Goal: Task Accomplishment & Management: Manage account settings

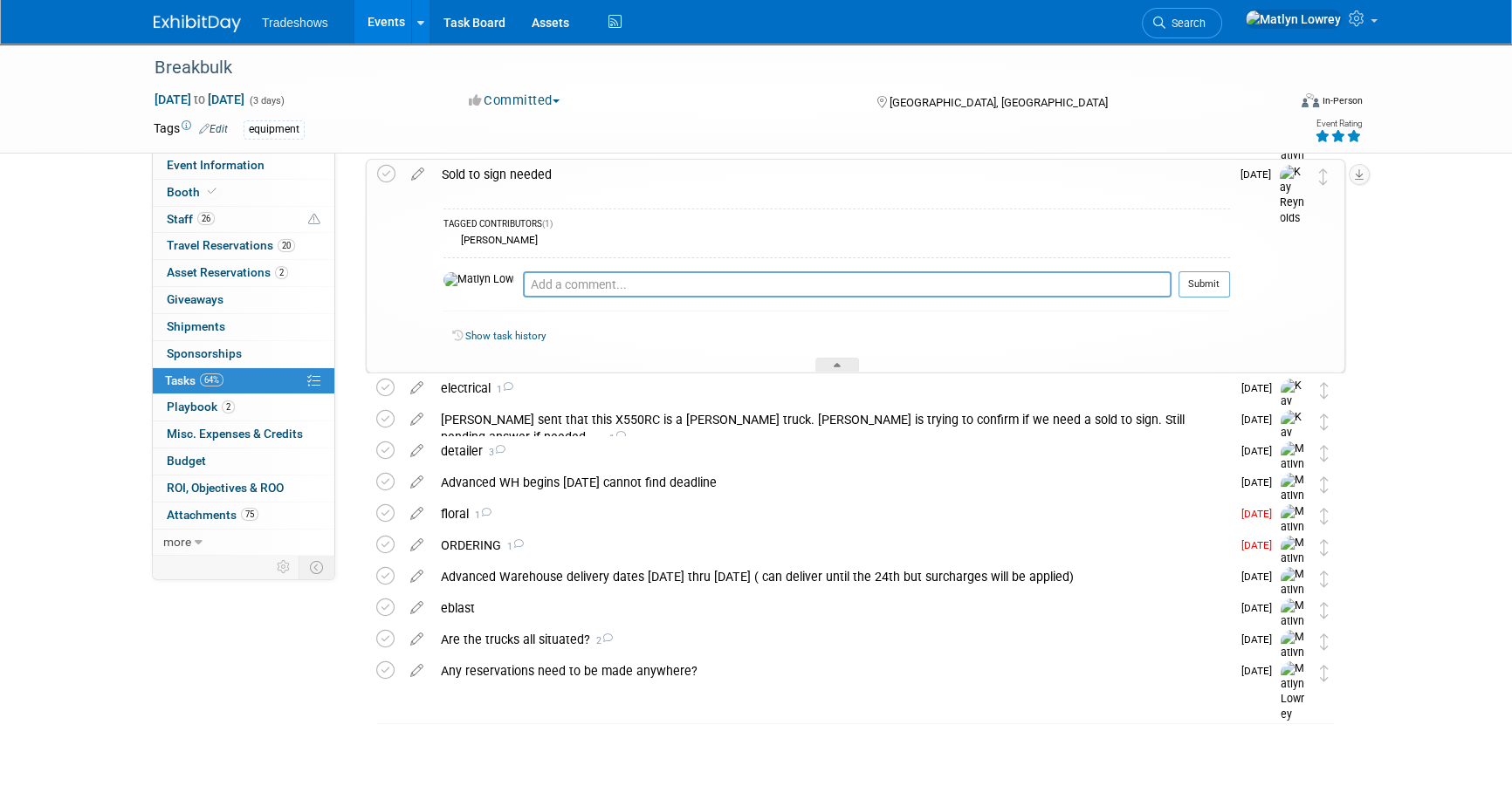
scroll to position [131, 0]
click at [377, 9] on link "Events" at bounding box center [386, 22] width 64 height 44
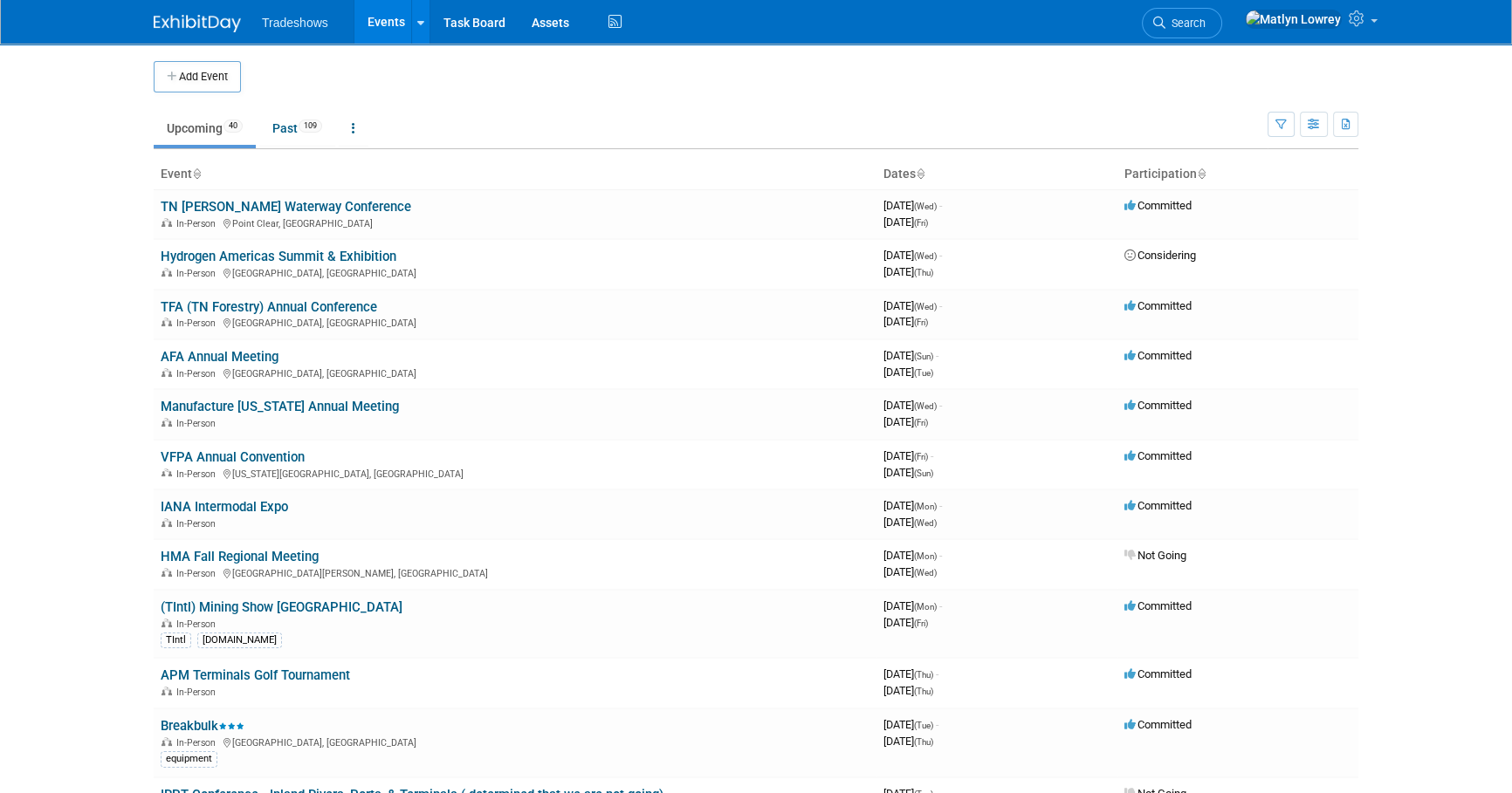
click at [373, 38] on link "Events" at bounding box center [386, 22] width 64 height 44
click at [278, 137] on link "Past 109" at bounding box center [297, 128] width 76 height 33
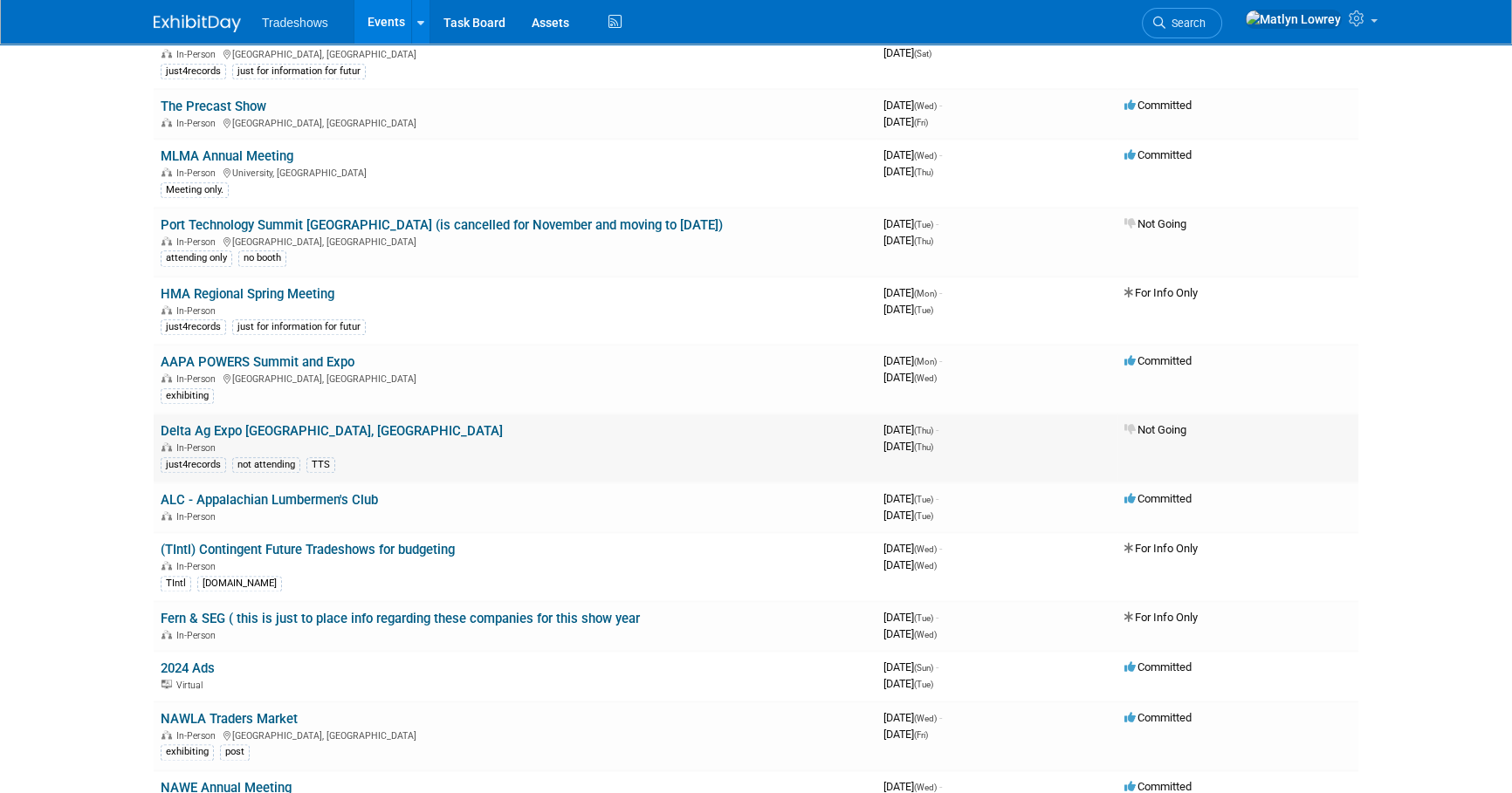
scroll to position [2775, 0]
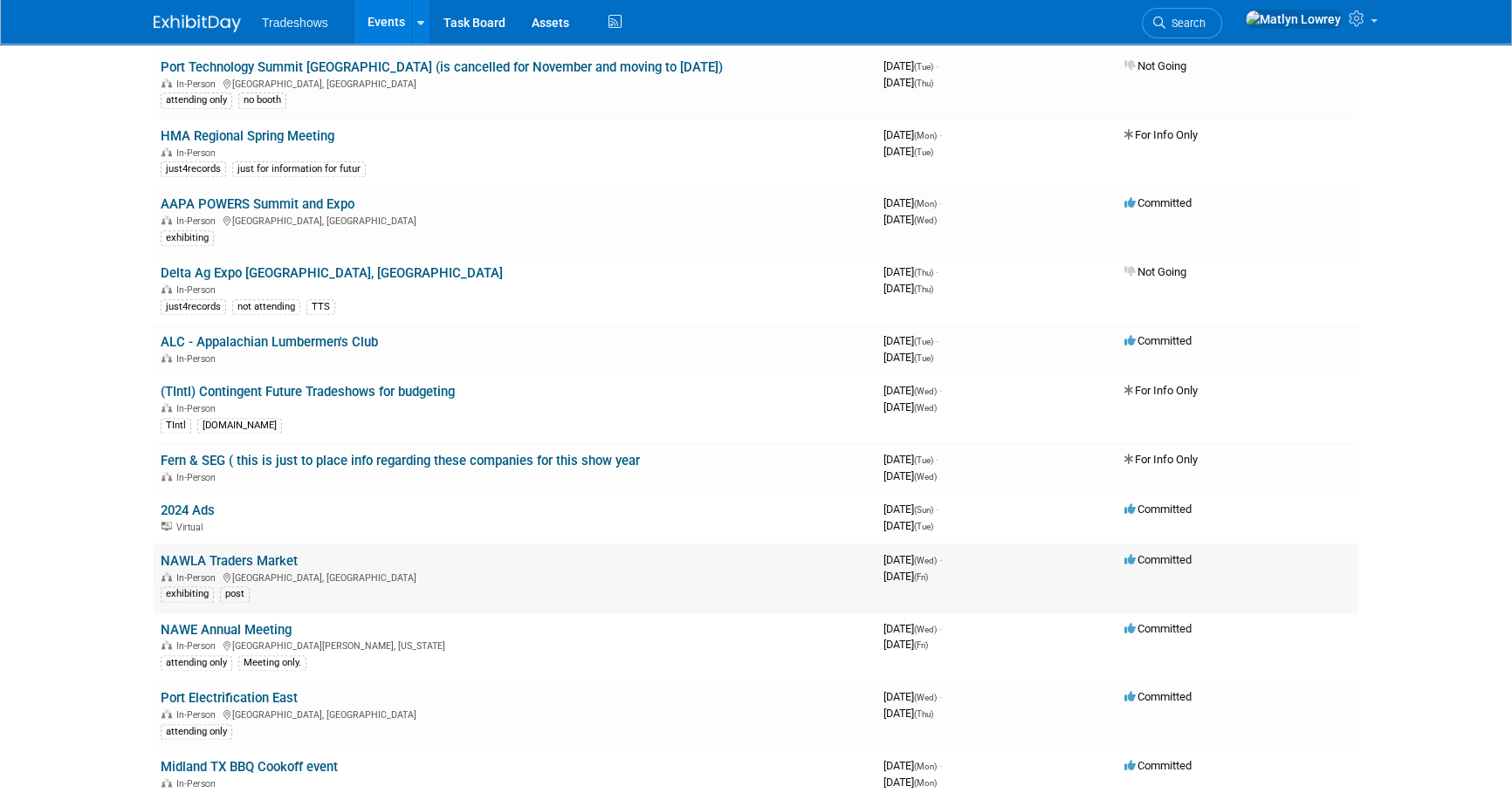
click at [245, 553] on link "NAWLA Traders Market" at bounding box center [229, 561] width 137 height 16
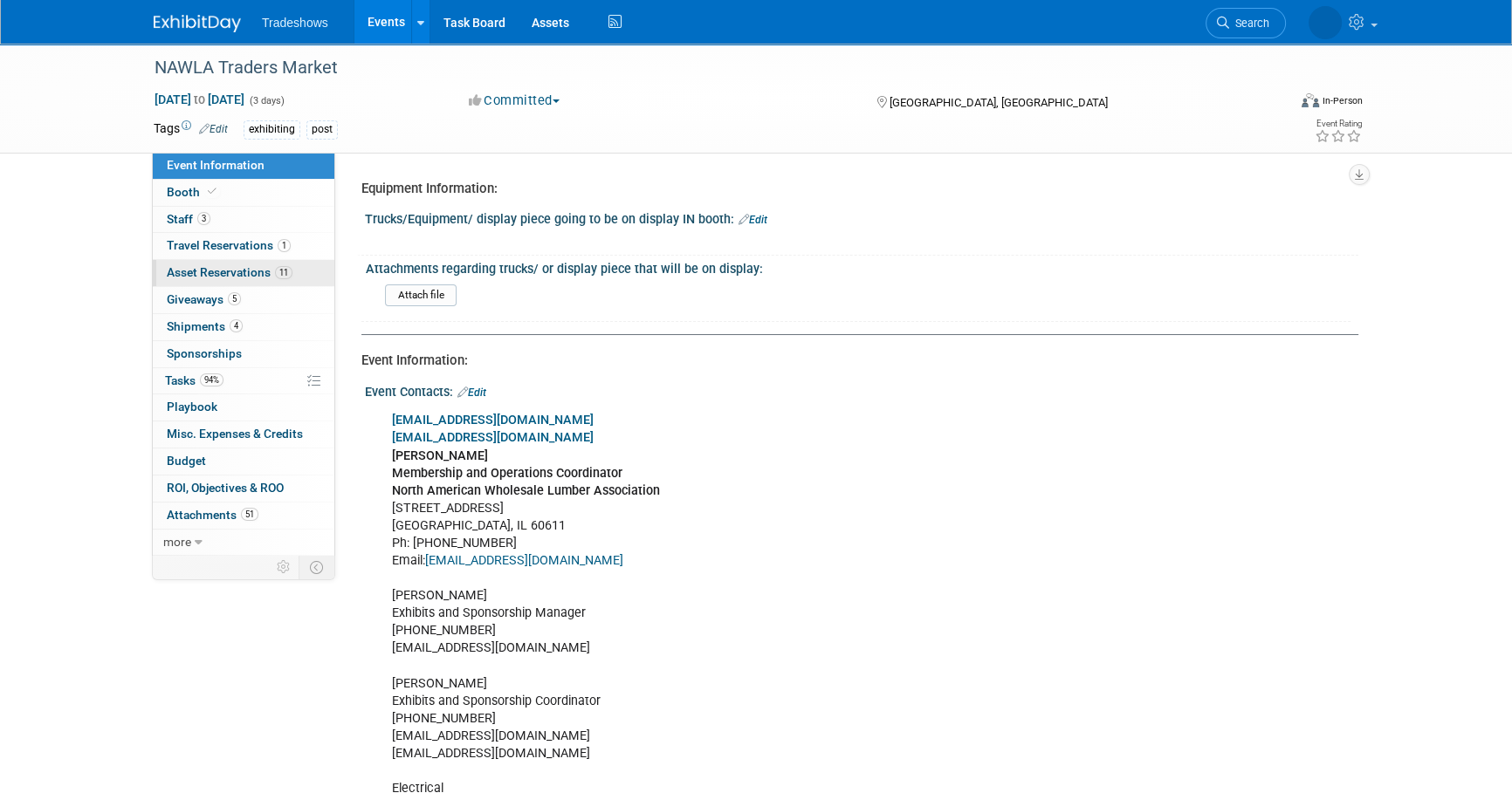
click at [232, 263] on link "11 Asset Reservations 11" at bounding box center [243, 273] width 182 height 26
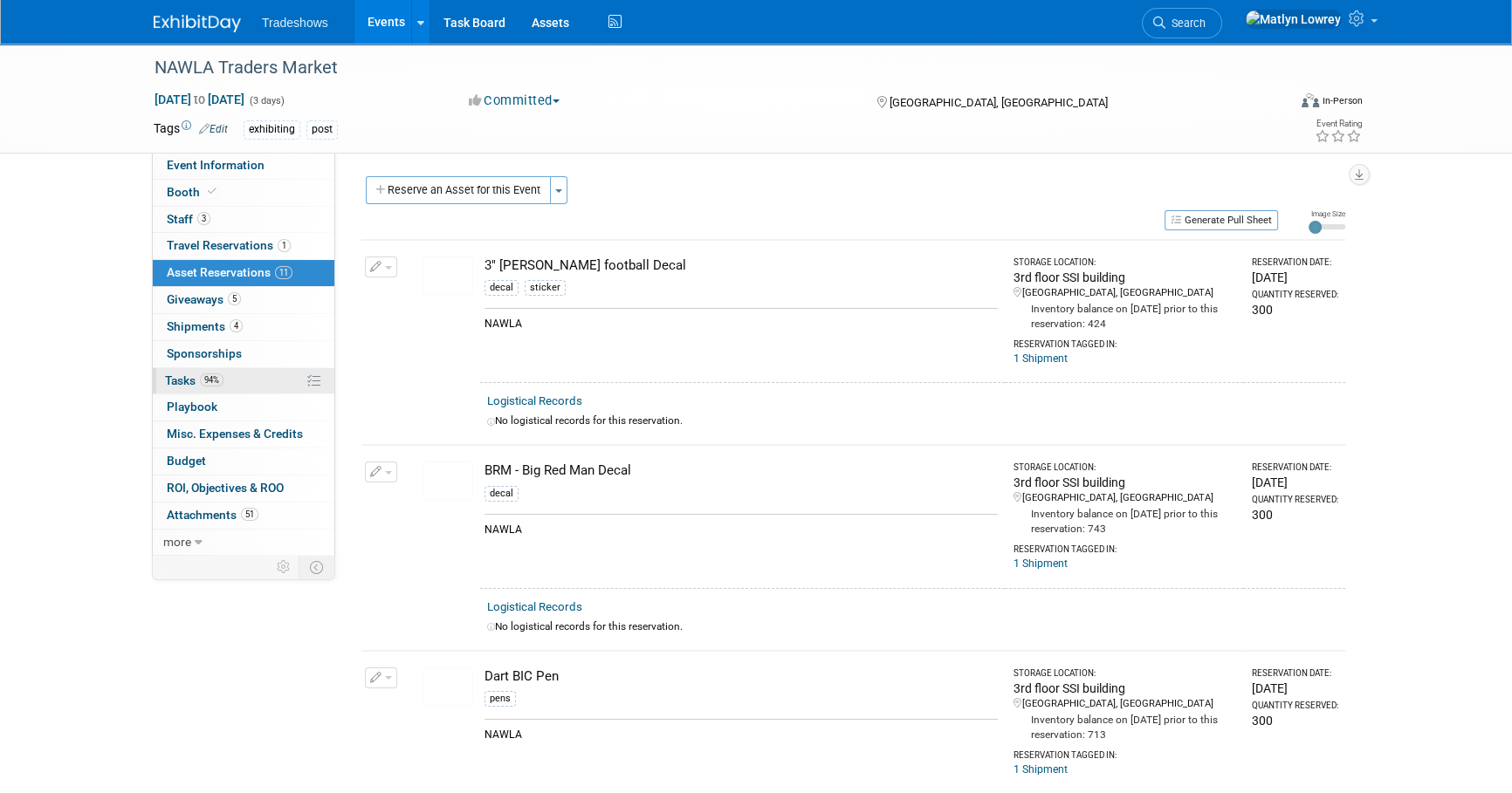
click at [215, 371] on link "94% Tasks 94%" at bounding box center [243, 381] width 182 height 26
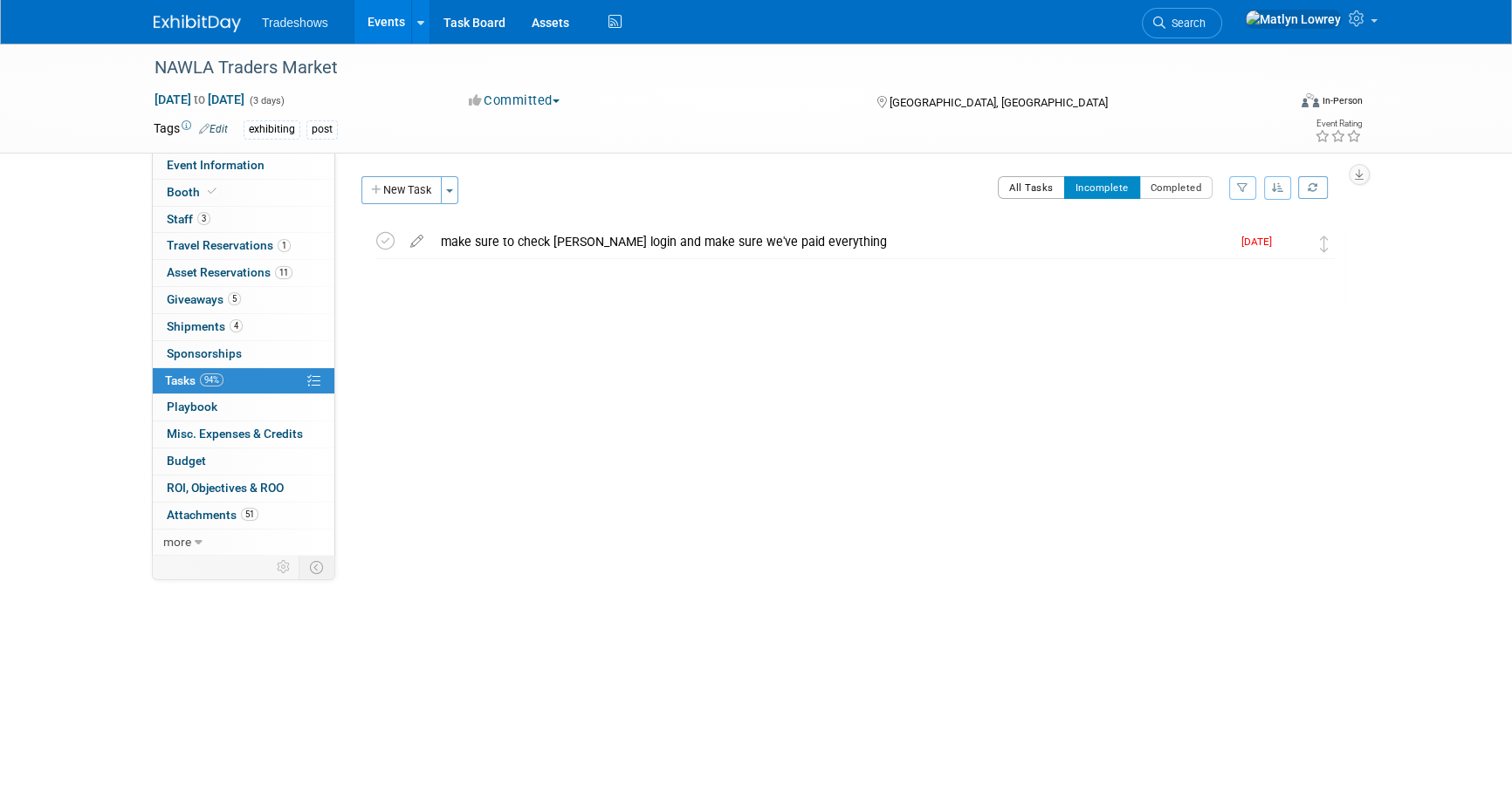
click at [1027, 179] on button "All Tasks" at bounding box center [1031, 188] width 67 height 23
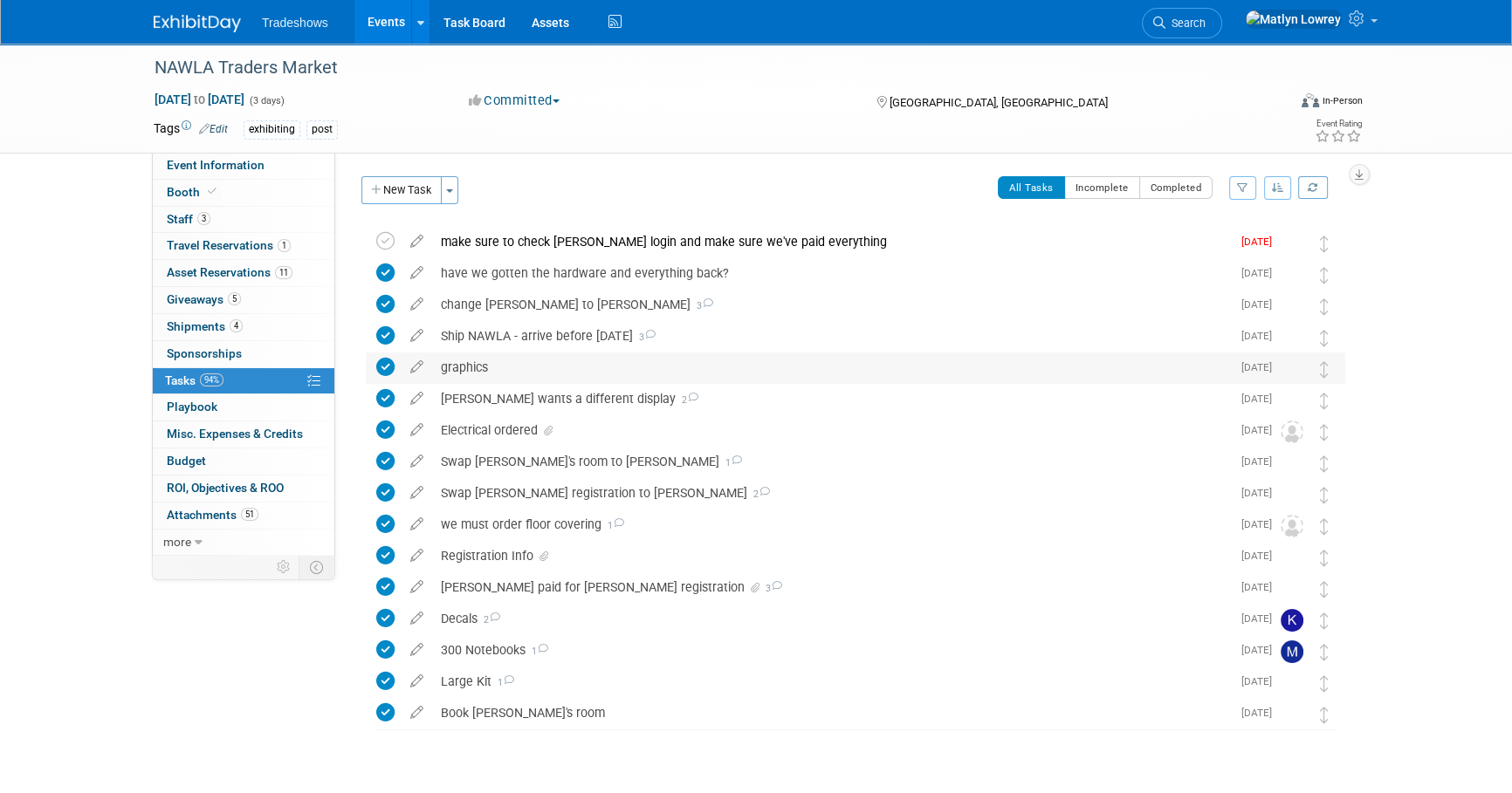
click at [468, 364] on div "graphics" at bounding box center [831, 367] width 799 height 30
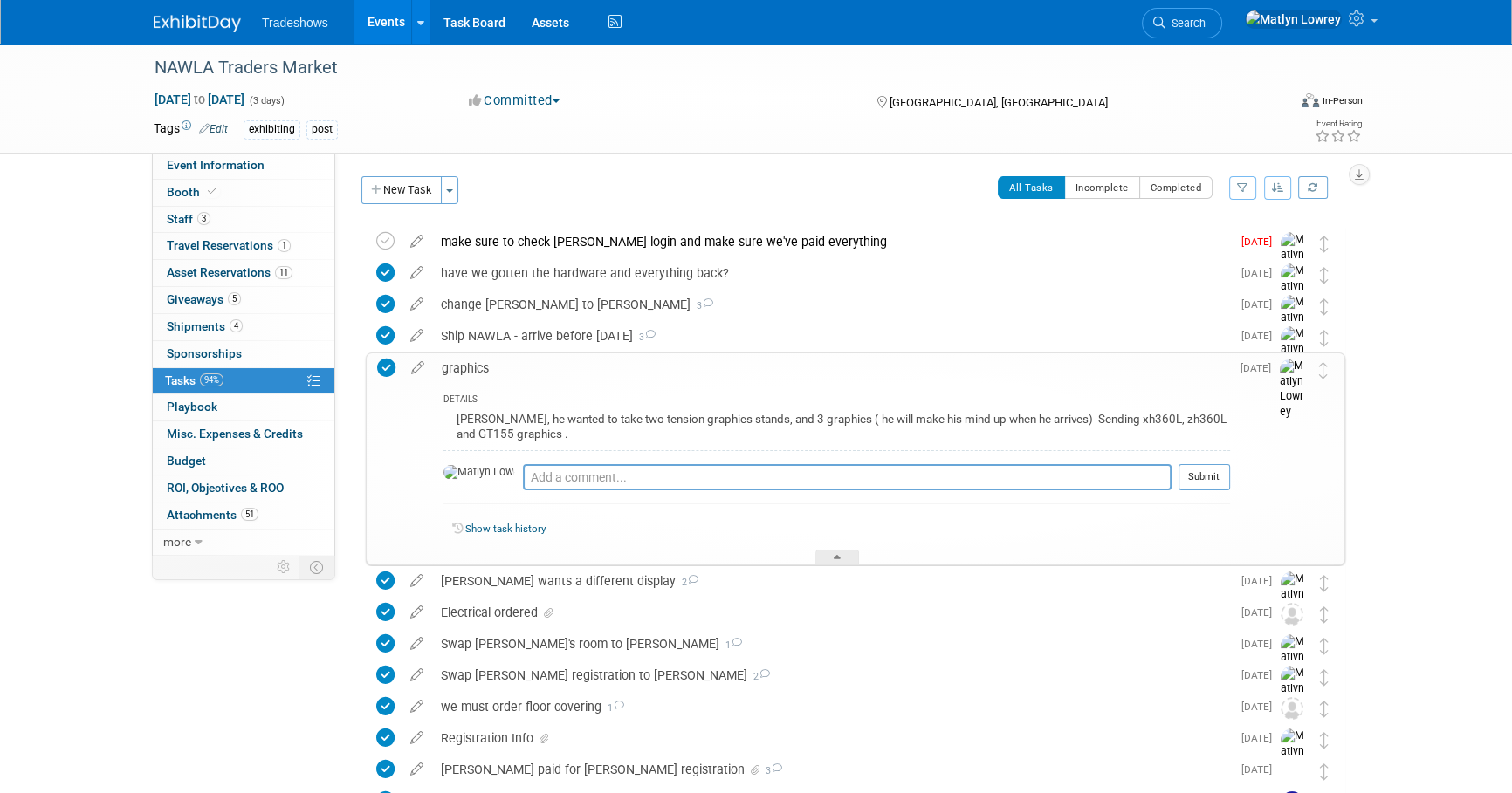
click at [385, 13] on link "Events" at bounding box center [386, 22] width 64 height 44
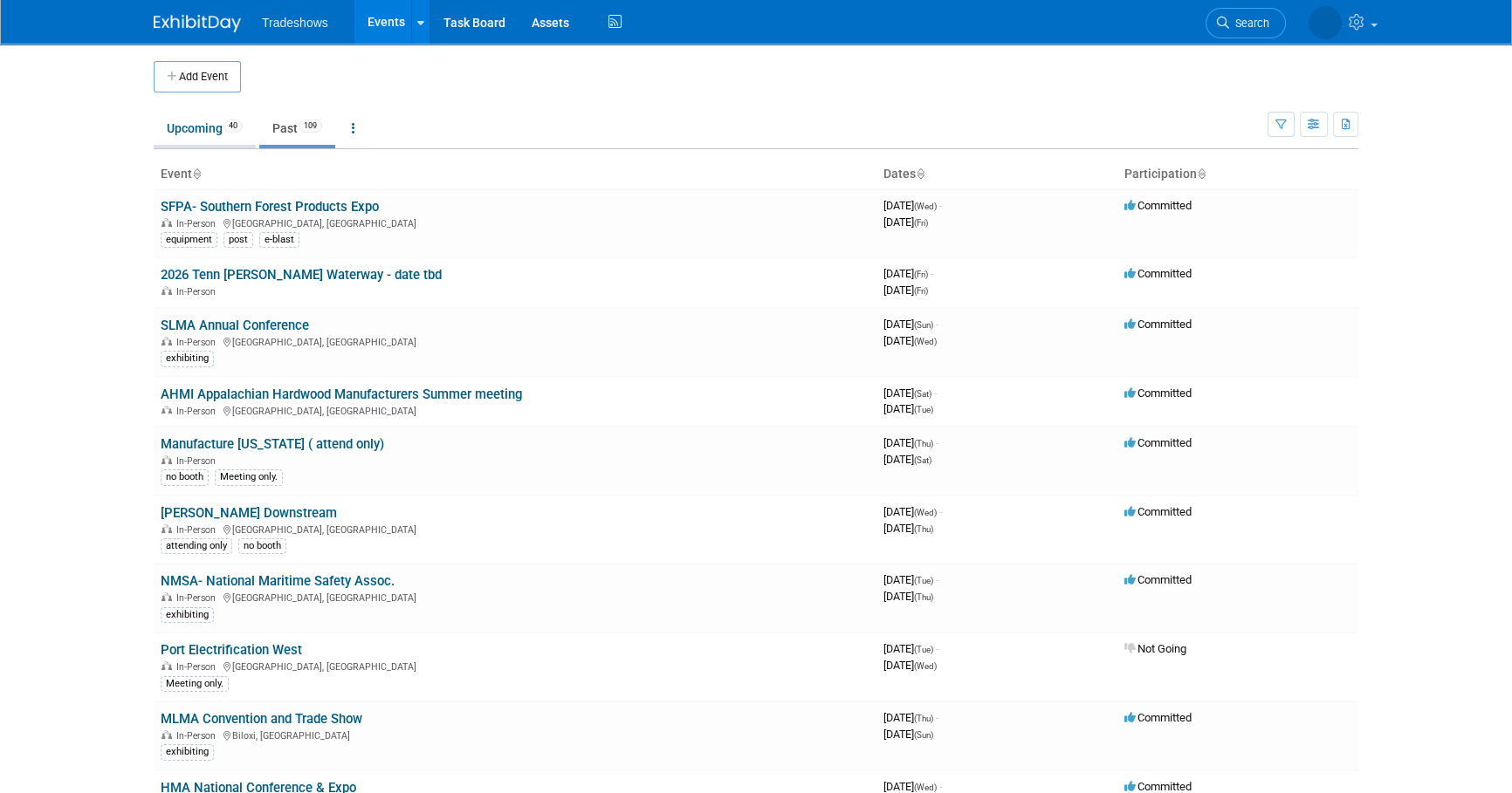
click at [207, 127] on link "Upcoming 40" at bounding box center [205, 128] width 102 height 33
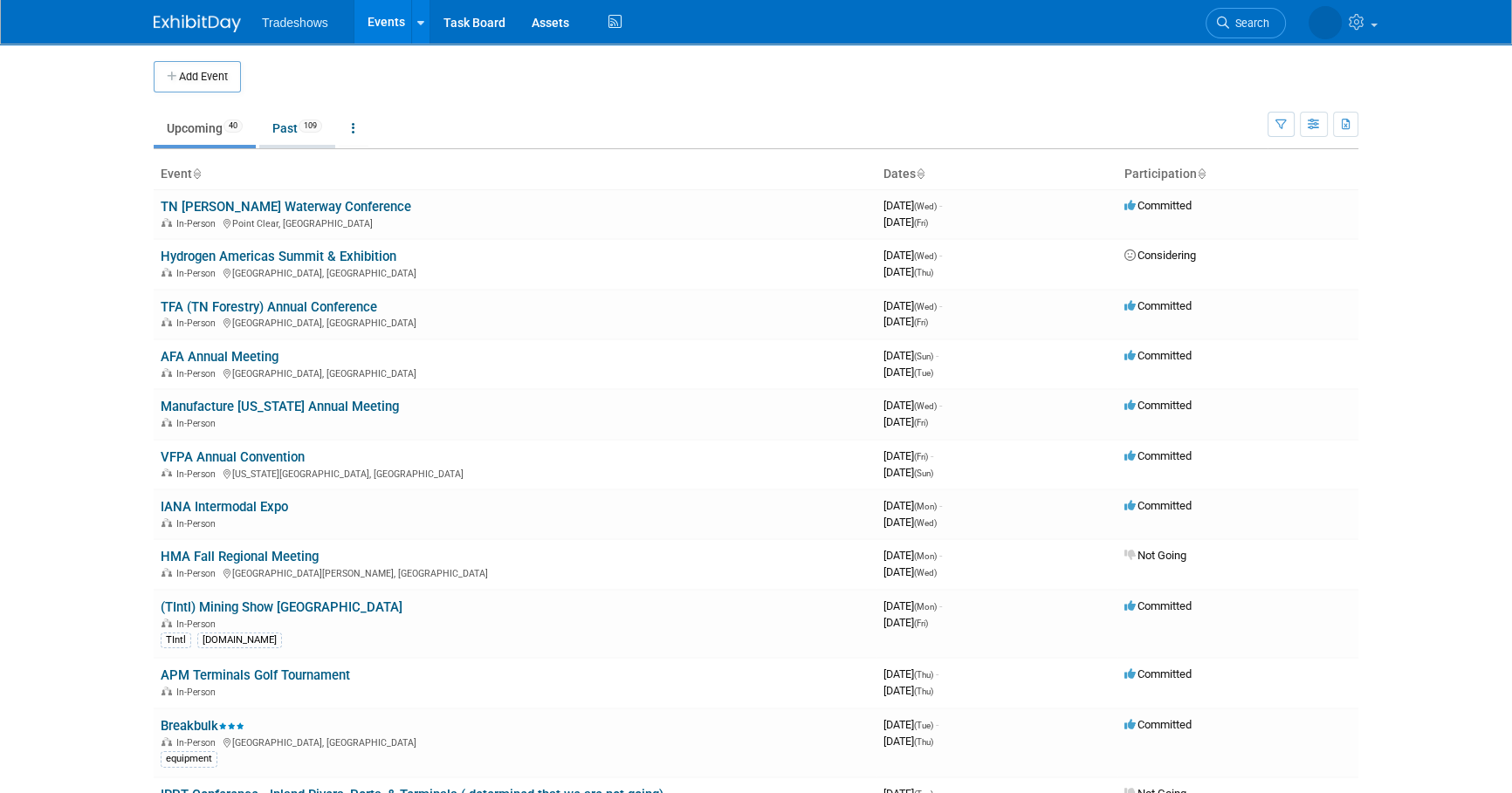
click at [279, 142] on link "Past 109" at bounding box center [297, 128] width 76 height 33
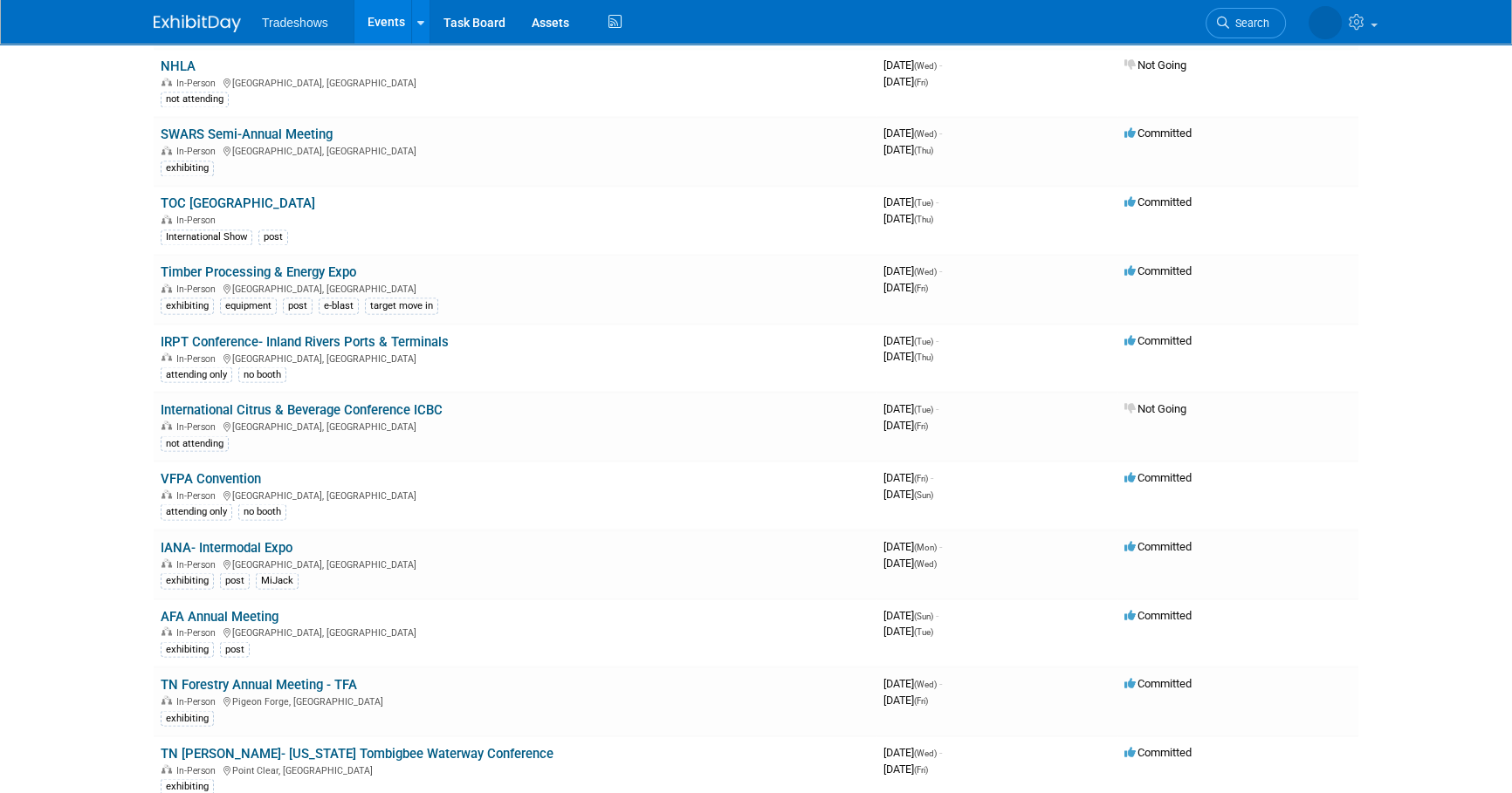
scroll to position [3886, 0]
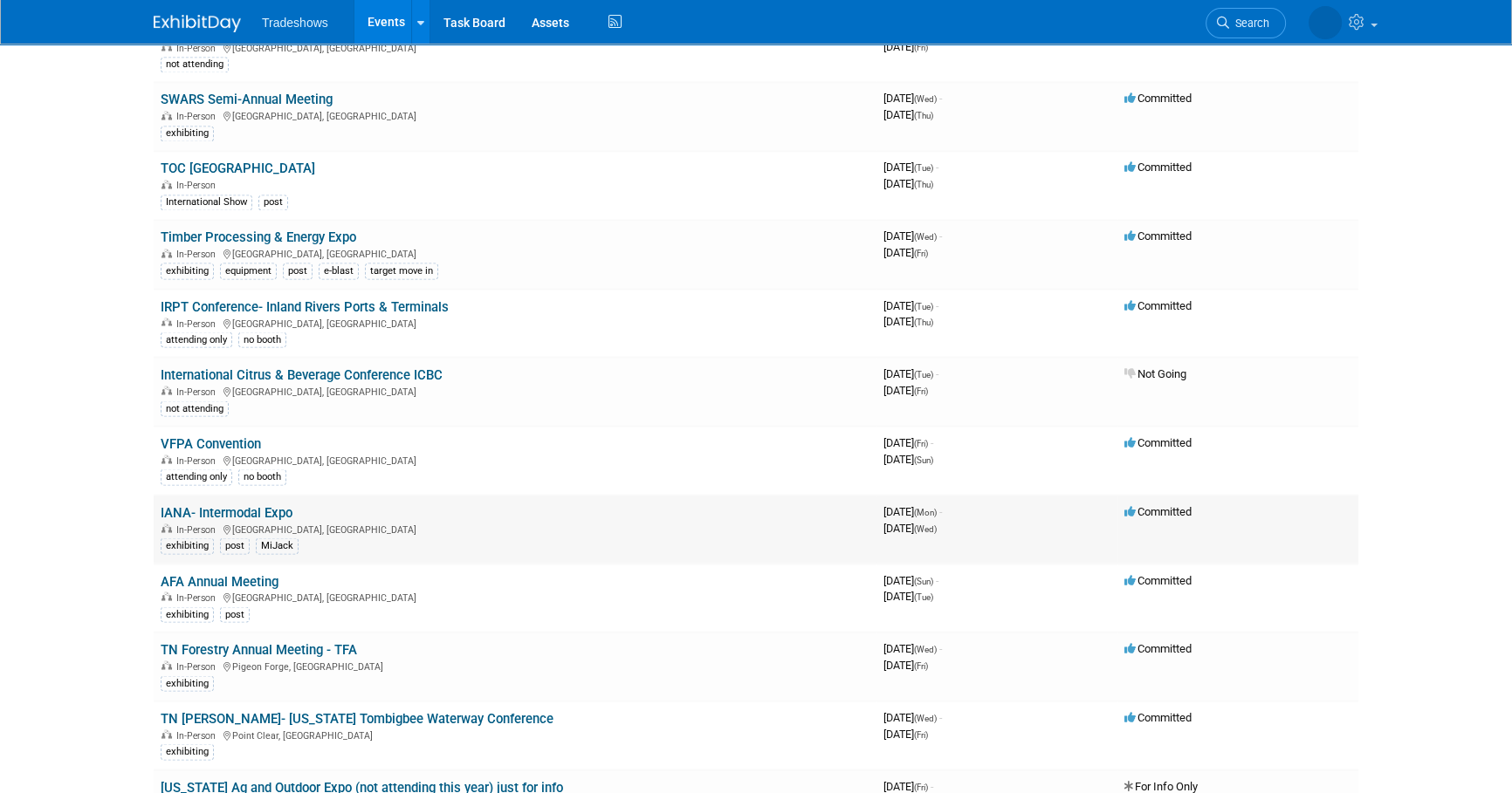
click at [240, 504] on link "IANA- Intermodal Expo" at bounding box center [227, 512] width 132 height 16
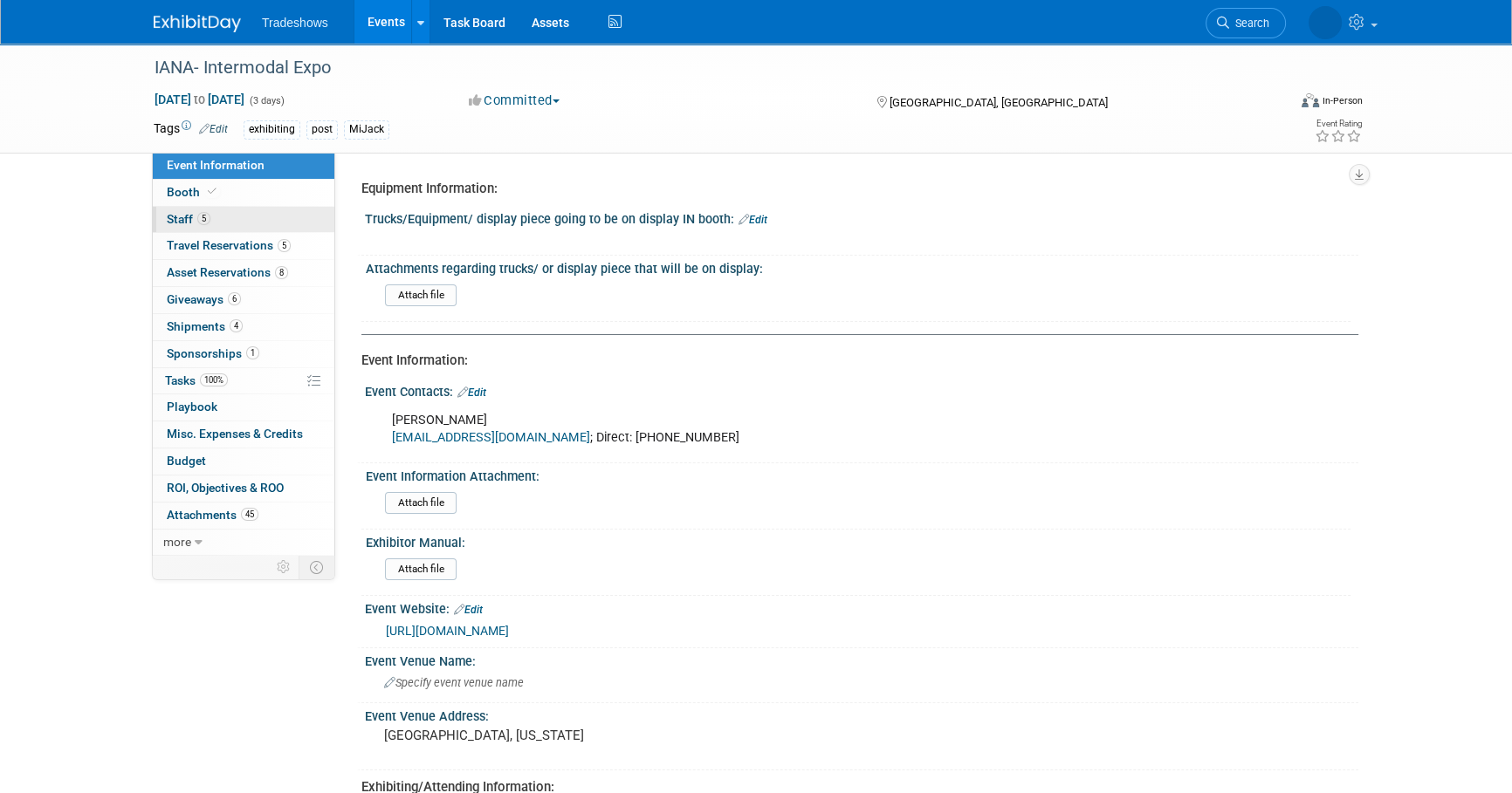
click at [237, 215] on link "5 Staff 5" at bounding box center [243, 220] width 182 height 26
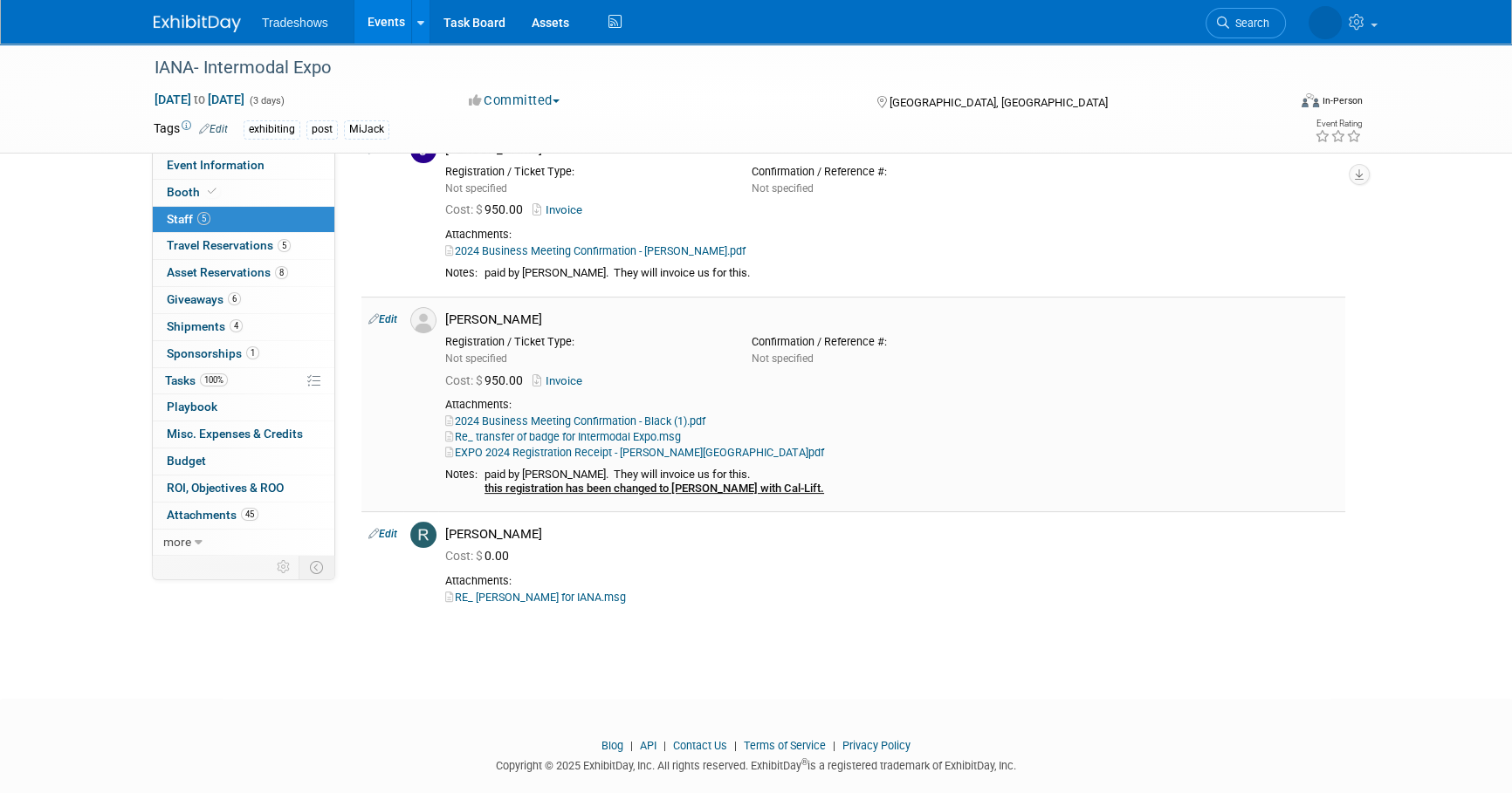
scroll to position [462, 0]
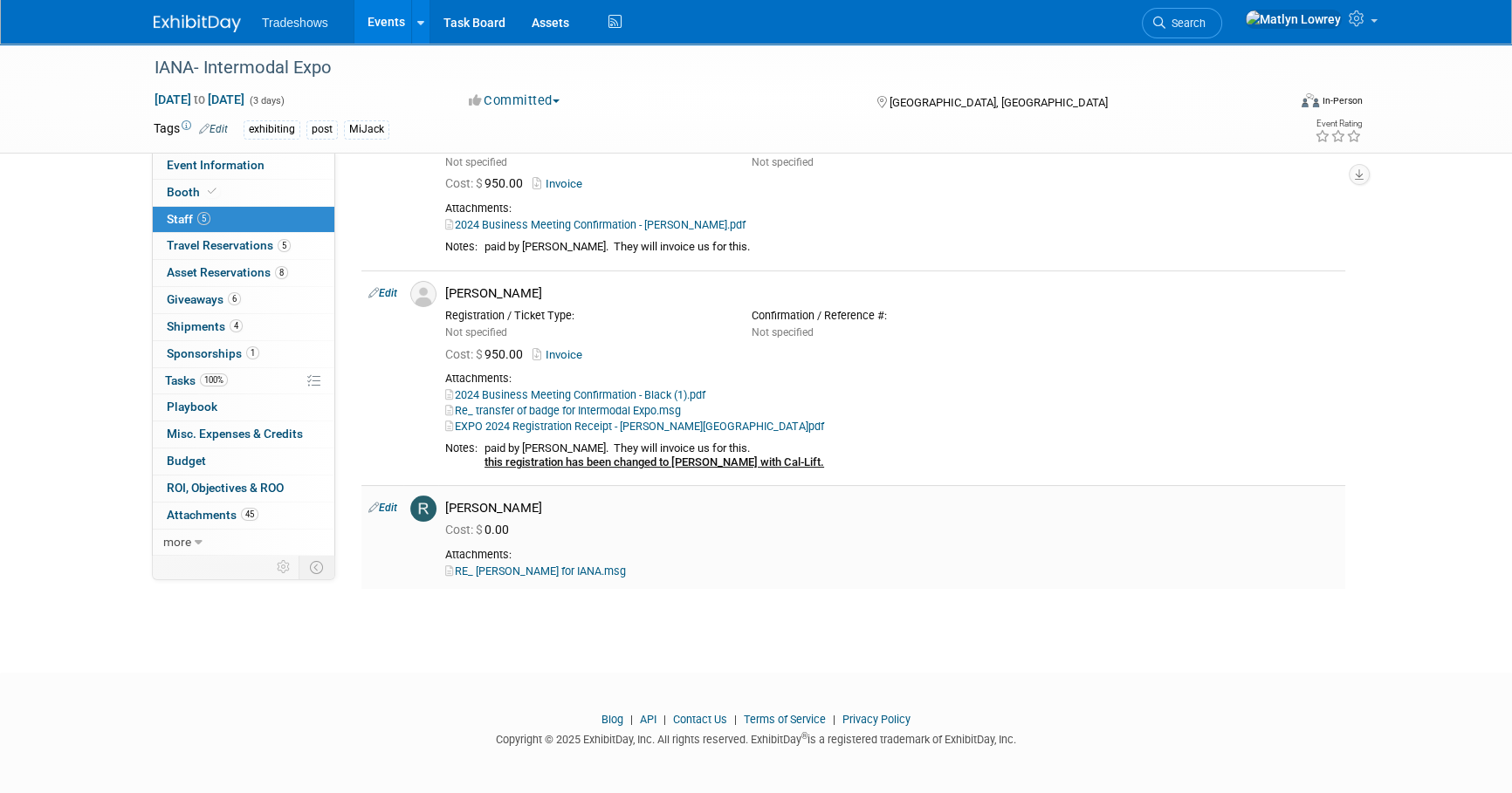
click at [569, 573] on link "RE_ Rob Anatra for IANA.msg" at bounding box center [536, 571] width 181 height 13
drag, startPoint x: 175, startPoint y: 620, endPoint x: 104, endPoint y: 620, distance: 71.0
click at [175, 620] on div "IANA- Intermodal Expo Sep 9, 2024 to Sep 11, 2024 (3 days) Sep 9, 2024 to Sep 1…" at bounding box center [756, 111] width 1512 height 1060
click at [383, 40] on link "Events" at bounding box center [386, 22] width 64 height 44
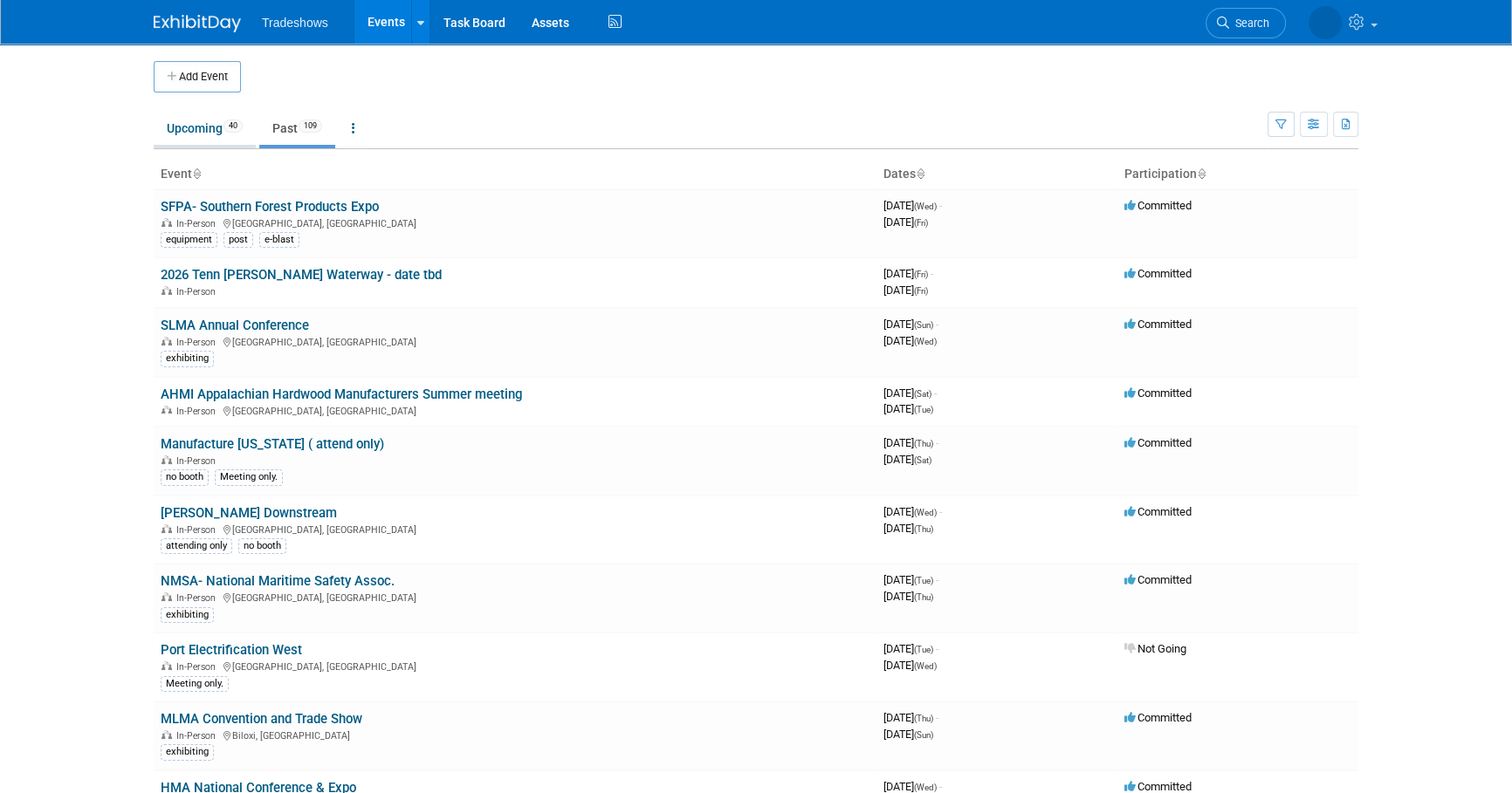
click at [214, 131] on link "Upcoming 40" at bounding box center [205, 128] width 102 height 33
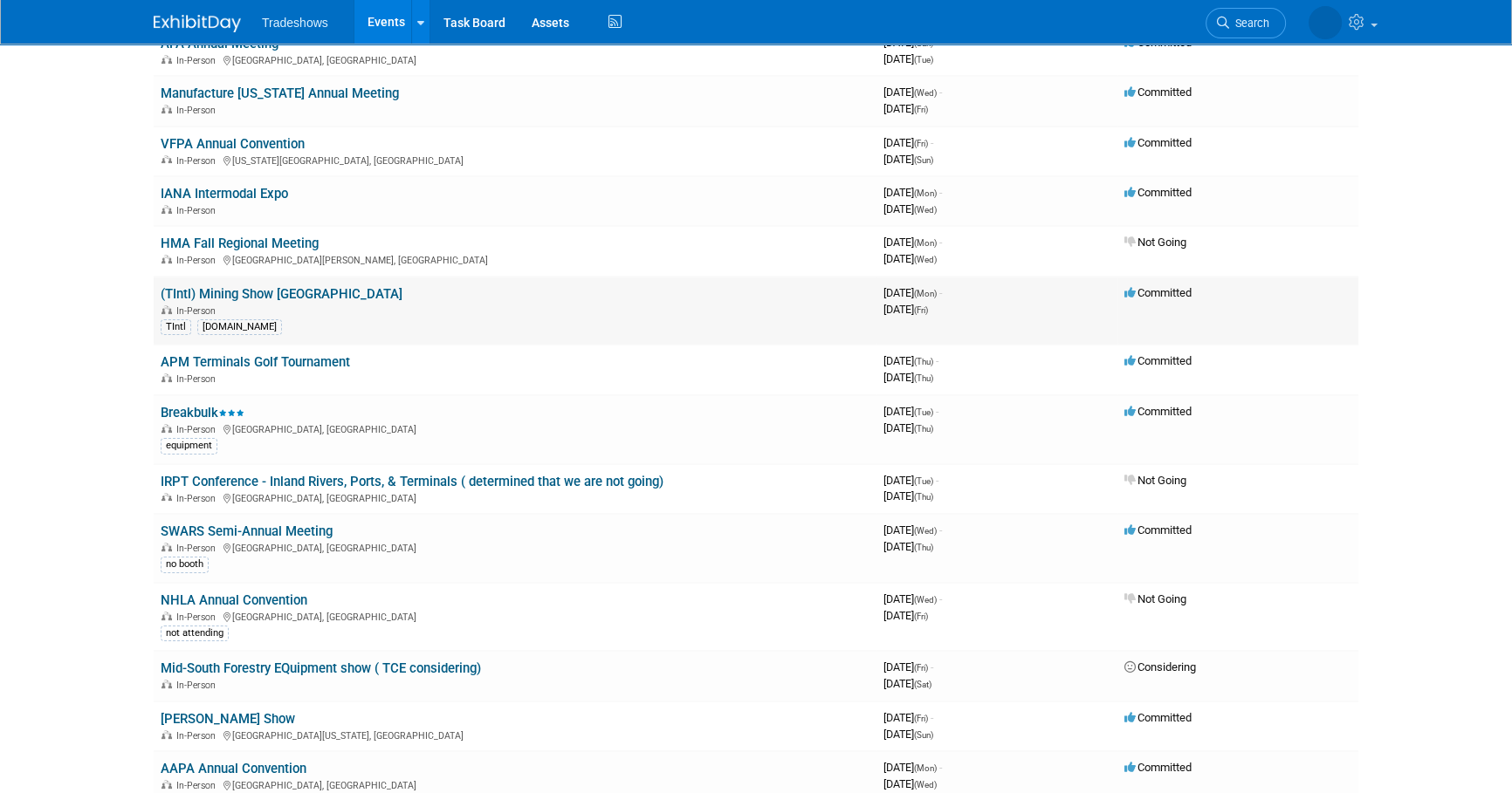
scroll to position [317, 0]
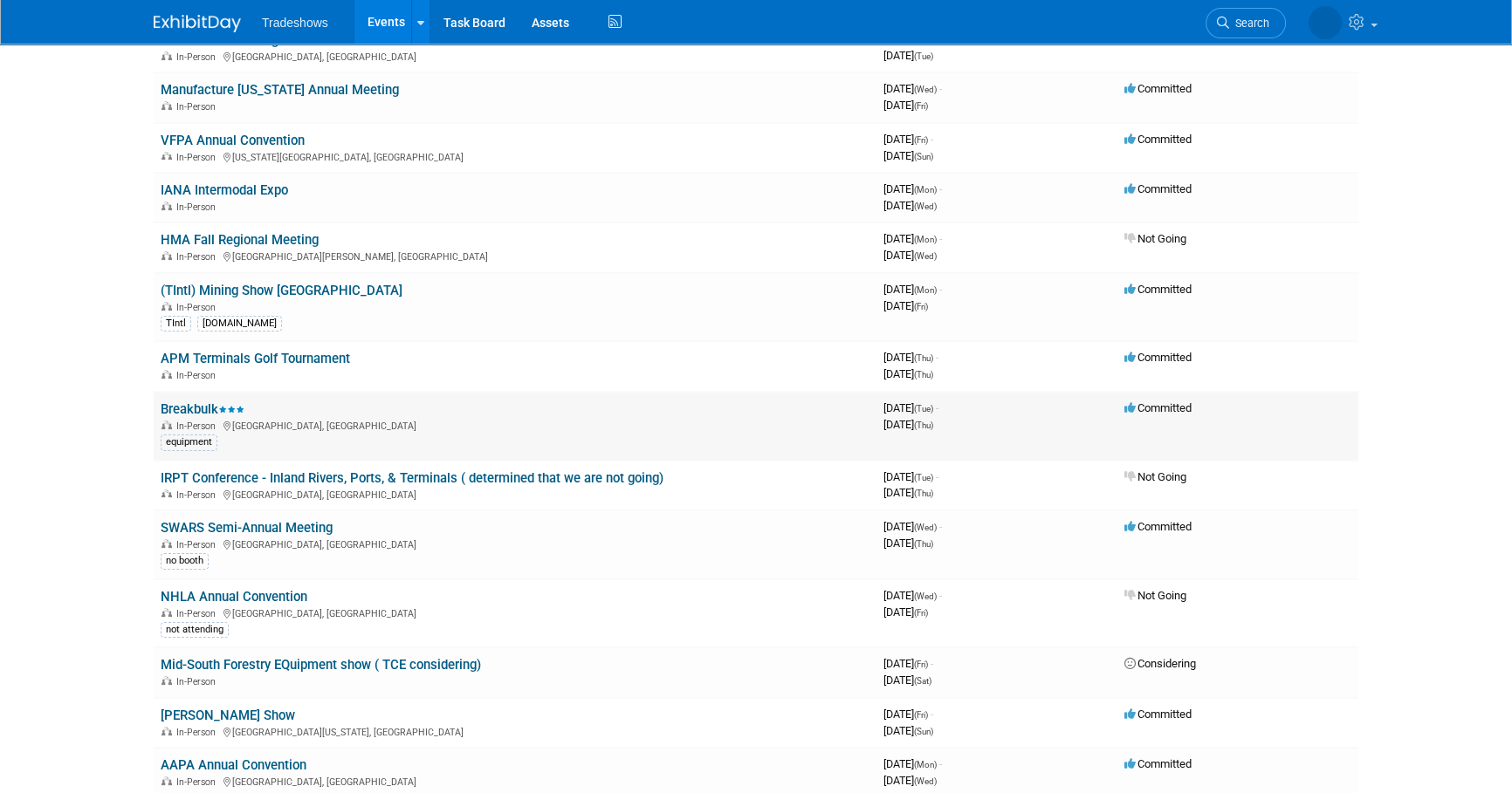
click at [200, 402] on link "Breakbulk" at bounding box center [202, 409] width 83 height 16
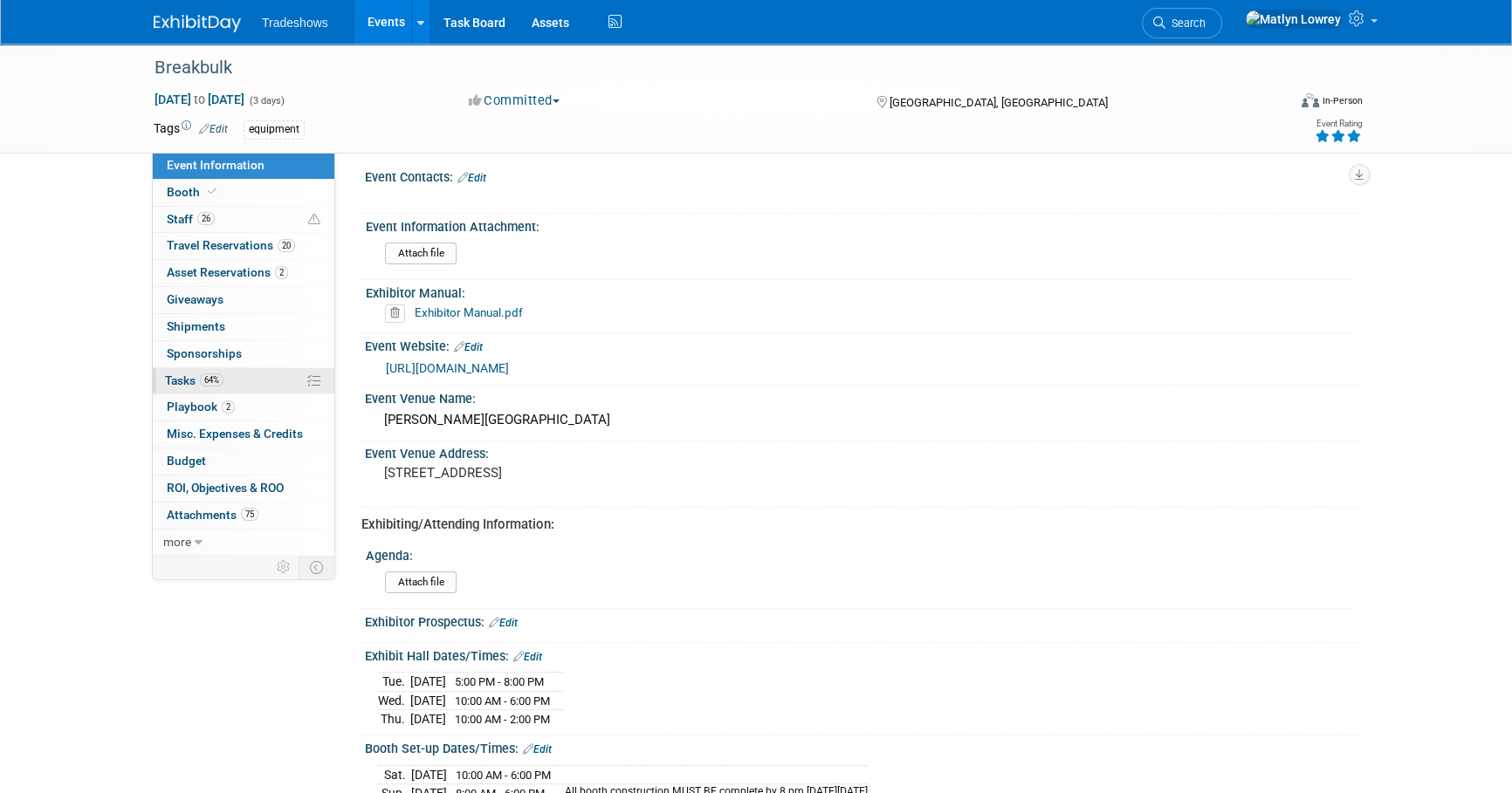
scroll to position [237, 0]
click at [244, 386] on link "64% Tasks 64%" at bounding box center [243, 381] width 182 height 26
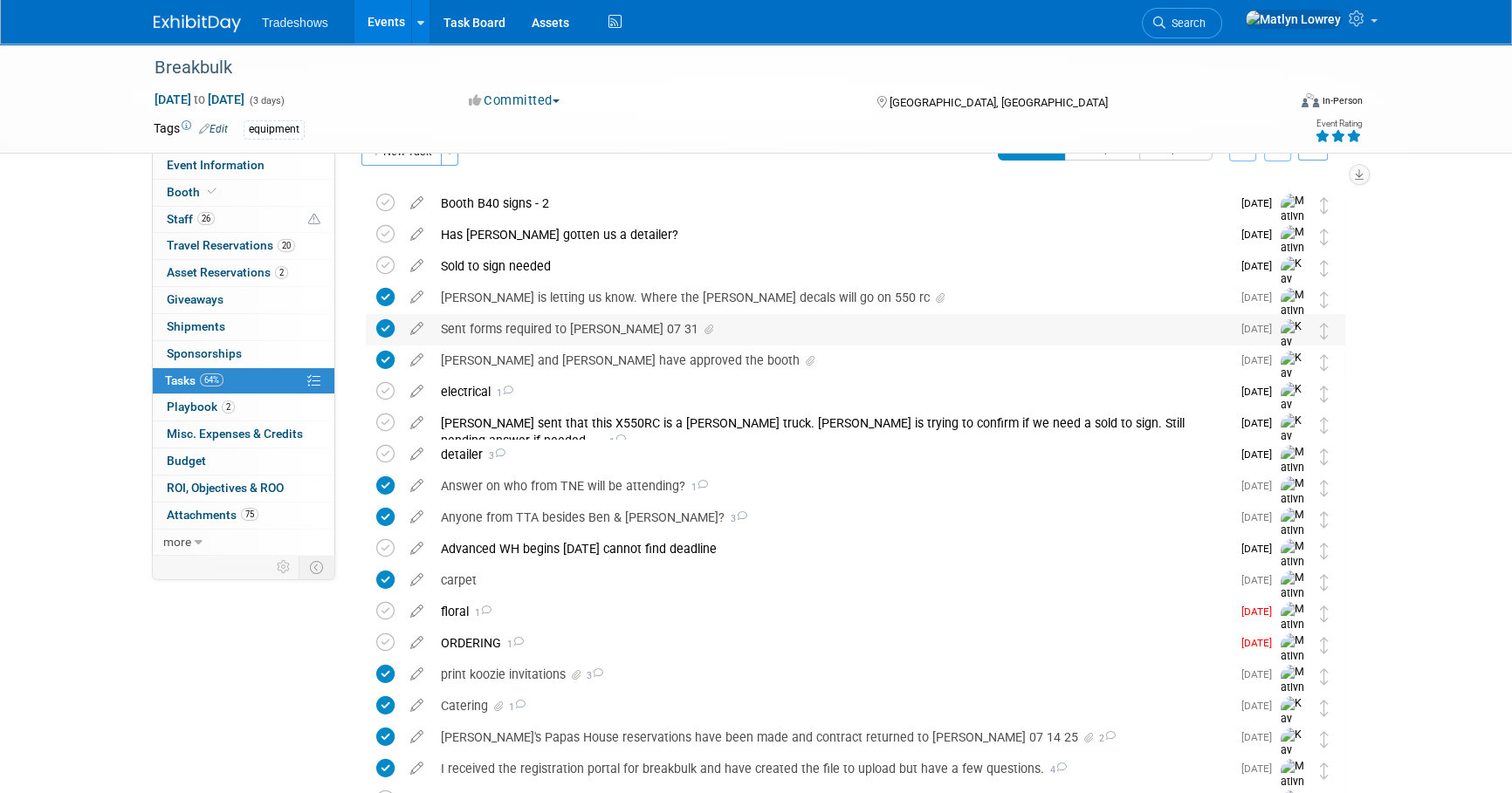
scroll to position [0, 0]
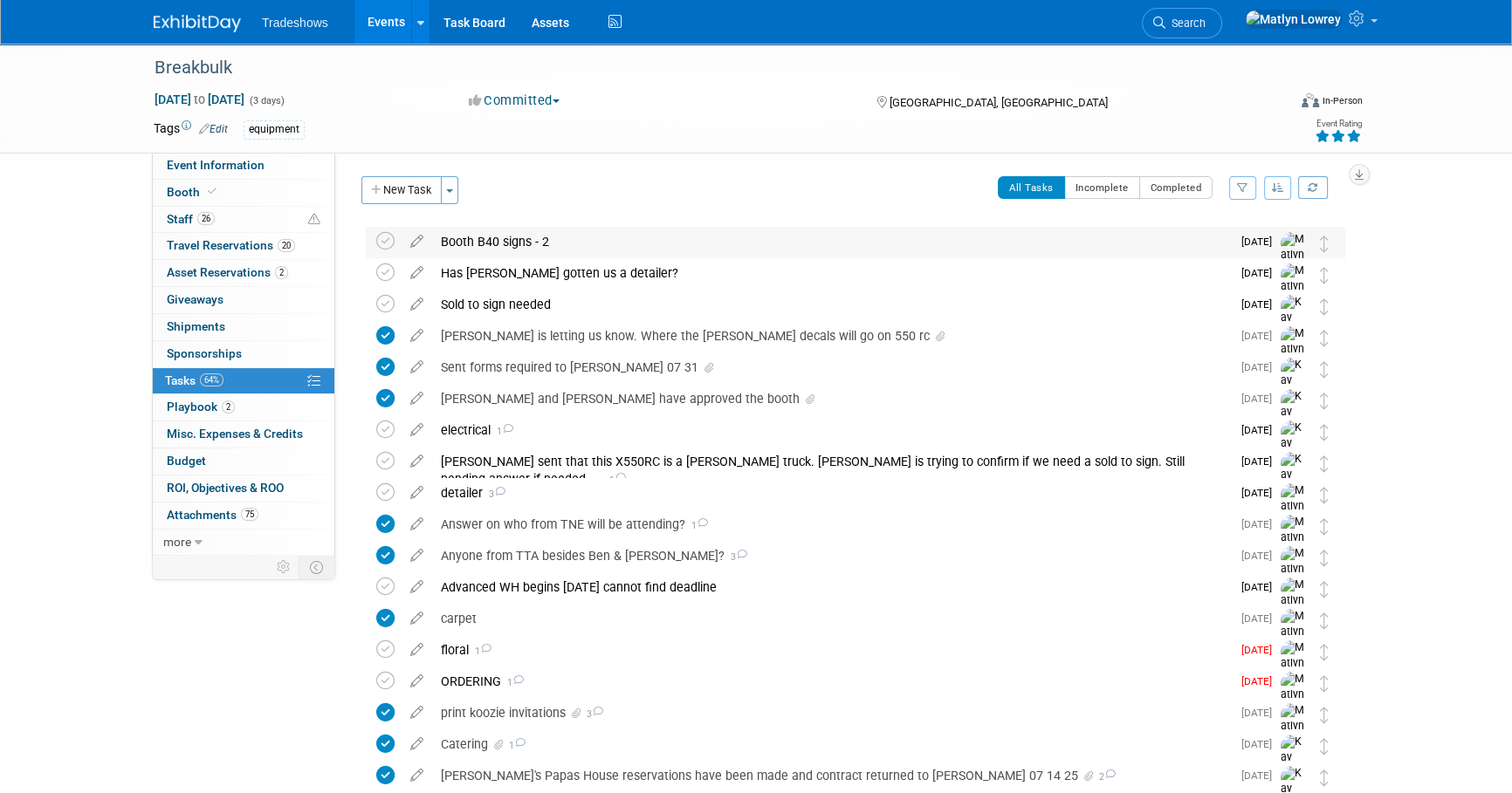
click at [523, 243] on div "Booth B40 signs - 2" at bounding box center [831, 242] width 799 height 30
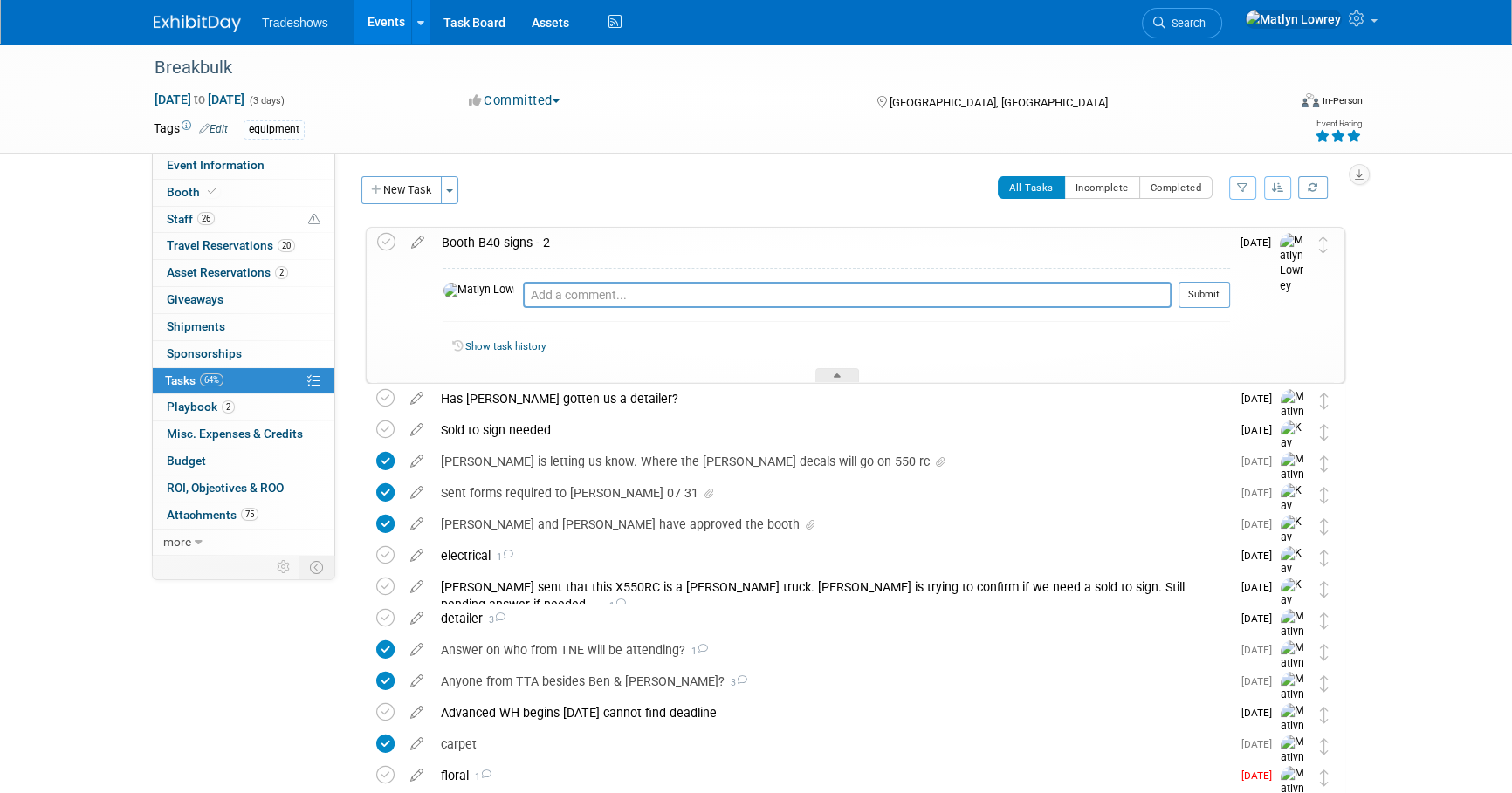
click at [523, 306] on td "Pro tip: Press Ctrl-Enter to submit comment." at bounding box center [847, 302] width 648 height 40
click at [523, 297] on textarea at bounding box center [847, 295] width 648 height 26
type textarea "D"
type textarea "done"
click at [1217, 288] on button "Submit" at bounding box center [1204, 295] width 52 height 26
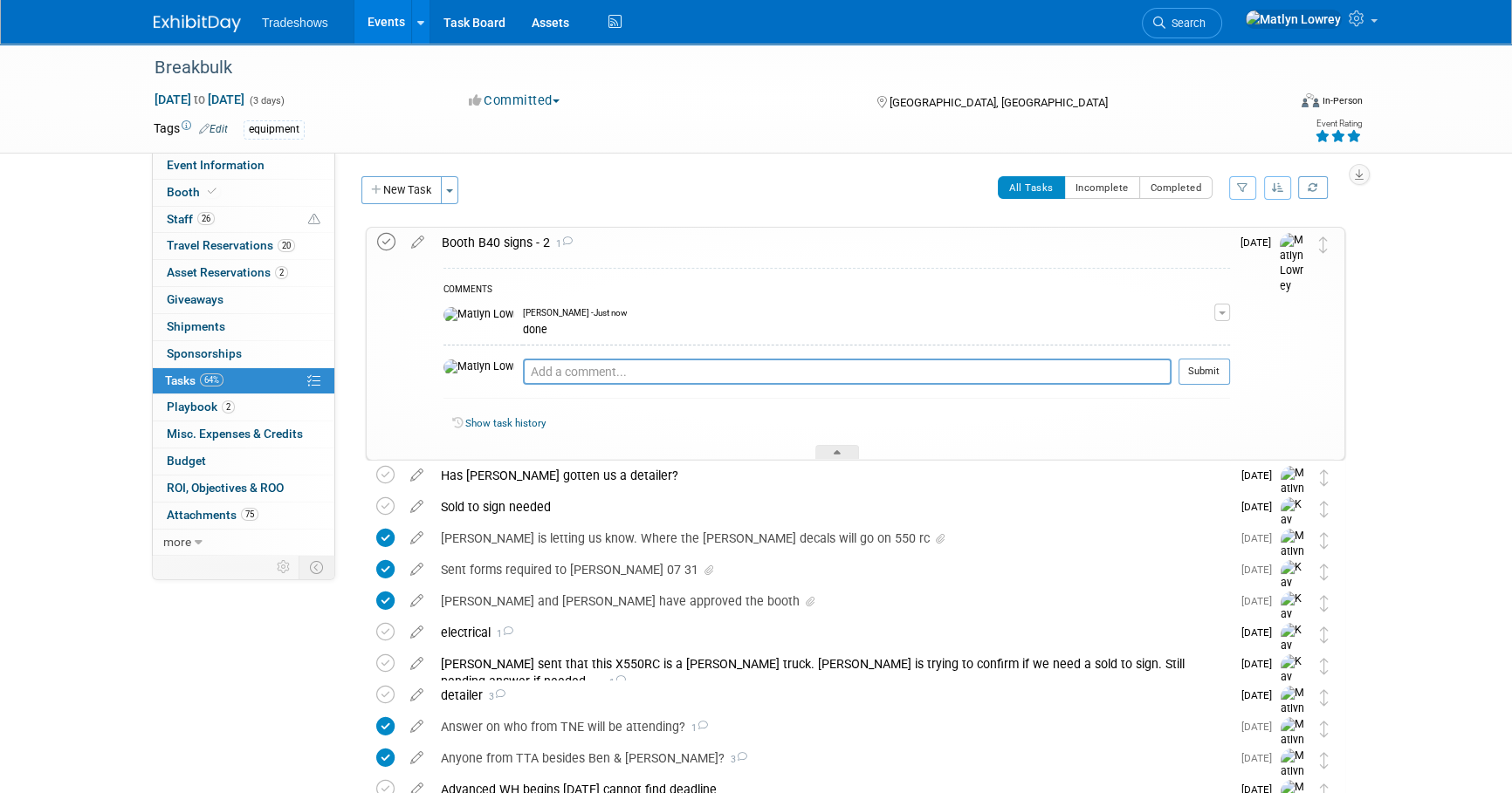
click at [386, 250] on icon at bounding box center [386, 242] width 18 height 18
click at [507, 250] on div "Booth B40 signs - 2 1" at bounding box center [831, 242] width 797 height 30
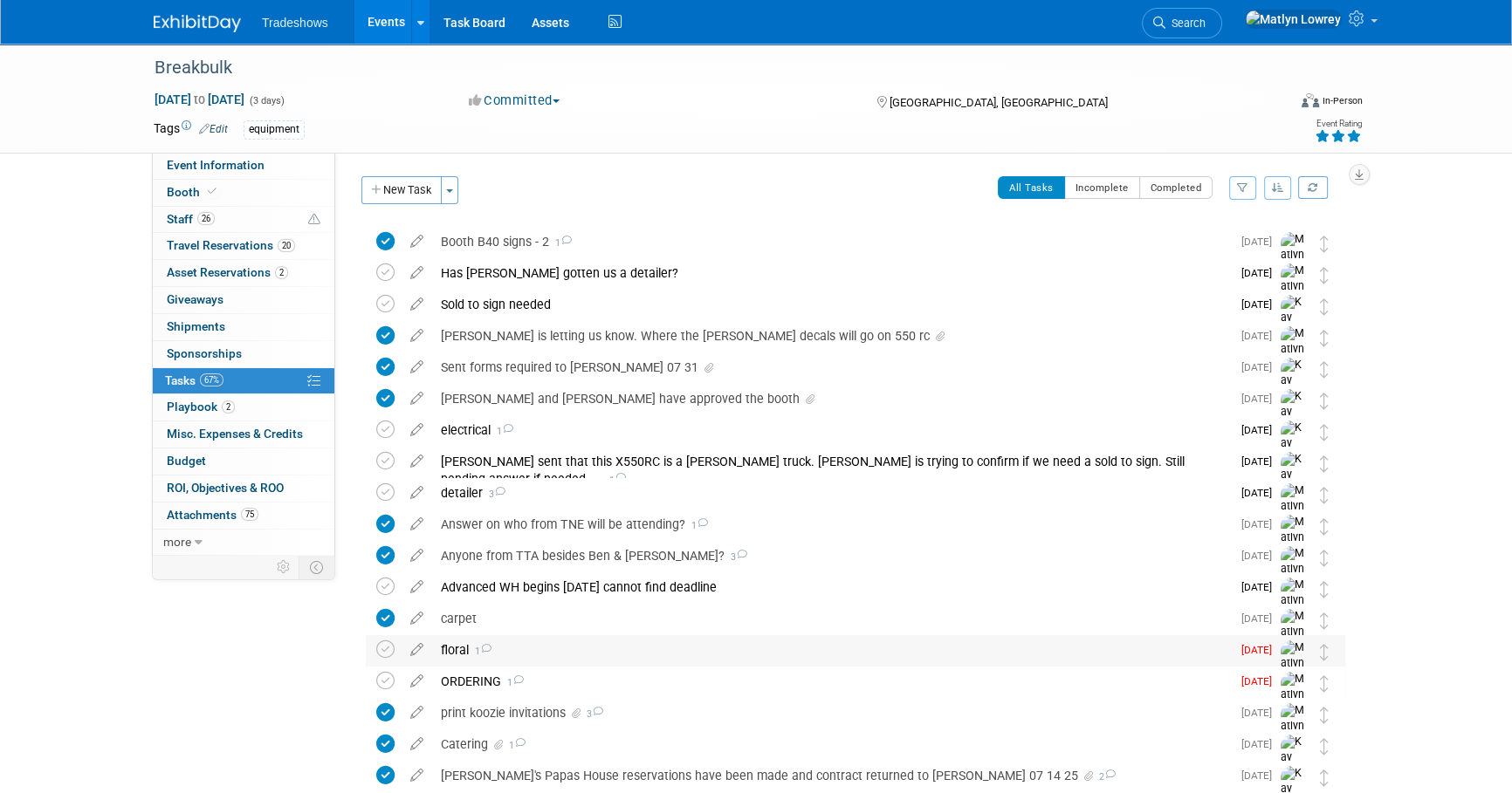
click at [464, 654] on div "floral 1" at bounding box center [831, 650] width 799 height 30
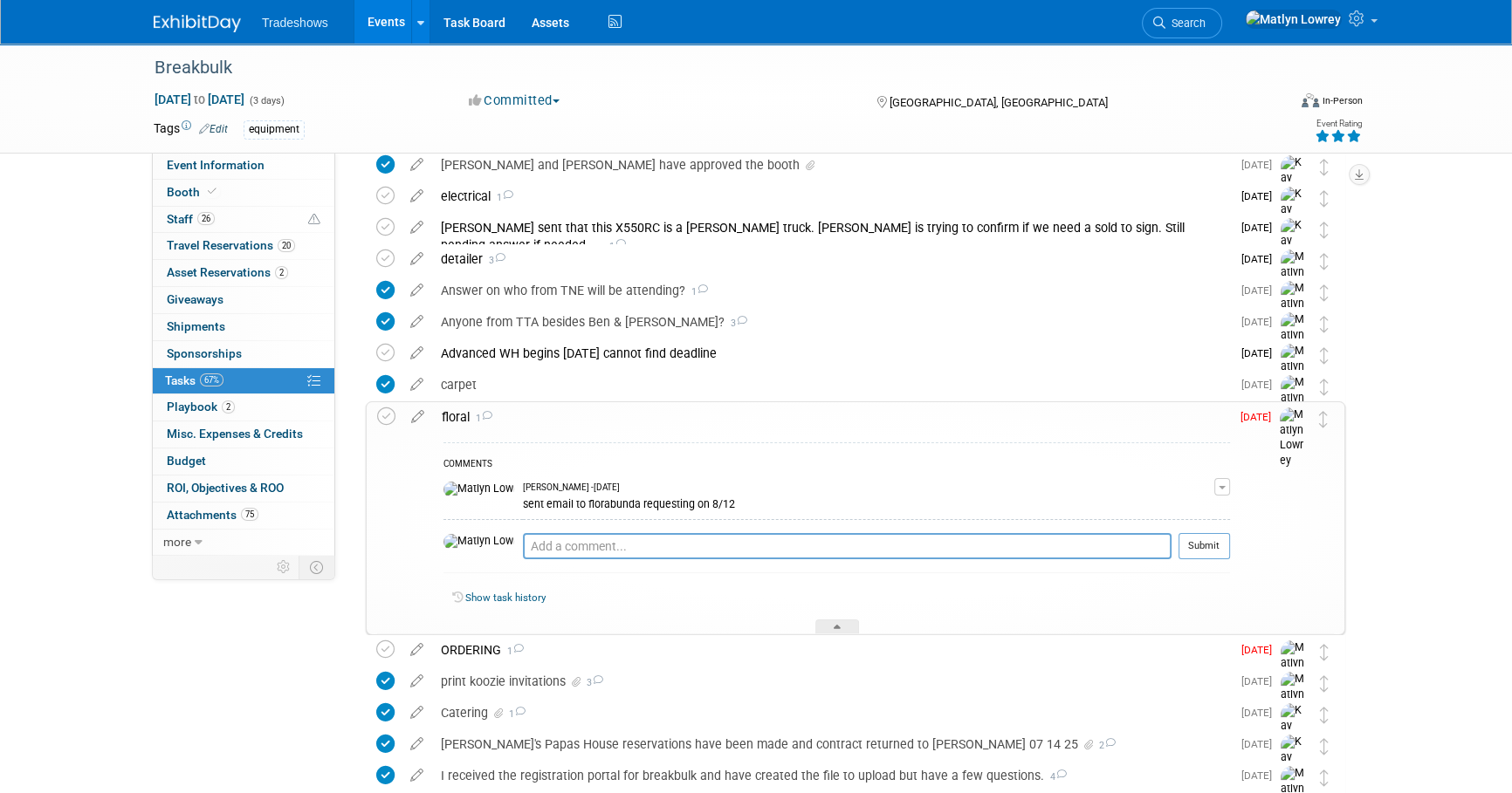
scroll to position [237, 0]
click at [373, 9] on link "Events" at bounding box center [386, 22] width 64 height 44
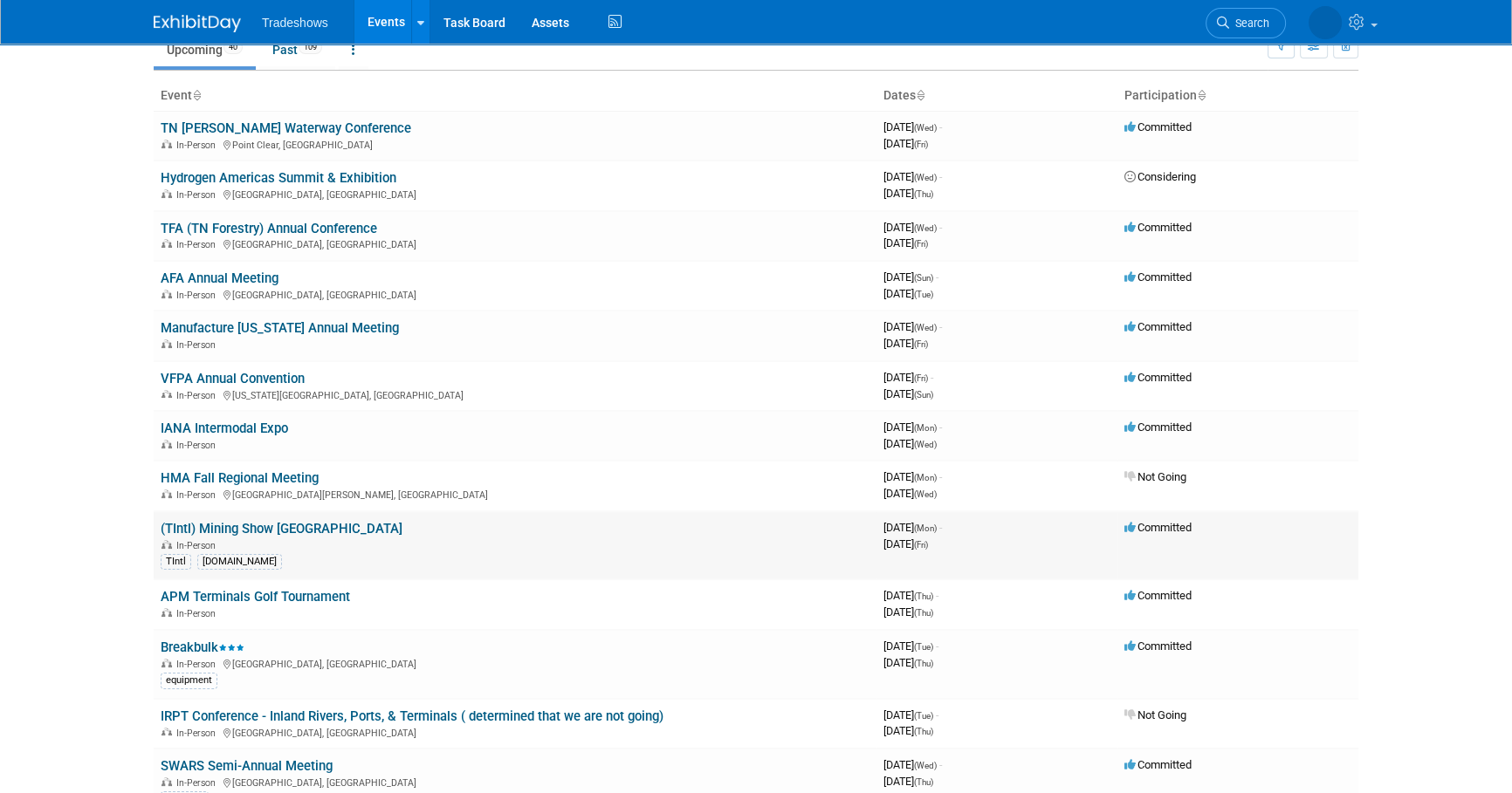
scroll to position [158, 0]
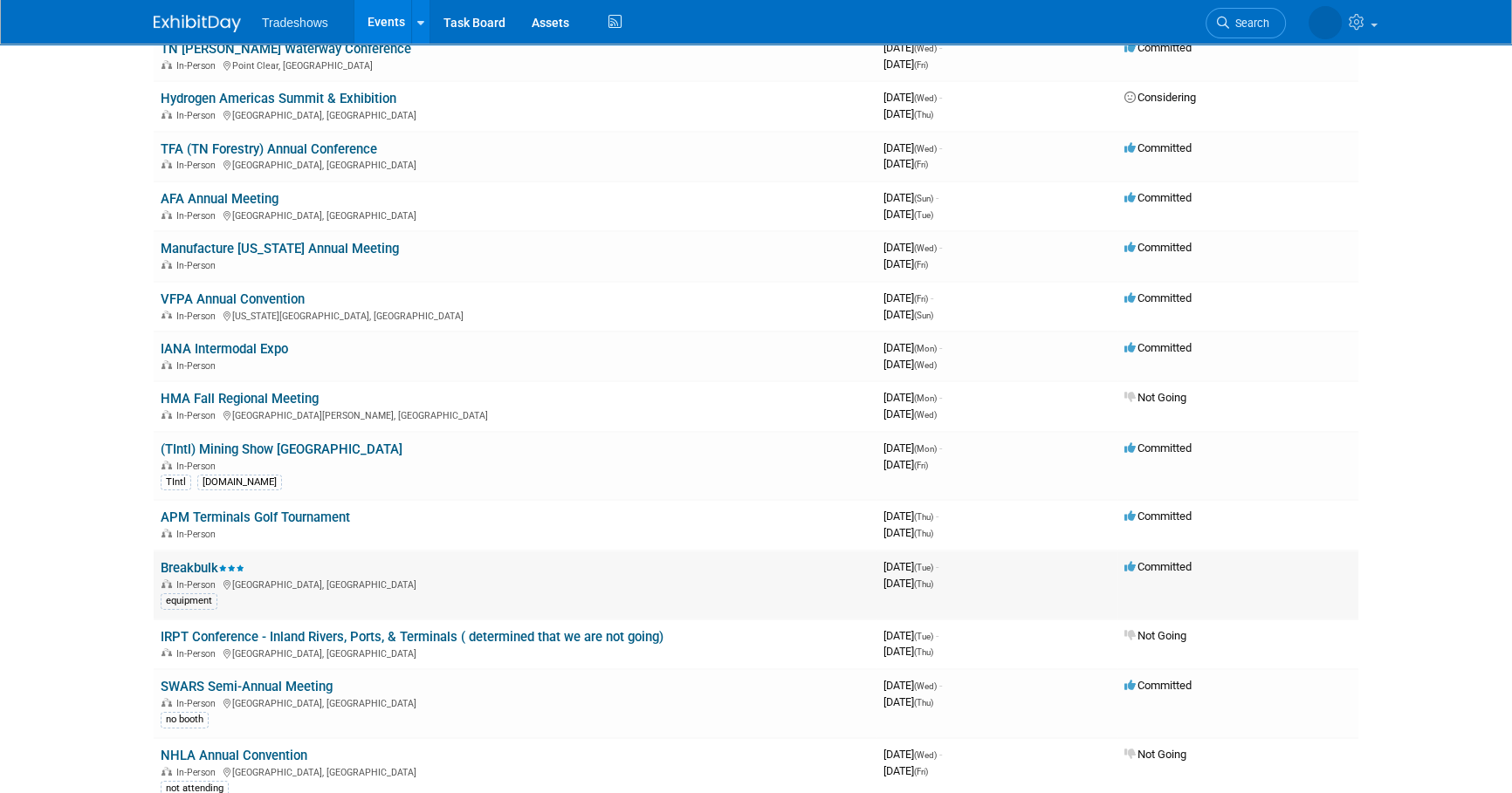
click at [198, 565] on link "Breakbulk" at bounding box center [202, 568] width 83 height 16
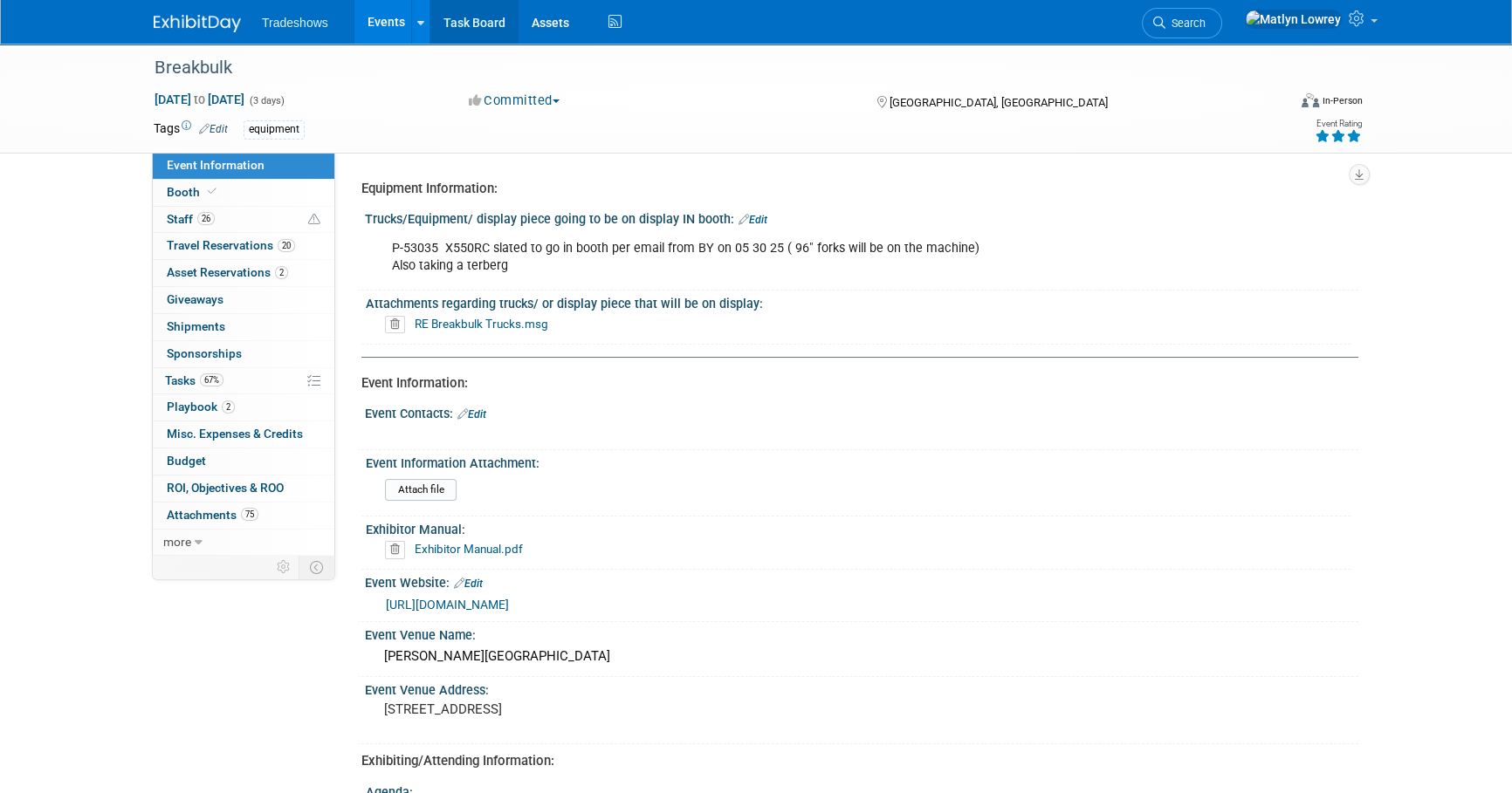
click at [462, 21] on link "Task Board" at bounding box center [474, 22] width 88 height 44
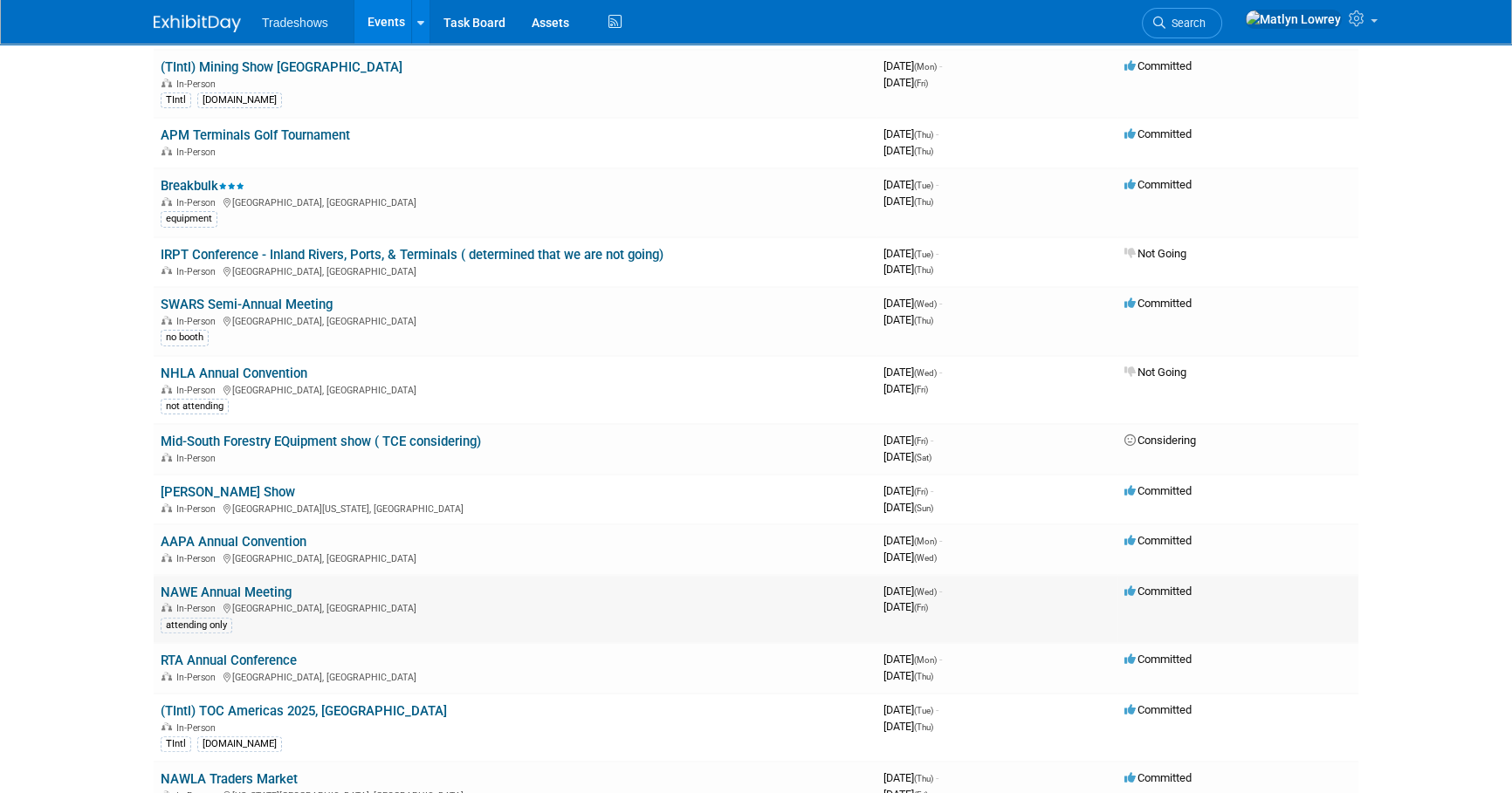
scroll to position [555, 0]
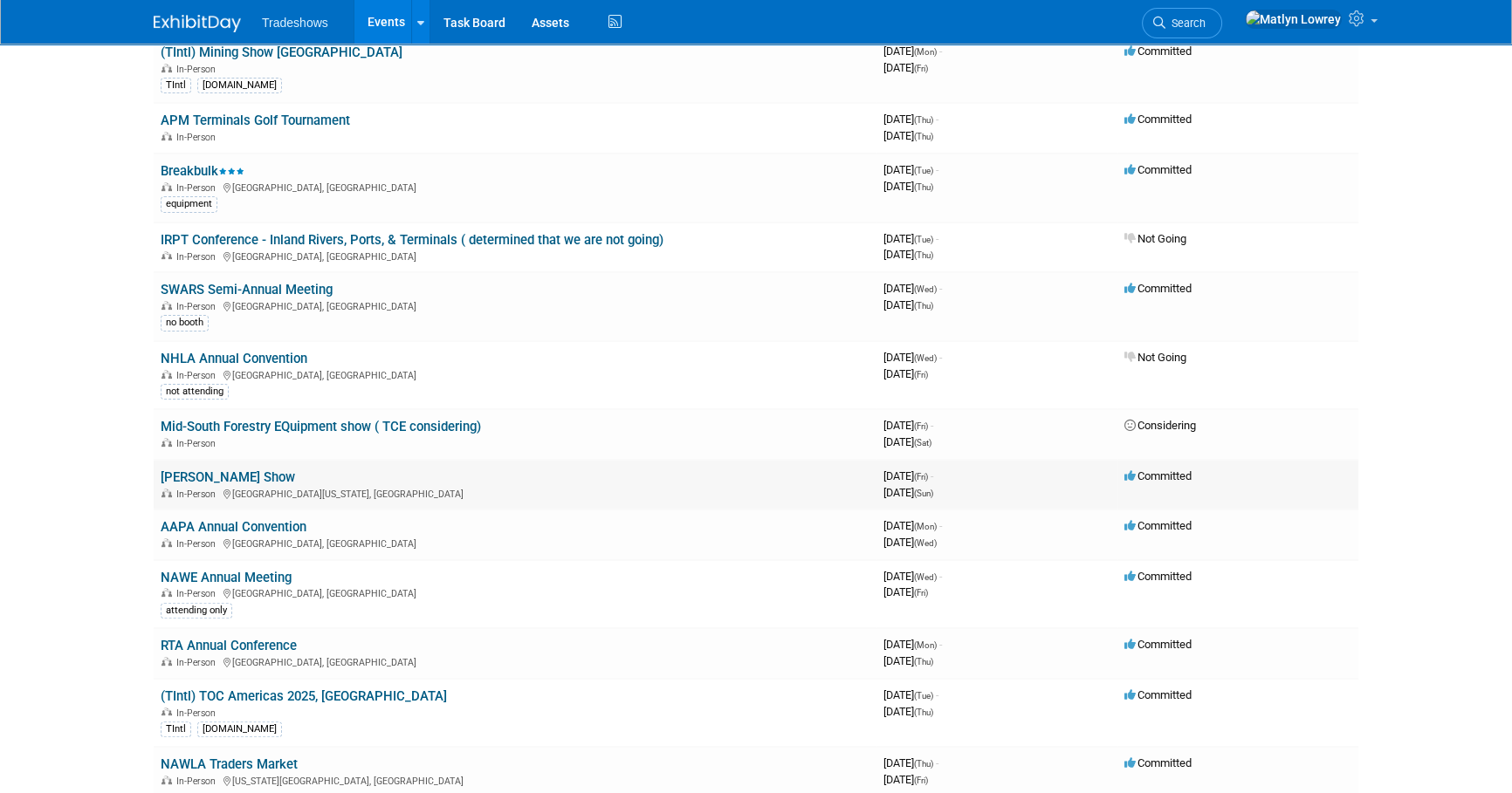
click at [232, 469] on link "[PERSON_NAME] Show" at bounding box center [228, 477] width 134 height 16
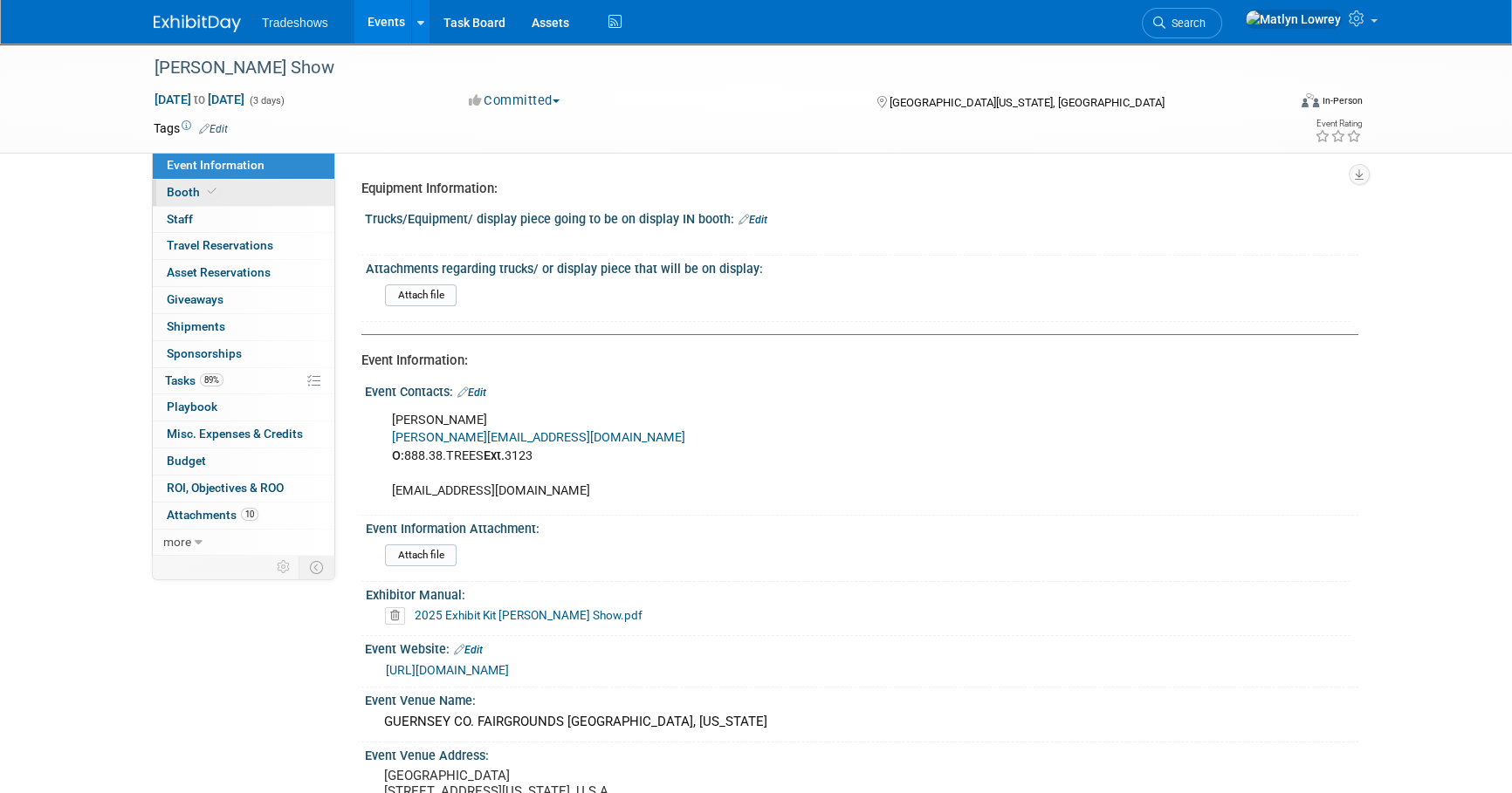
click at [218, 198] on link "Booth" at bounding box center [243, 193] width 182 height 26
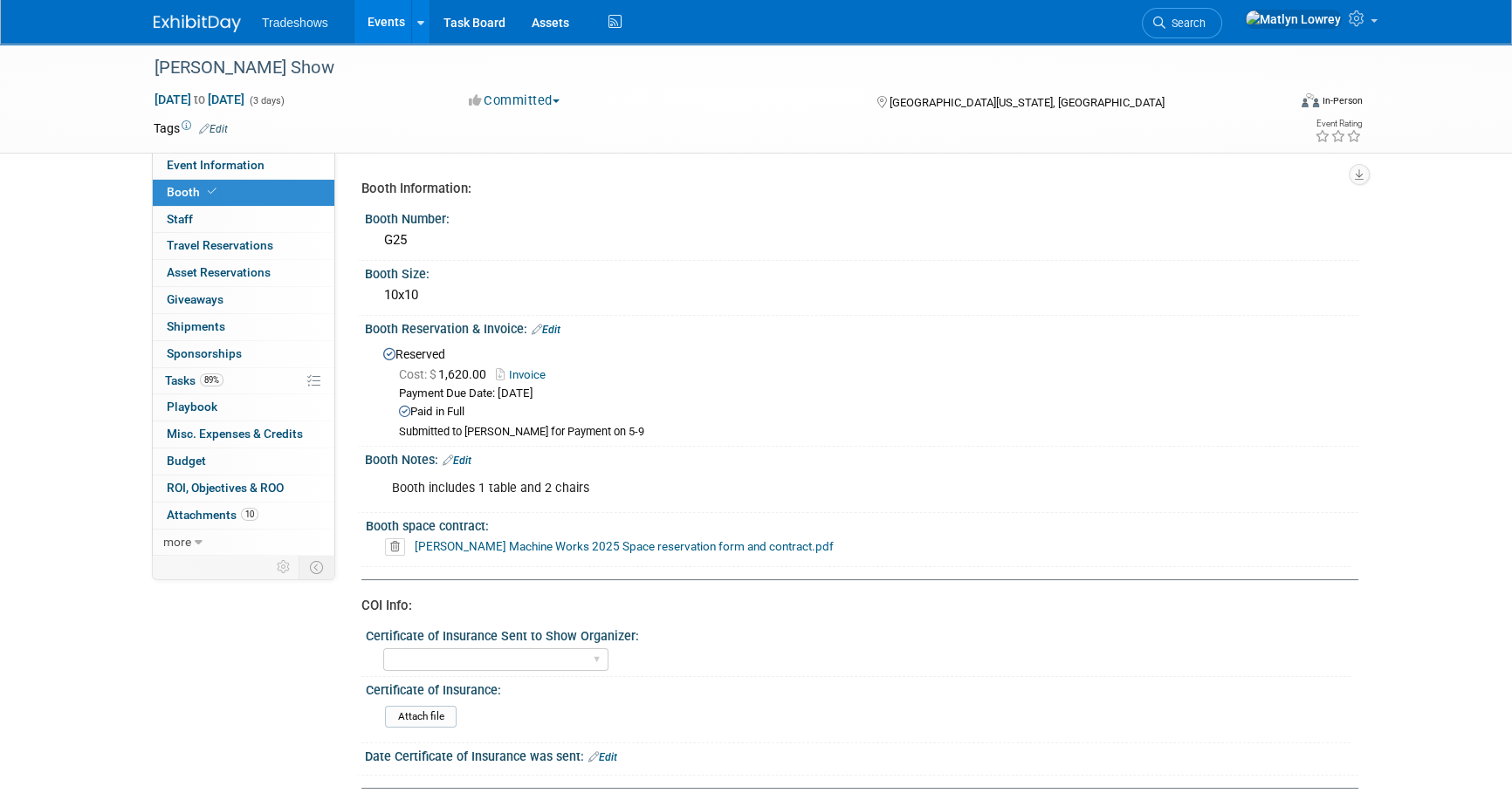
scroll to position [78, 0]
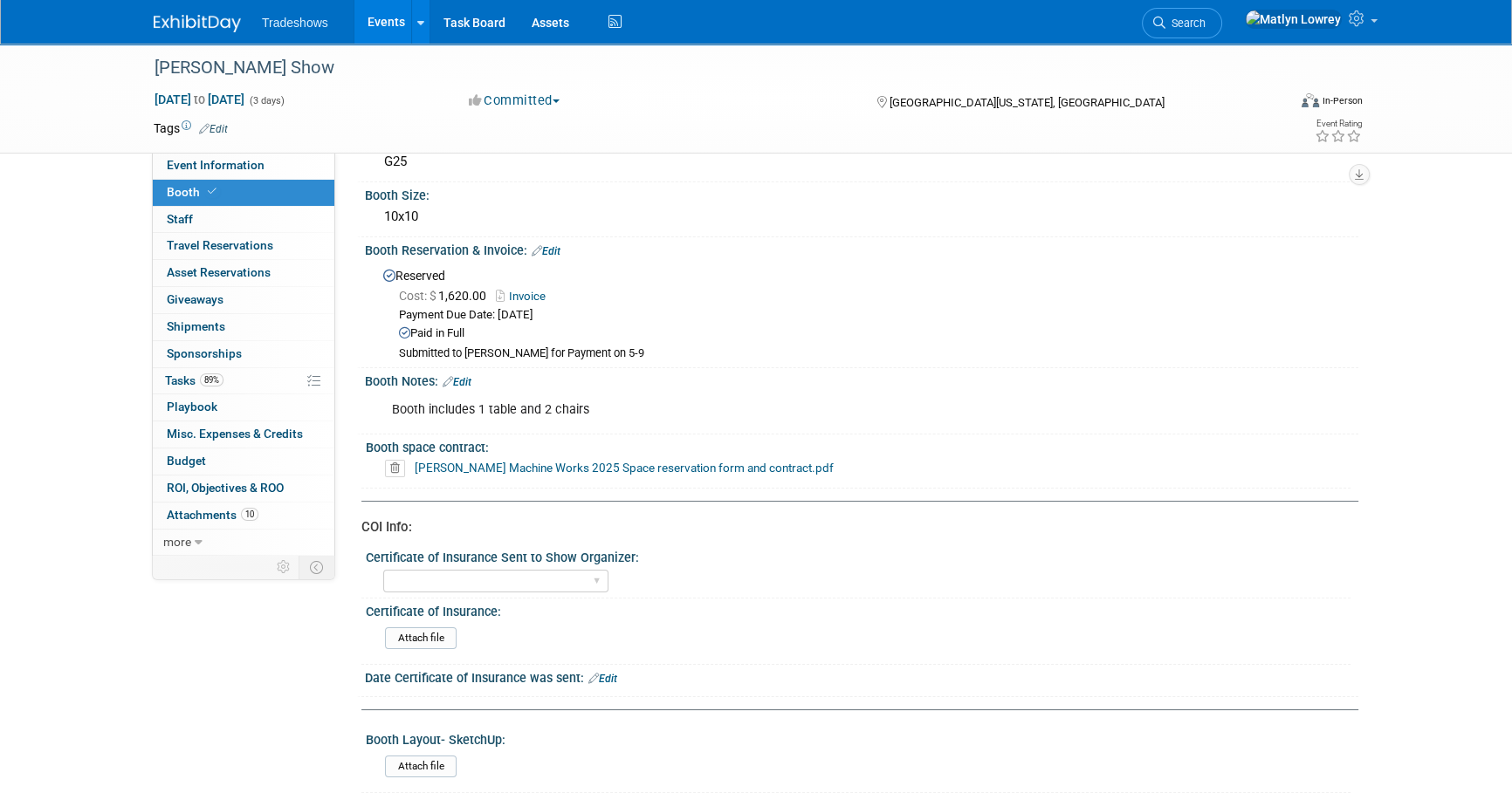
click at [503, 467] on link "Taylor Machine Works 2025 Space reservation form and contract.pdf" at bounding box center [624, 468] width 419 height 14
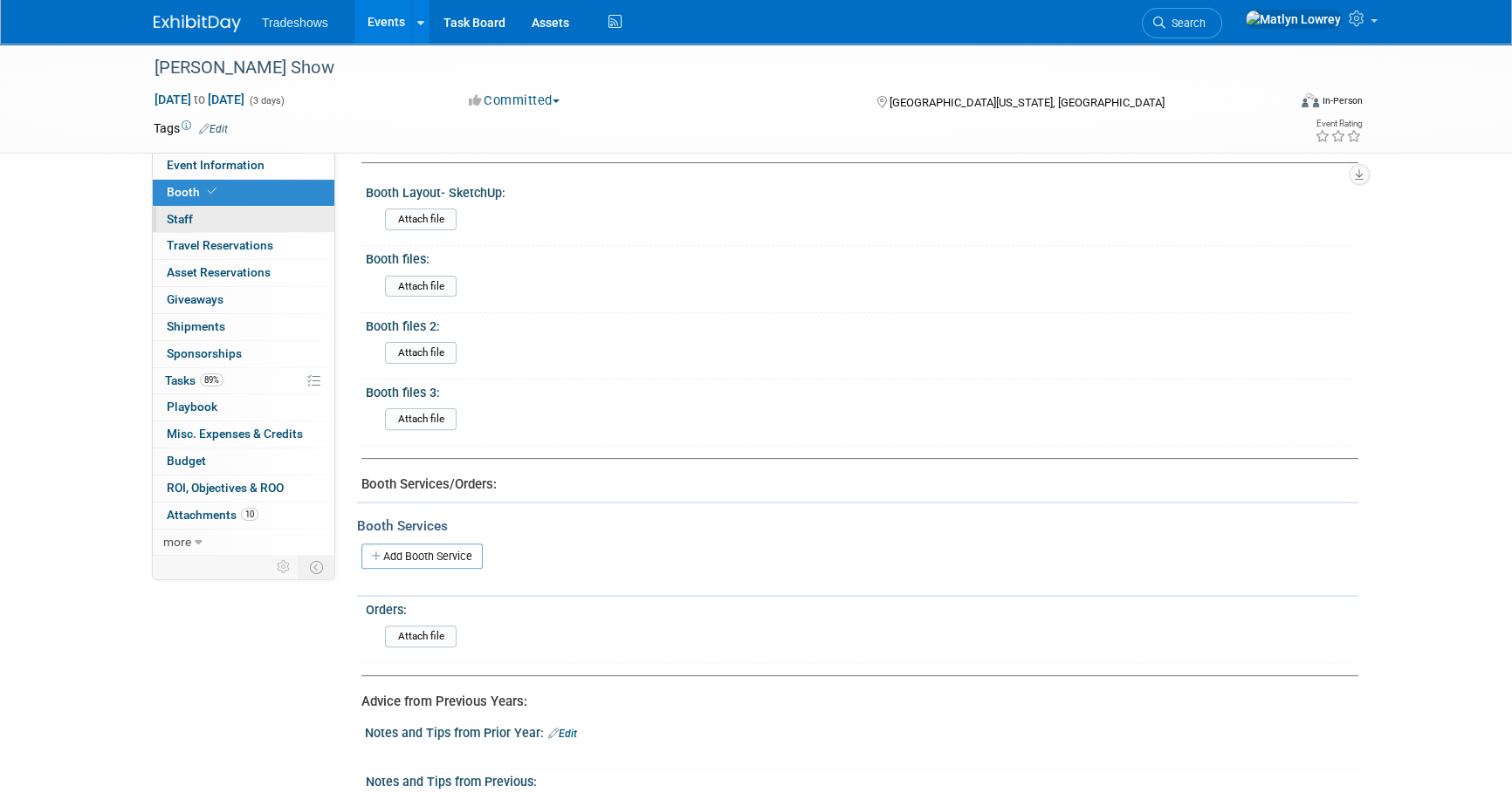
scroll to position [611, 0]
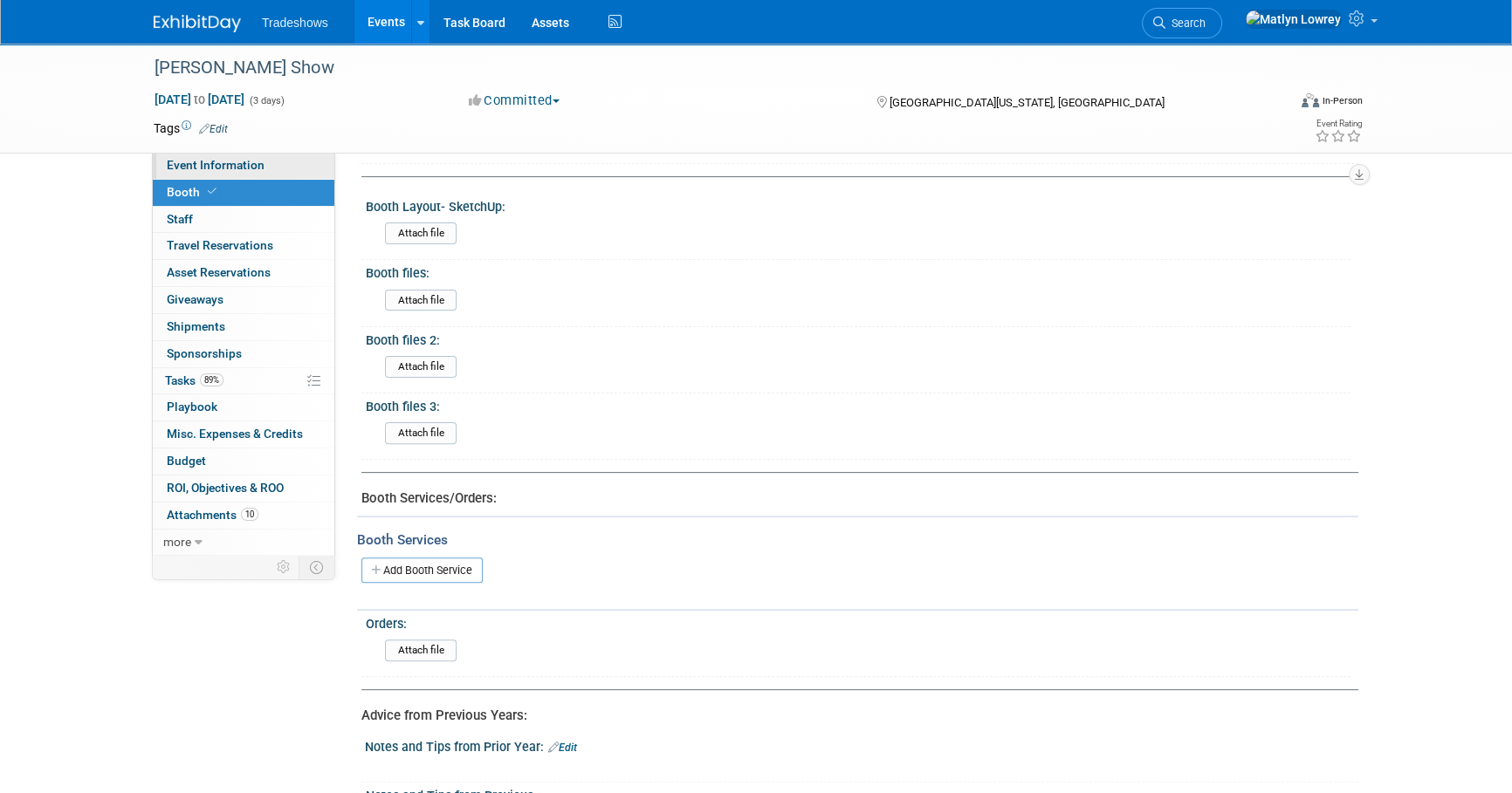
click at [228, 159] on span "Event Information" at bounding box center [215, 165] width 98 height 14
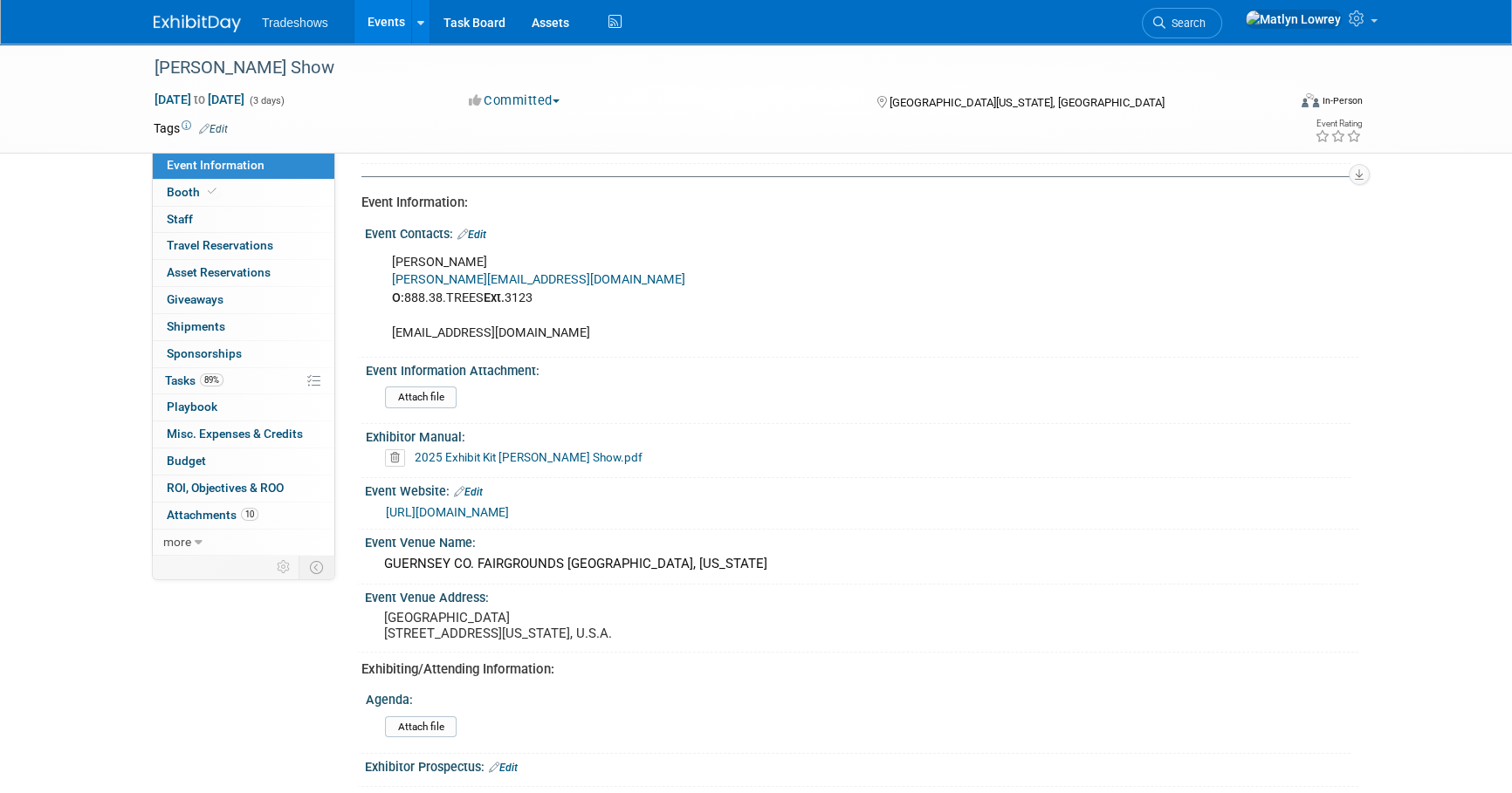
scroll to position [237, 0]
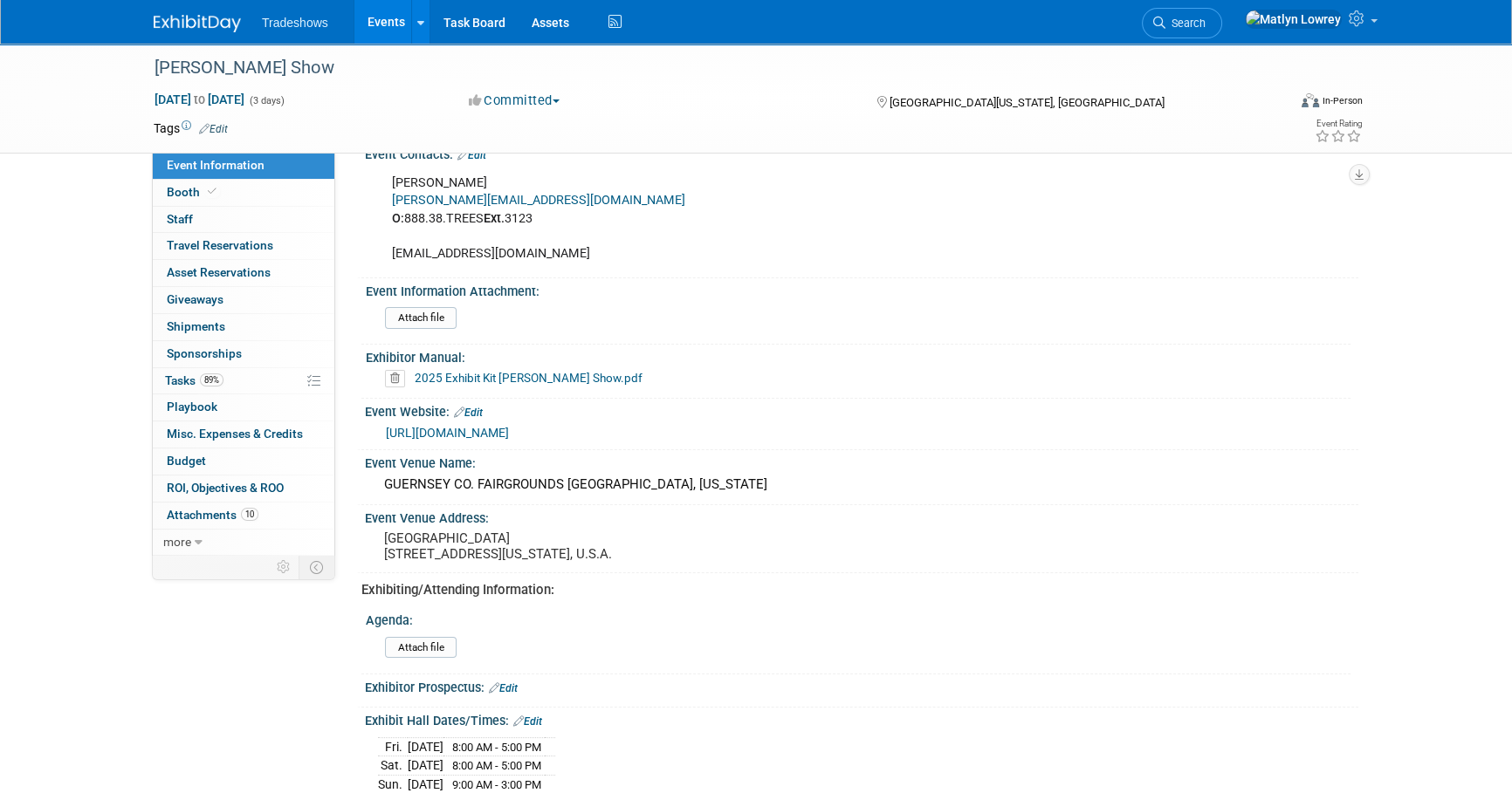
click at [515, 377] on link "2025 Exhibit Kit Paul Bunyan Show.pdf" at bounding box center [528, 378] width 228 height 14
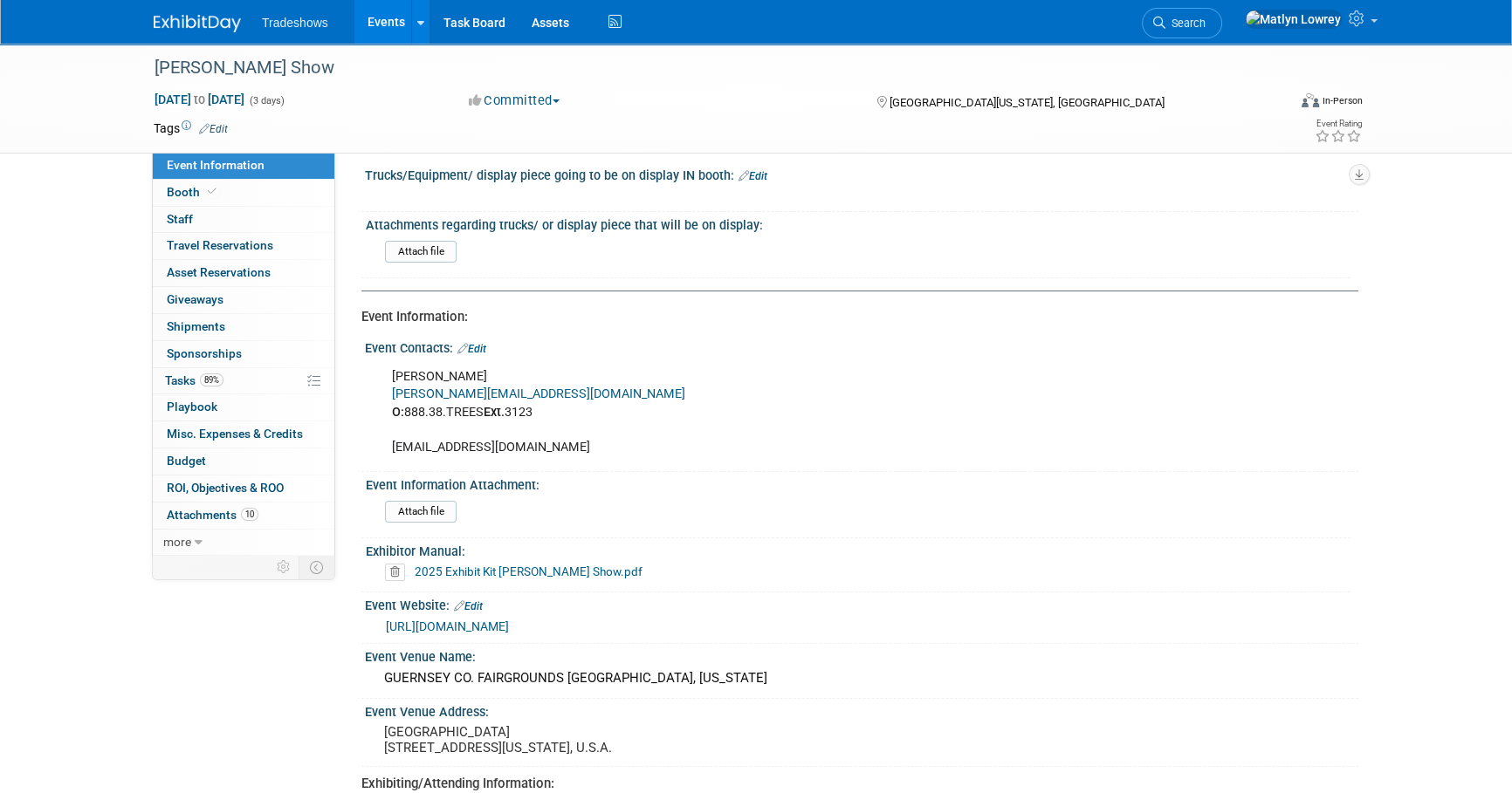
scroll to position [0, 0]
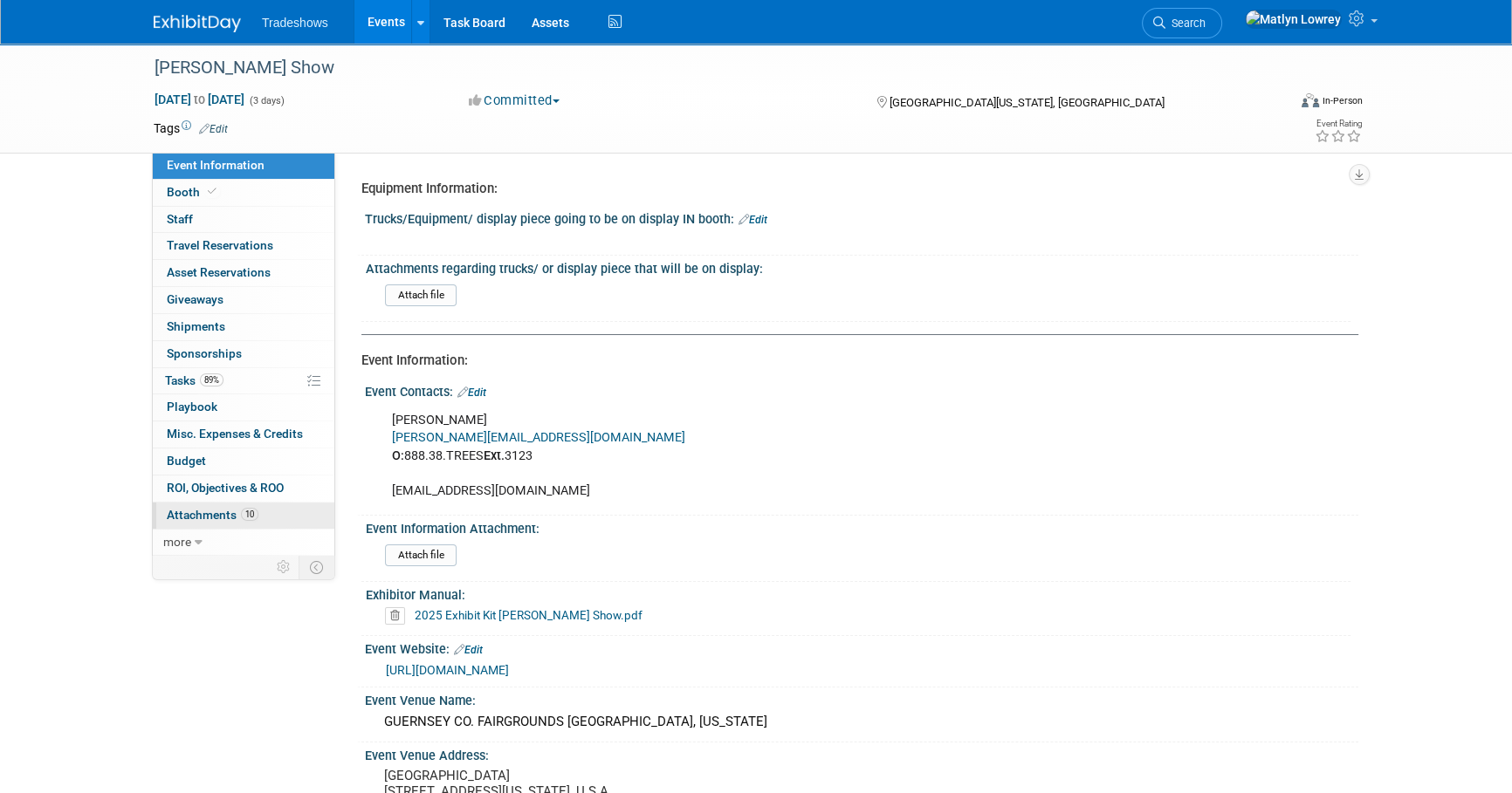
click at [216, 505] on link "10 Attachments 10" at bounding box center [243, 515] width 182 height 26
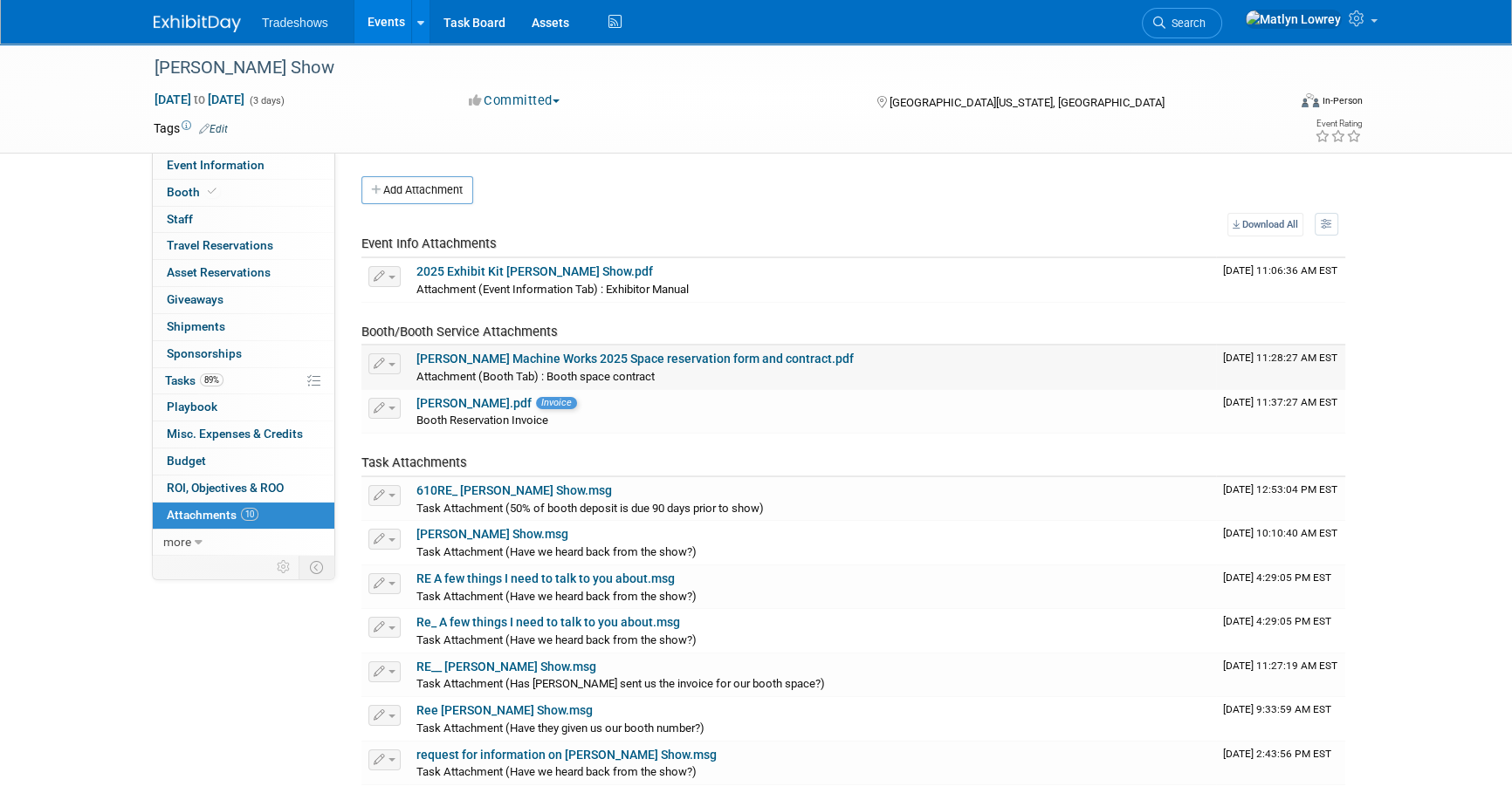
click at [633, 354] on link "Taylor Machine Works 2025 Space reservation form and contract.pdf" at bounding box center [635, 358] width 438 height 14
click at [174, 389] on link "89% Tasks 89%" at bounding box center [243, 381] width 182 height 26
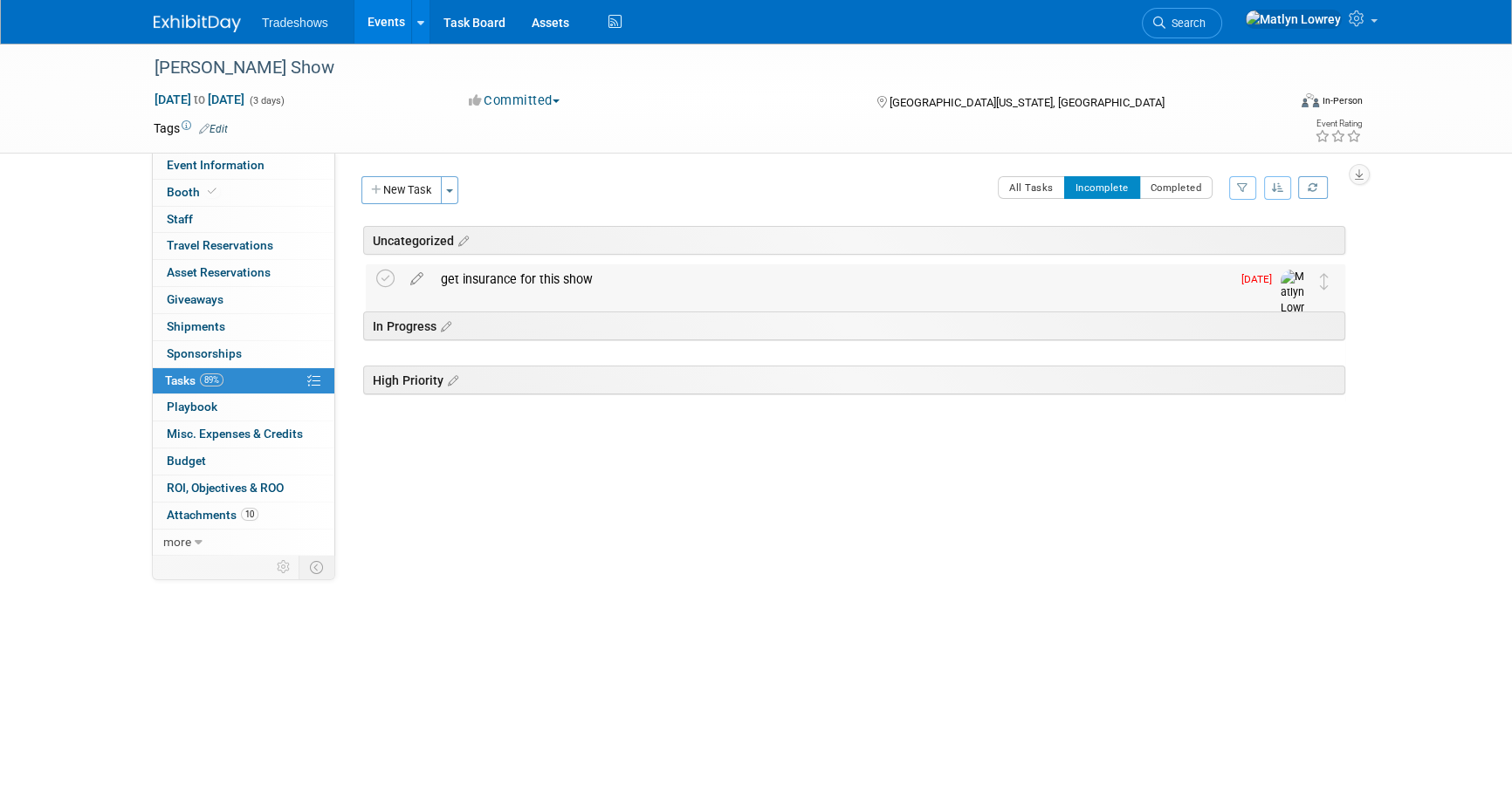
click at [507, 278] on div "get insurance for this show" at bounding box center [831, 279] width 799 height 30
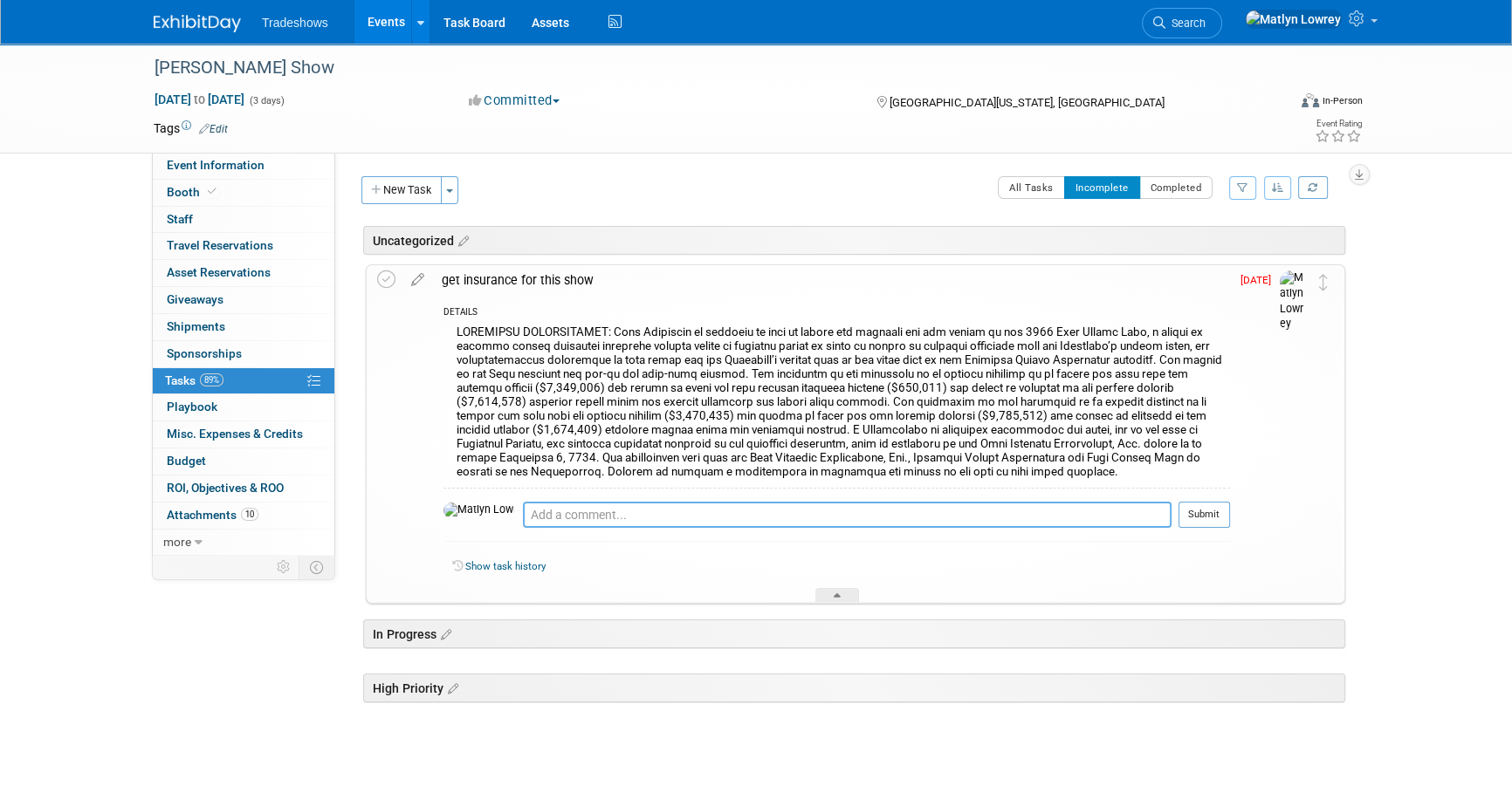
click at [523, 513] on textarea at bounding box center [847, 515] width 648 height 26
type textarea "requested coi on 8/13"
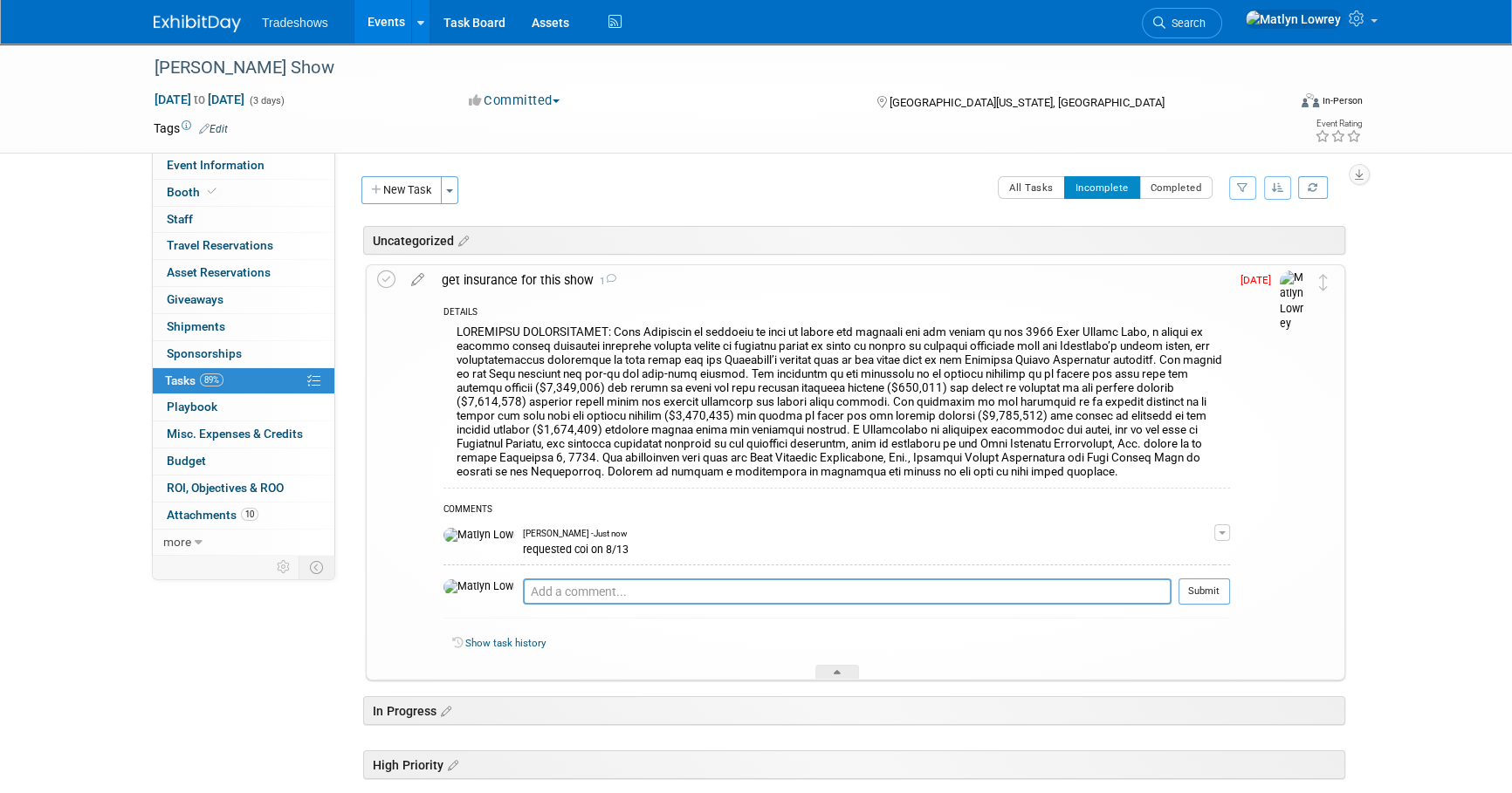
click at [365, 18] on link "Events" at bounding box center [386, 22] width 64 height 44
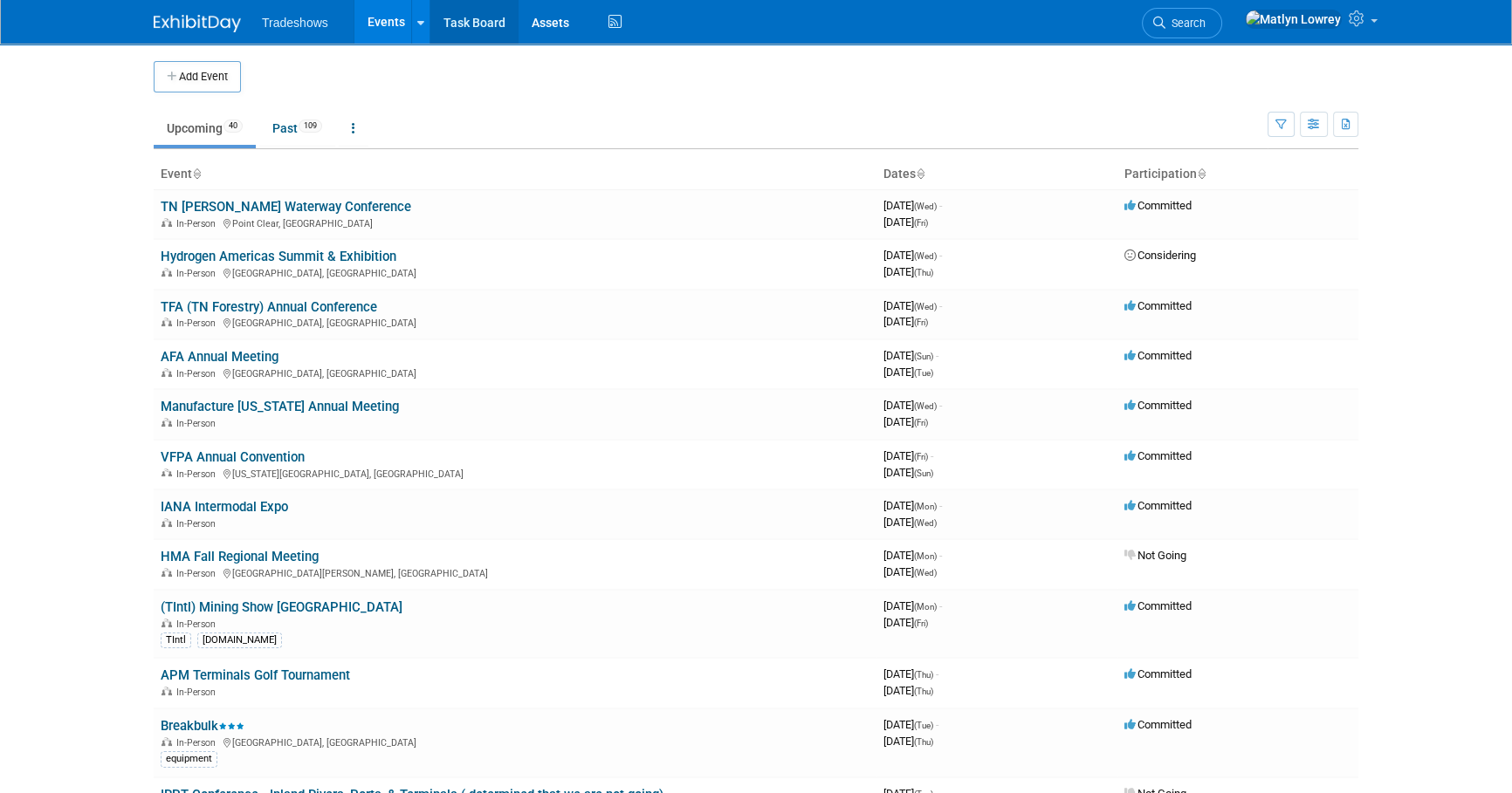
click at [452, 36] on link "Task Board" at bounding box center [474, 22] width 88 height 44
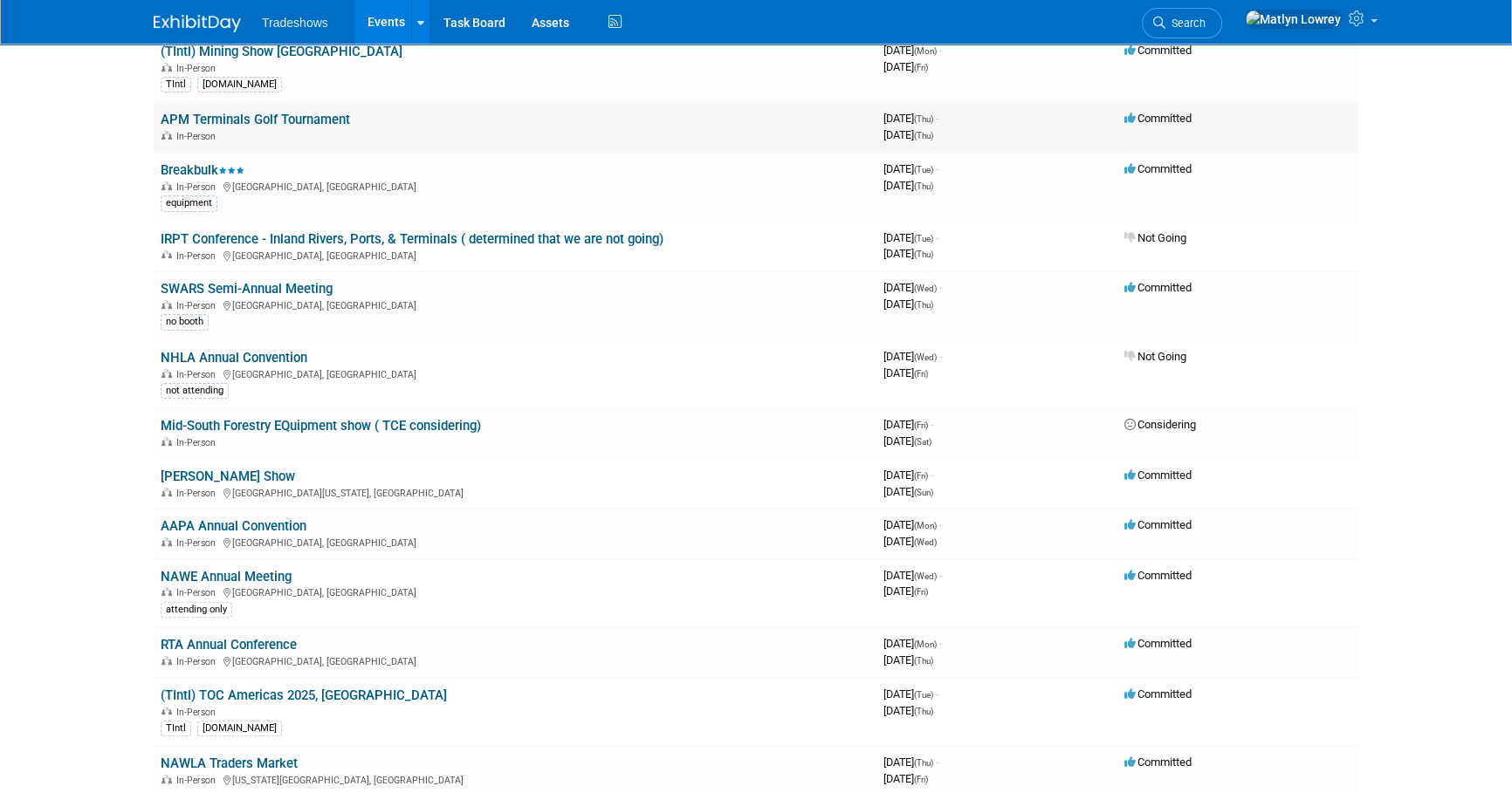
scroll to position [634, 0]
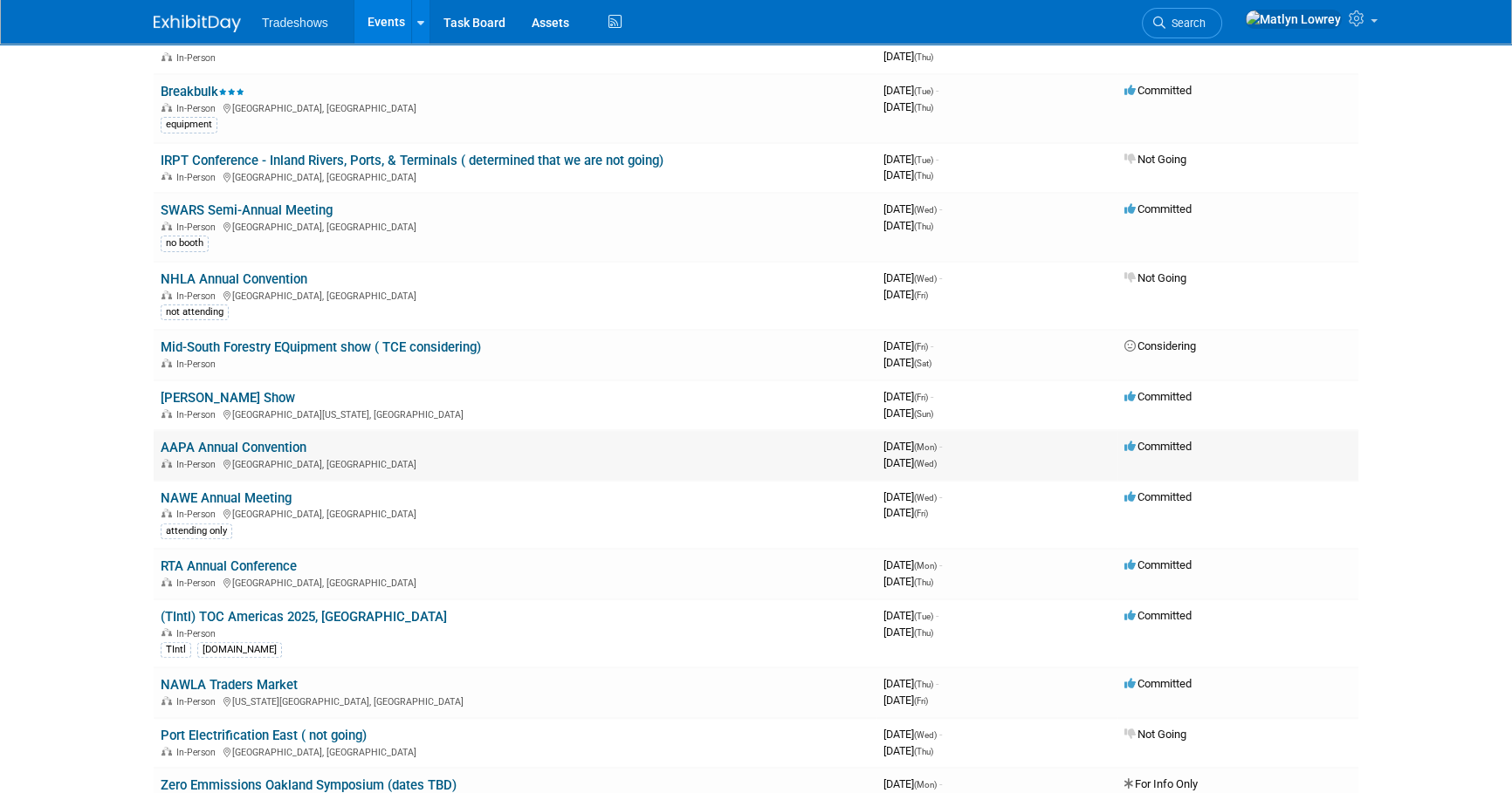
click at [217, 441] on link "AAPA Annual Convention" at bounding box center [234, 448] width 146 height 16
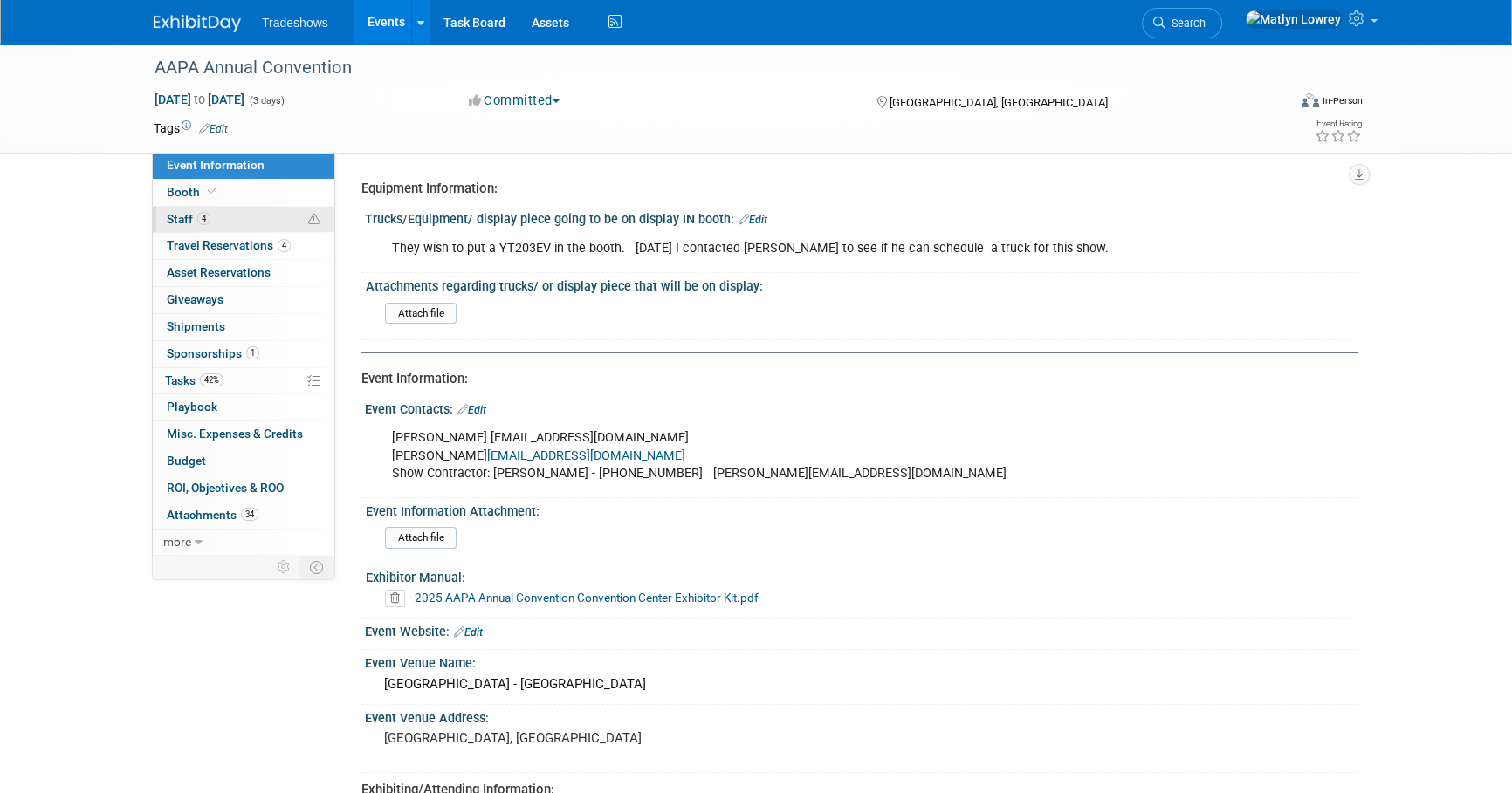
click at [204, 229] on link "4 Staff 4" at bounding box center [243, 220] width 182 height 26
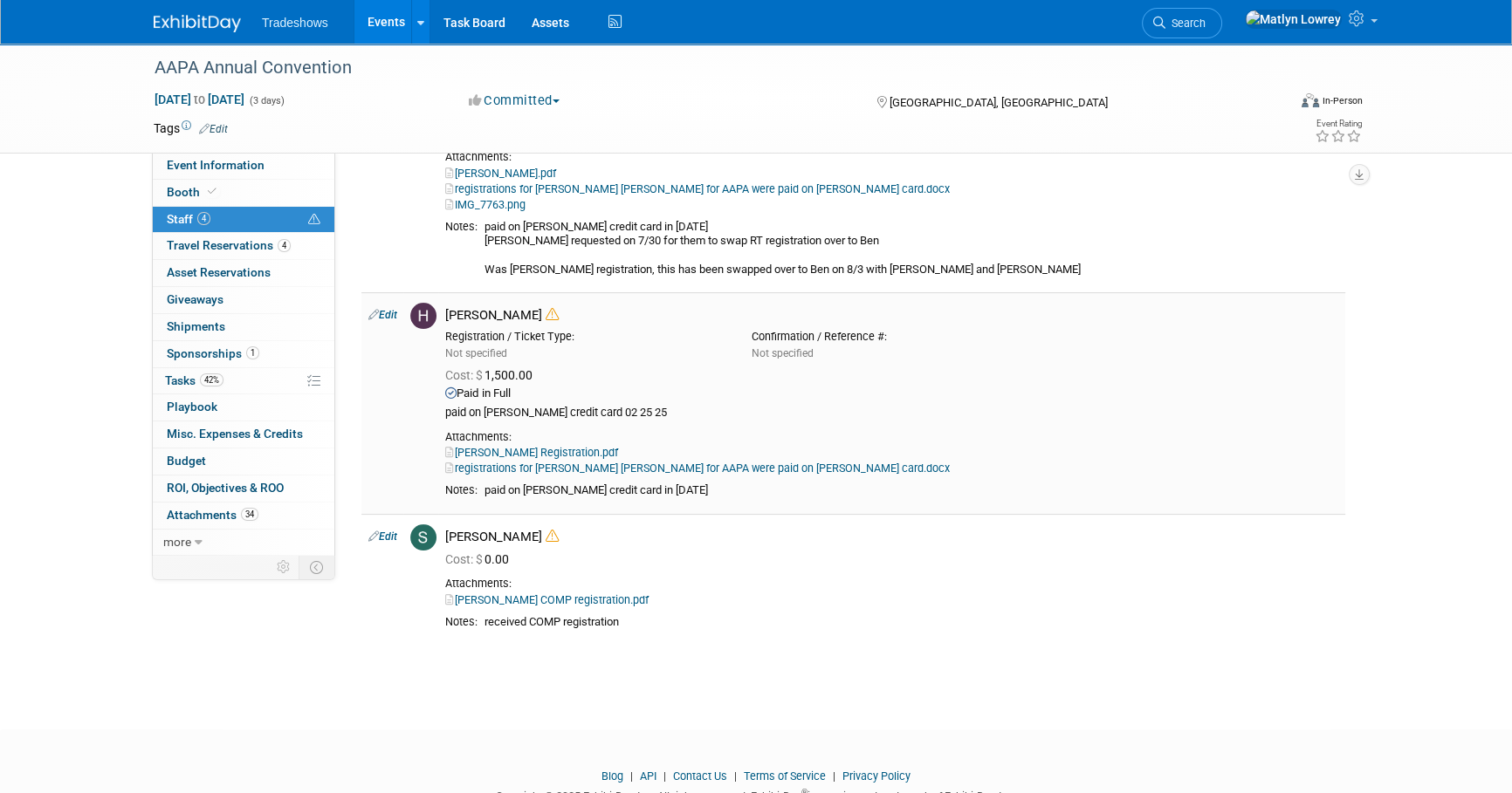
scroll to position [396, 0]
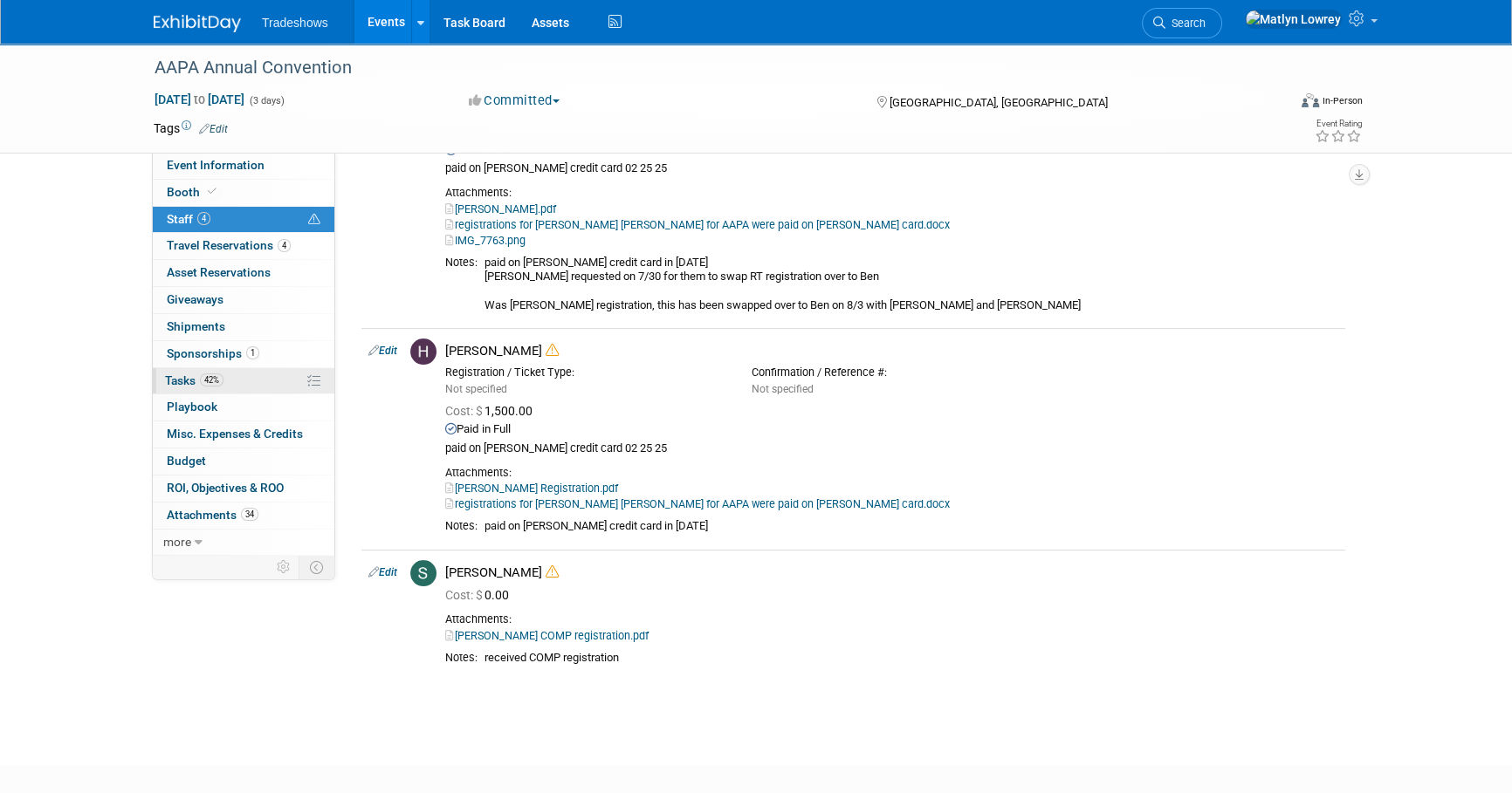
click at [235, 380] on link "42% Tasks 42%" at bounding box center [243, 381] width 182 height 26
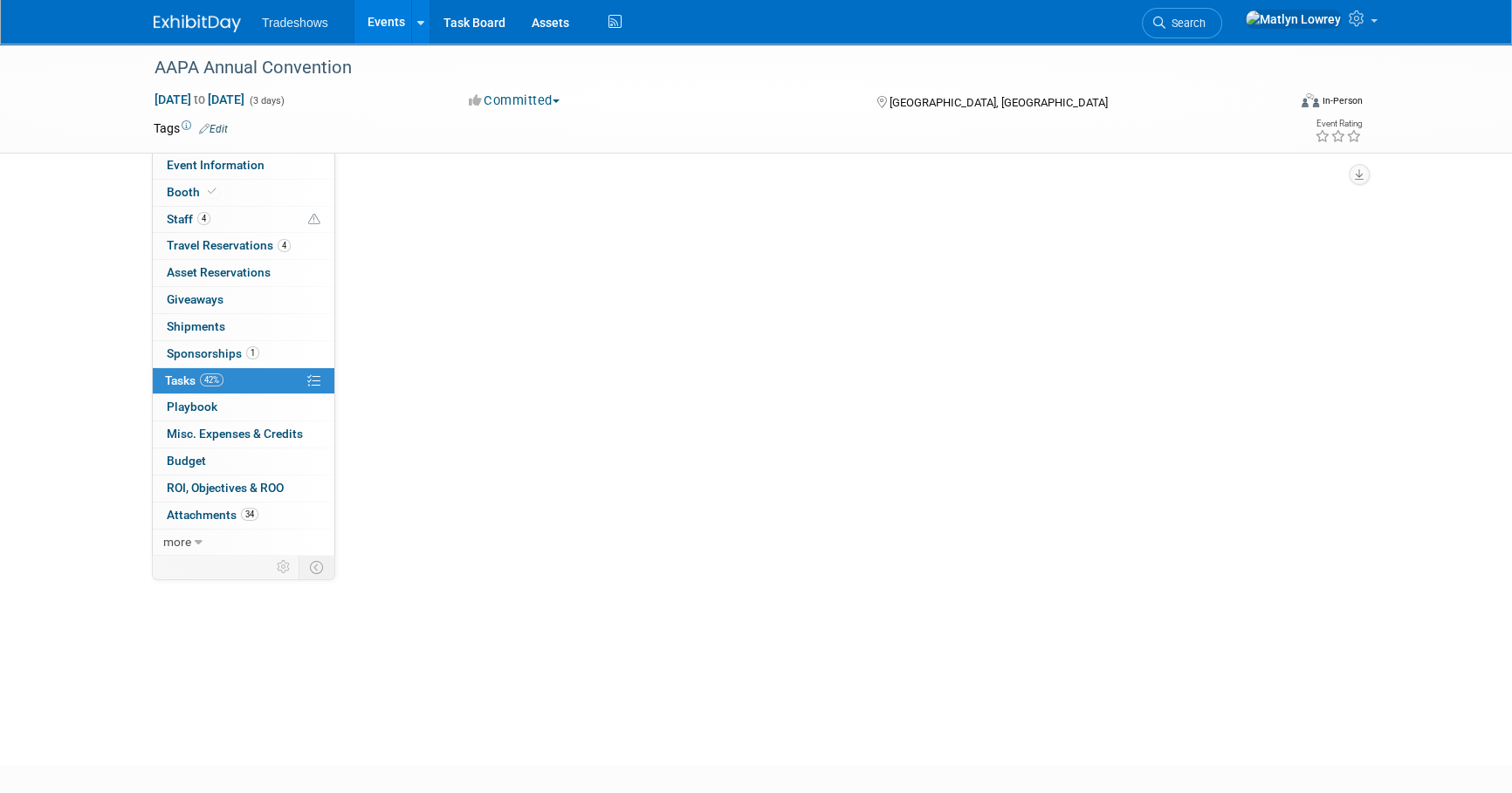
scroll to position [0, 0]
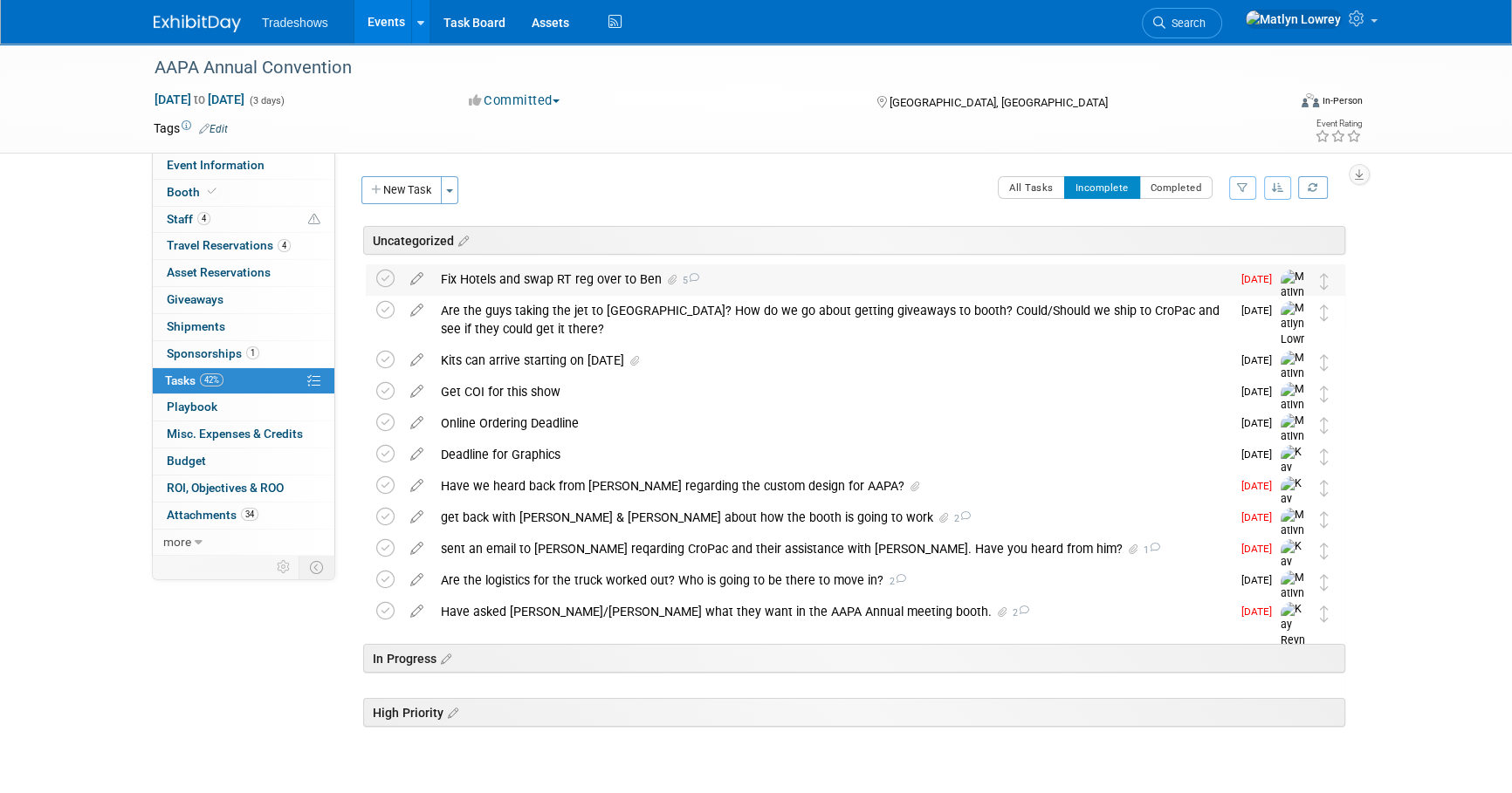
click at [580, 279] on div "Fix Hotels and swap RT reg over to Ben 5" at bounding box center [831, 279] width 799 height 30
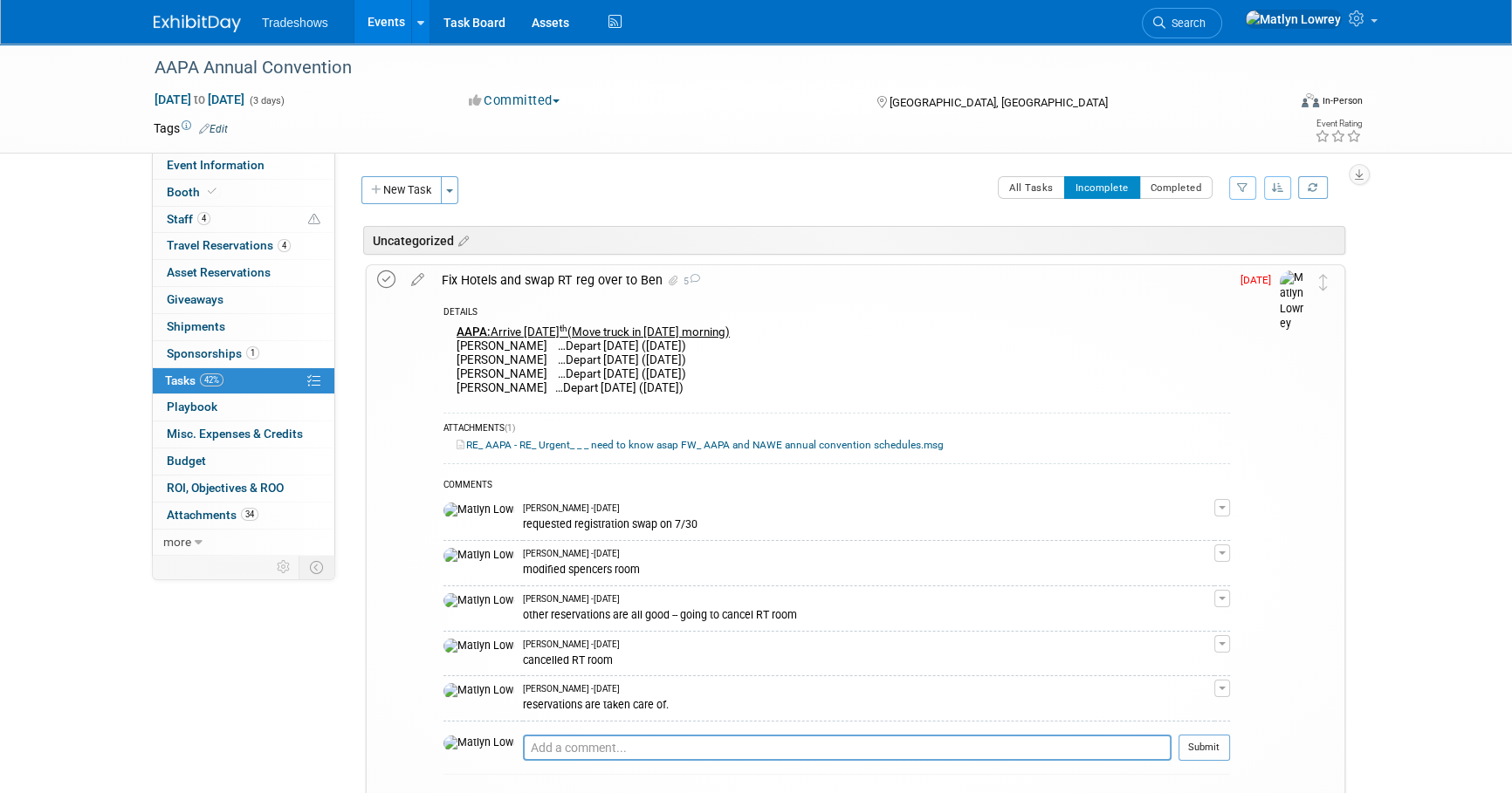
click at [392, 278] on icon at bounding box center [386, 279] width 18 height 18
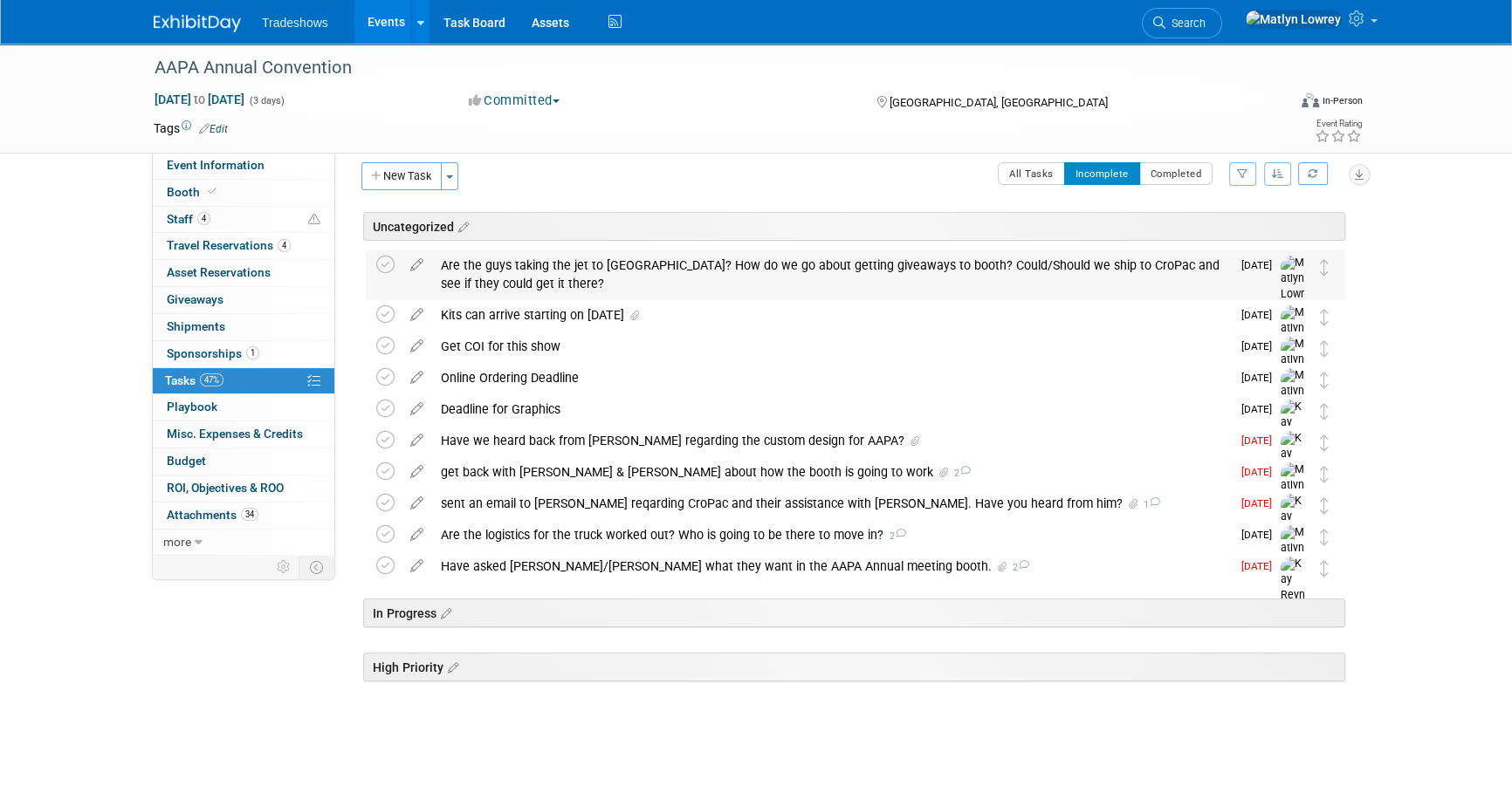
scroll to position [18, 0]
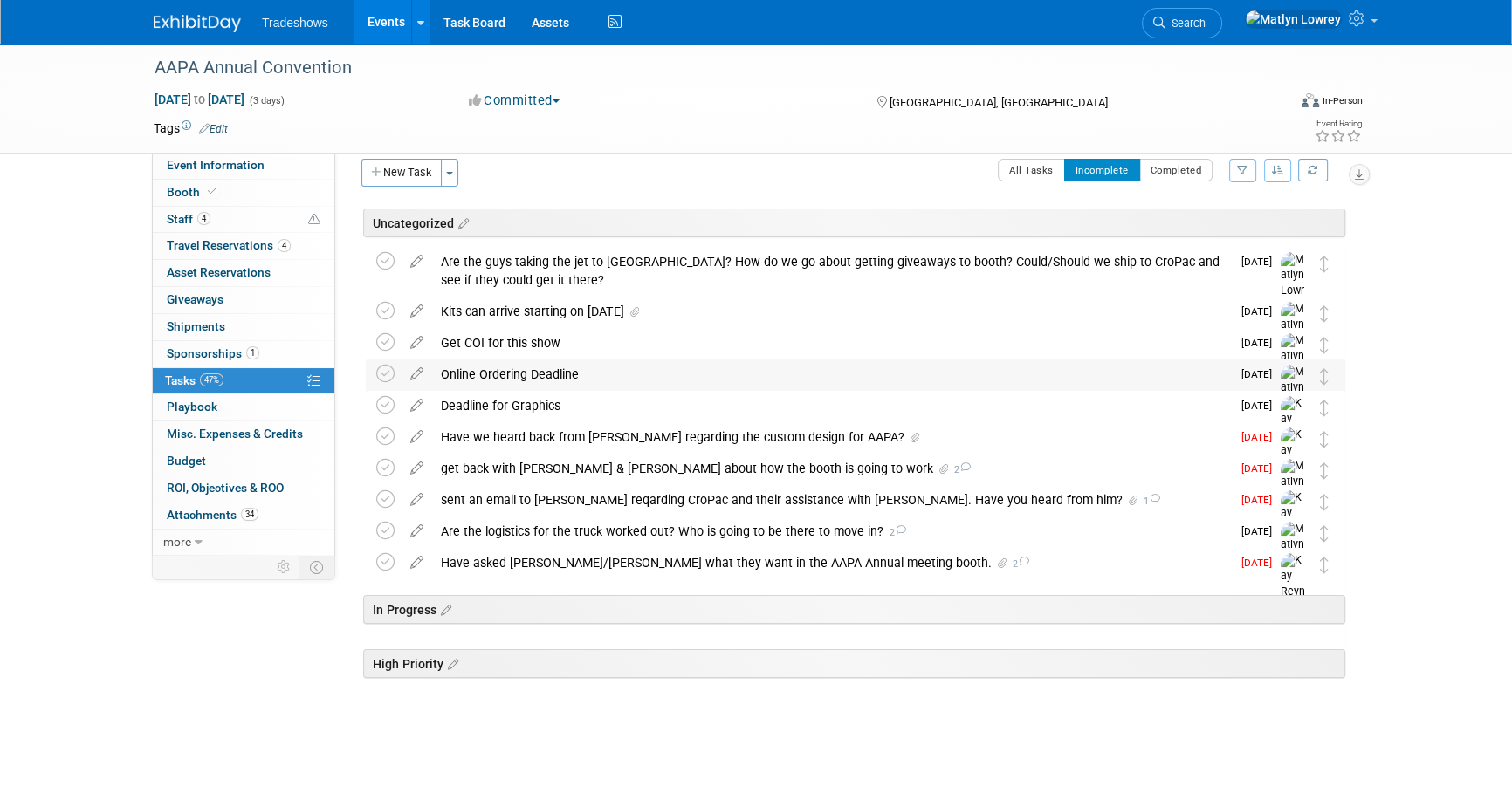
click at [553, 370] on div "Online Ordering Deadline" at bounding box center [831, 374] width 799 height 30
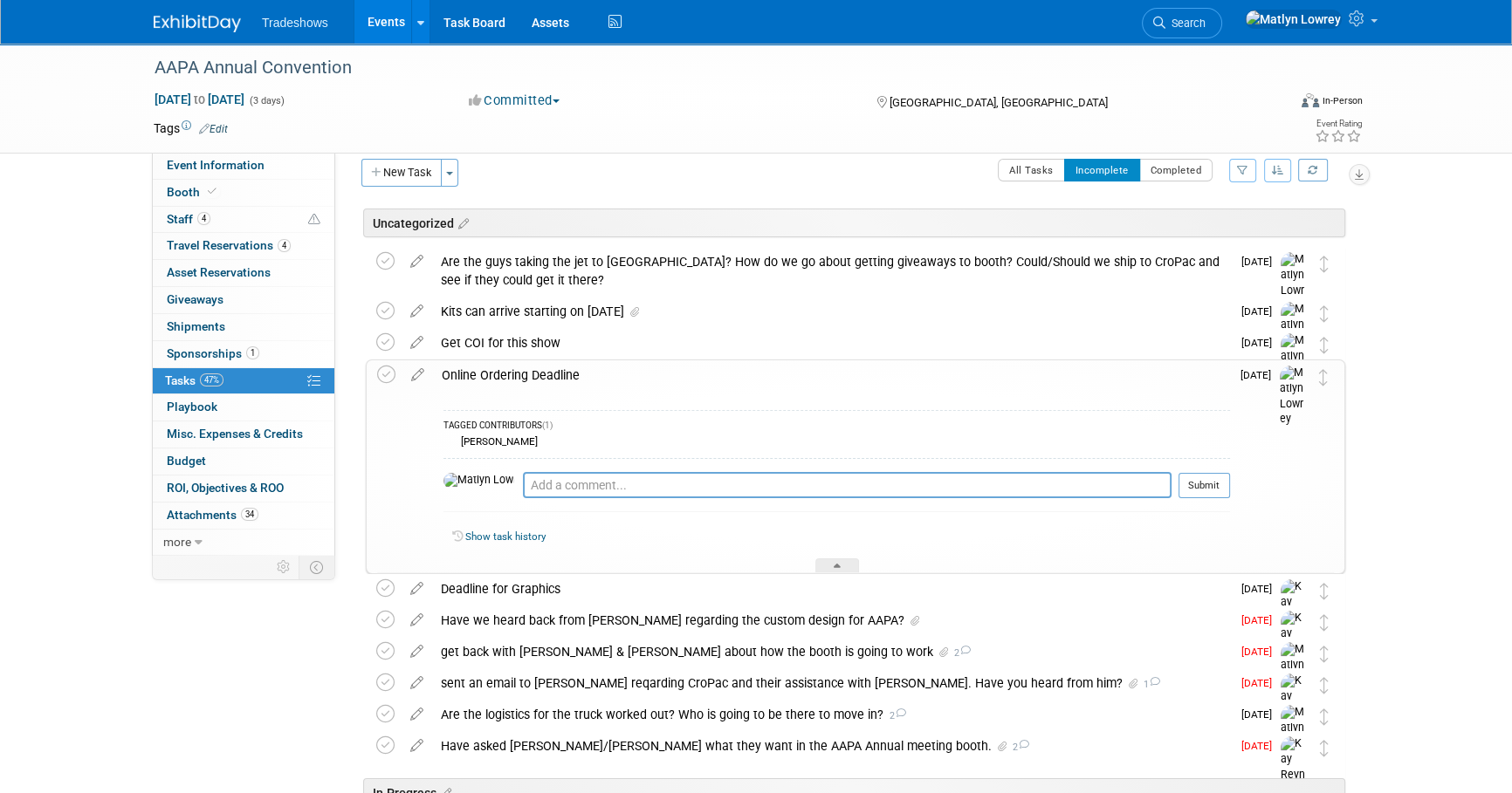
click at [553, 370] on div "Online Ordering Deadline" at bounding box center [831, 375] width 797 height 30
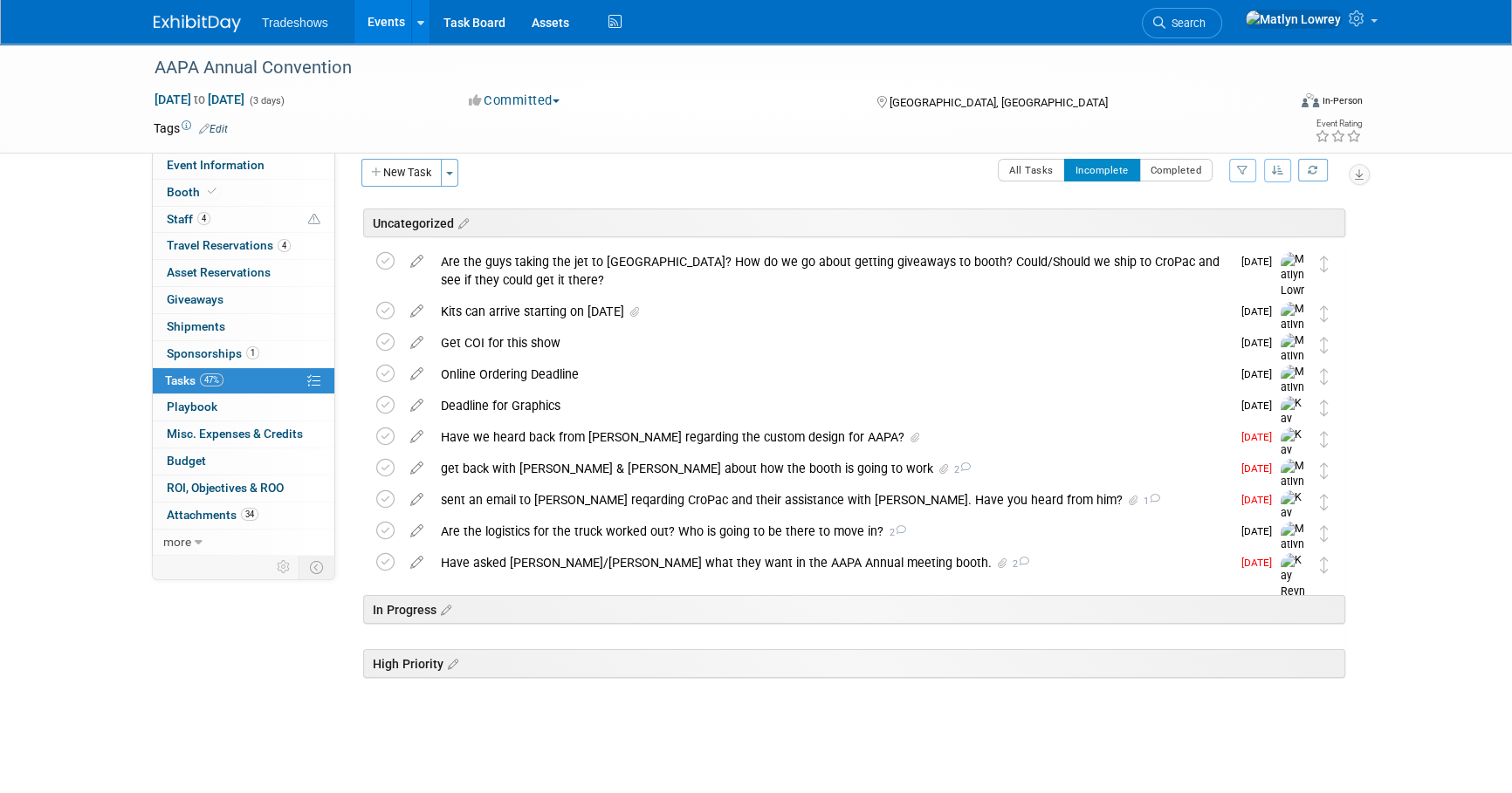
click at [383, 8] on link "Events" at bounding box center [386, 22] width 64 height 44
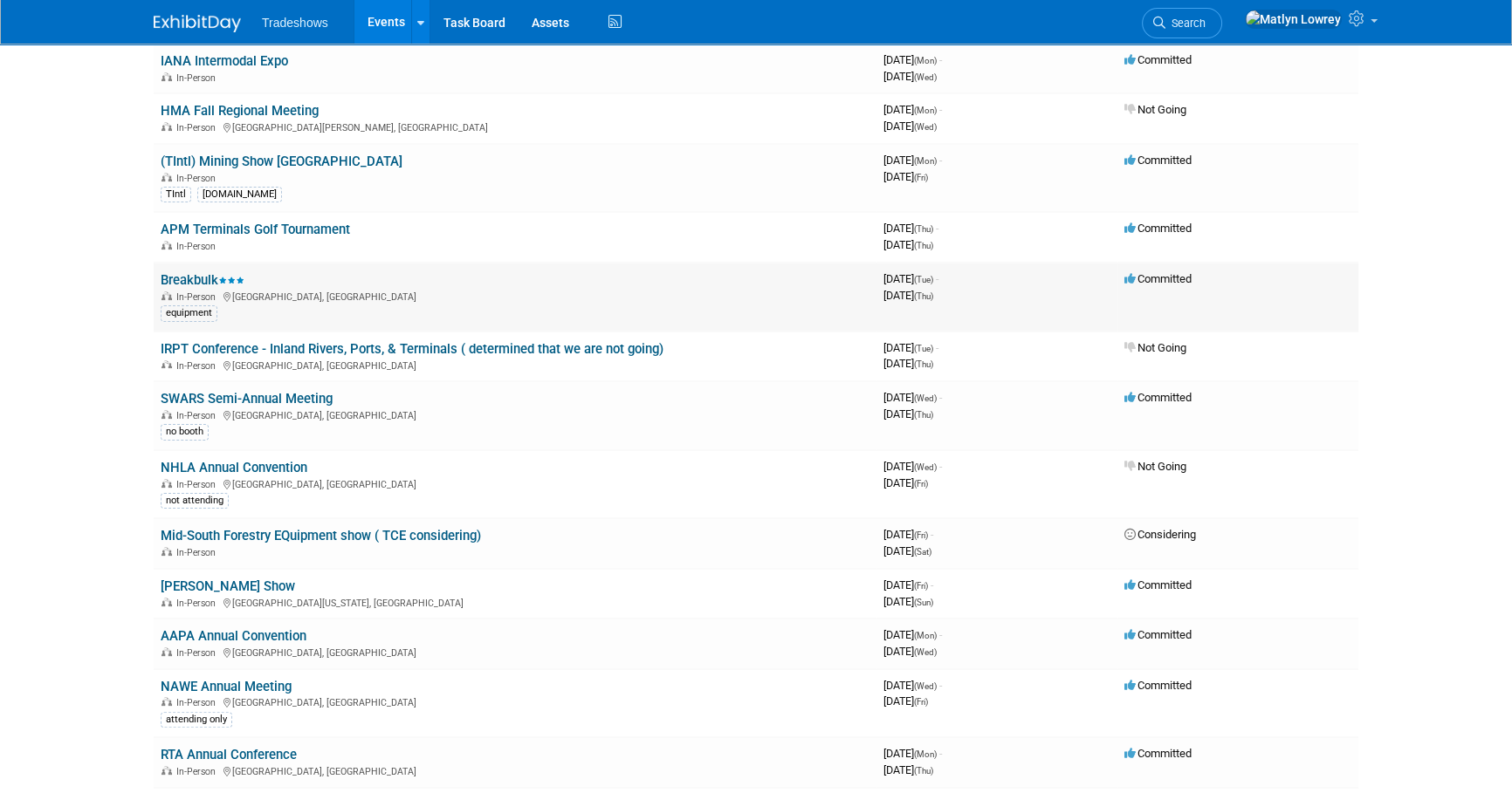
scroll to position [475, 0]
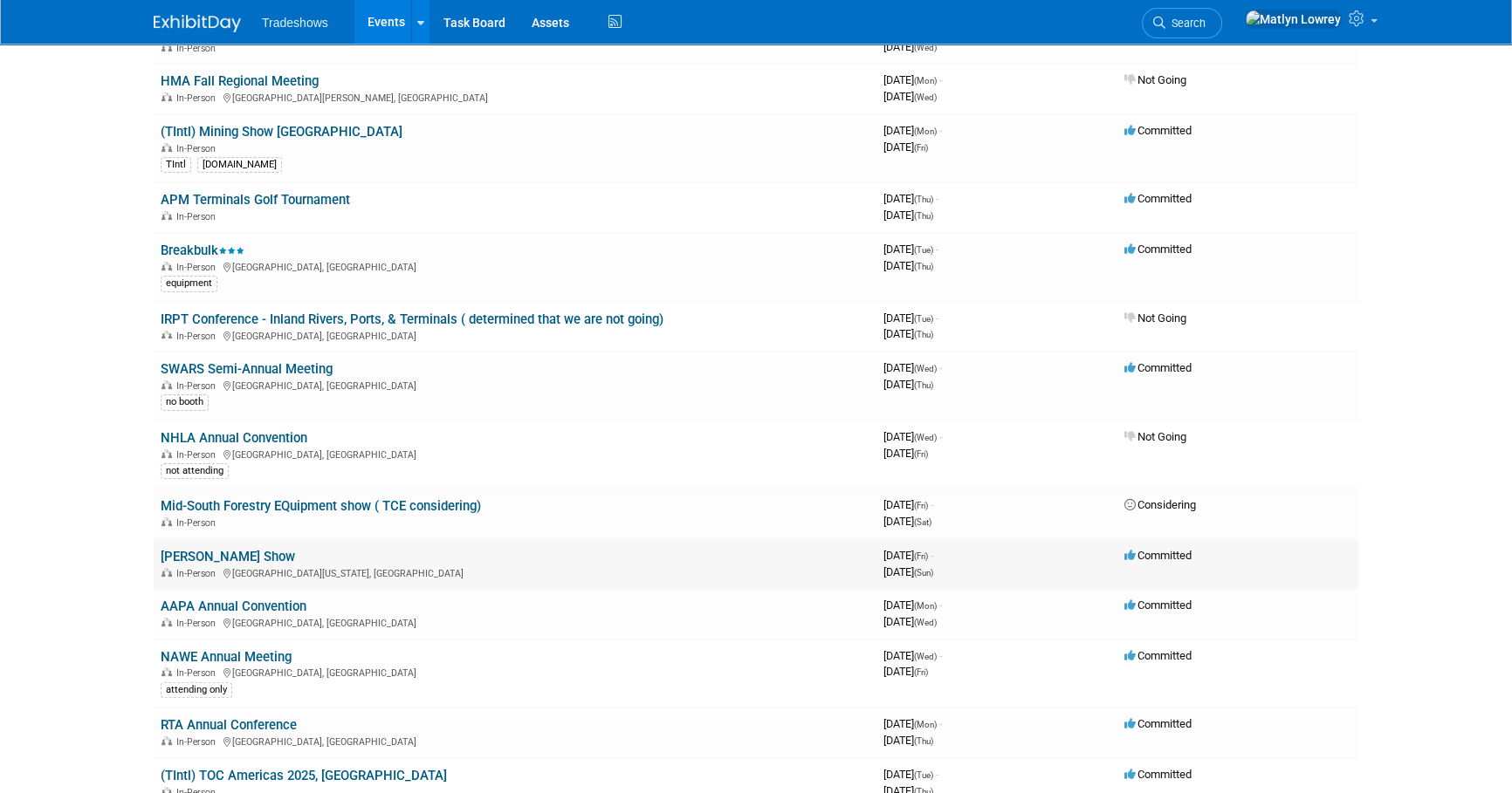
click at [184, 556] on link "[PERSON_NAME] Show" at bounding box center [228, 557] width 134 height 16
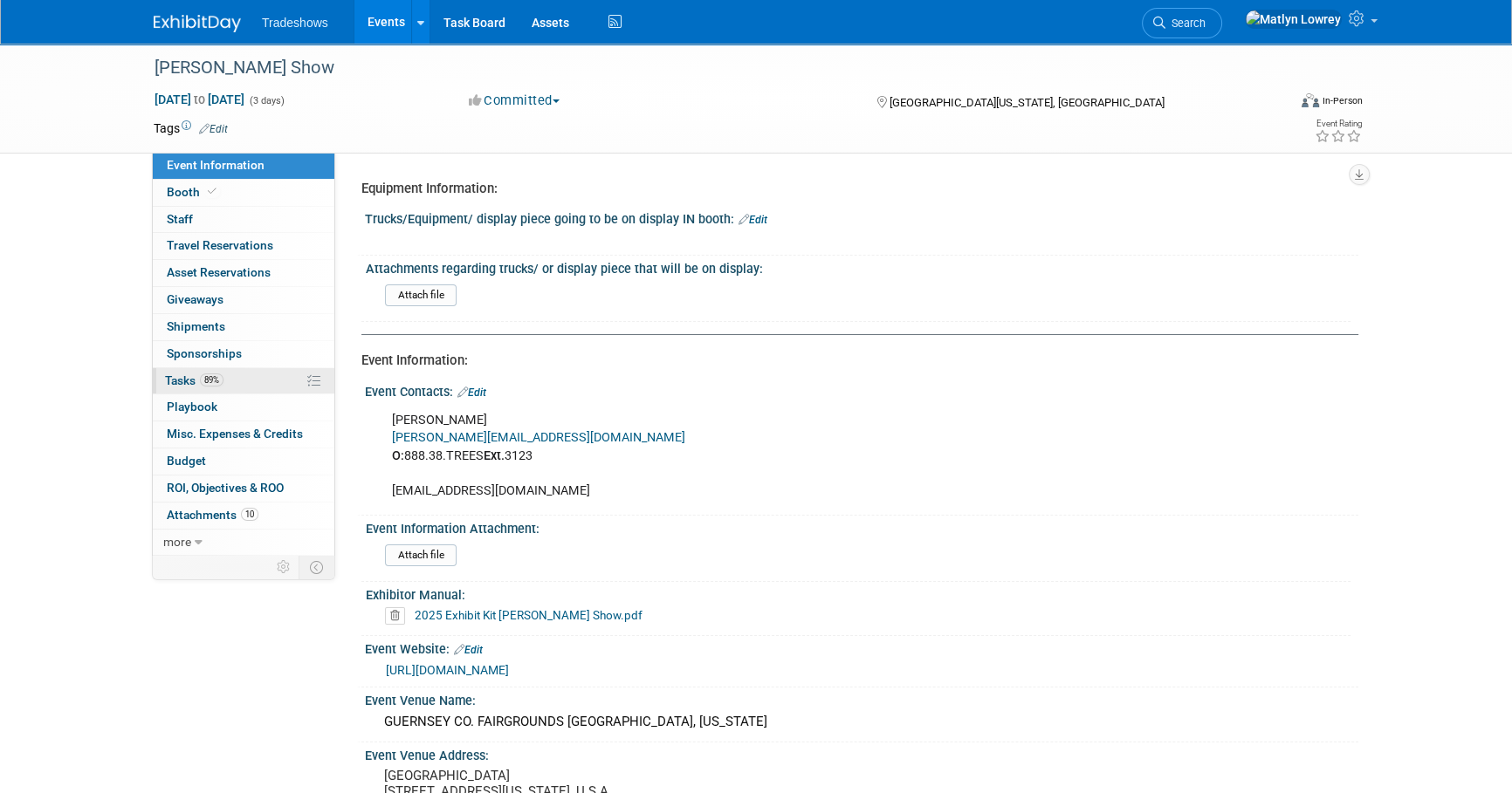
click at [191, 388] on link "89% Tasks 89%" at bounding box center [243, 381] width 182 height 26
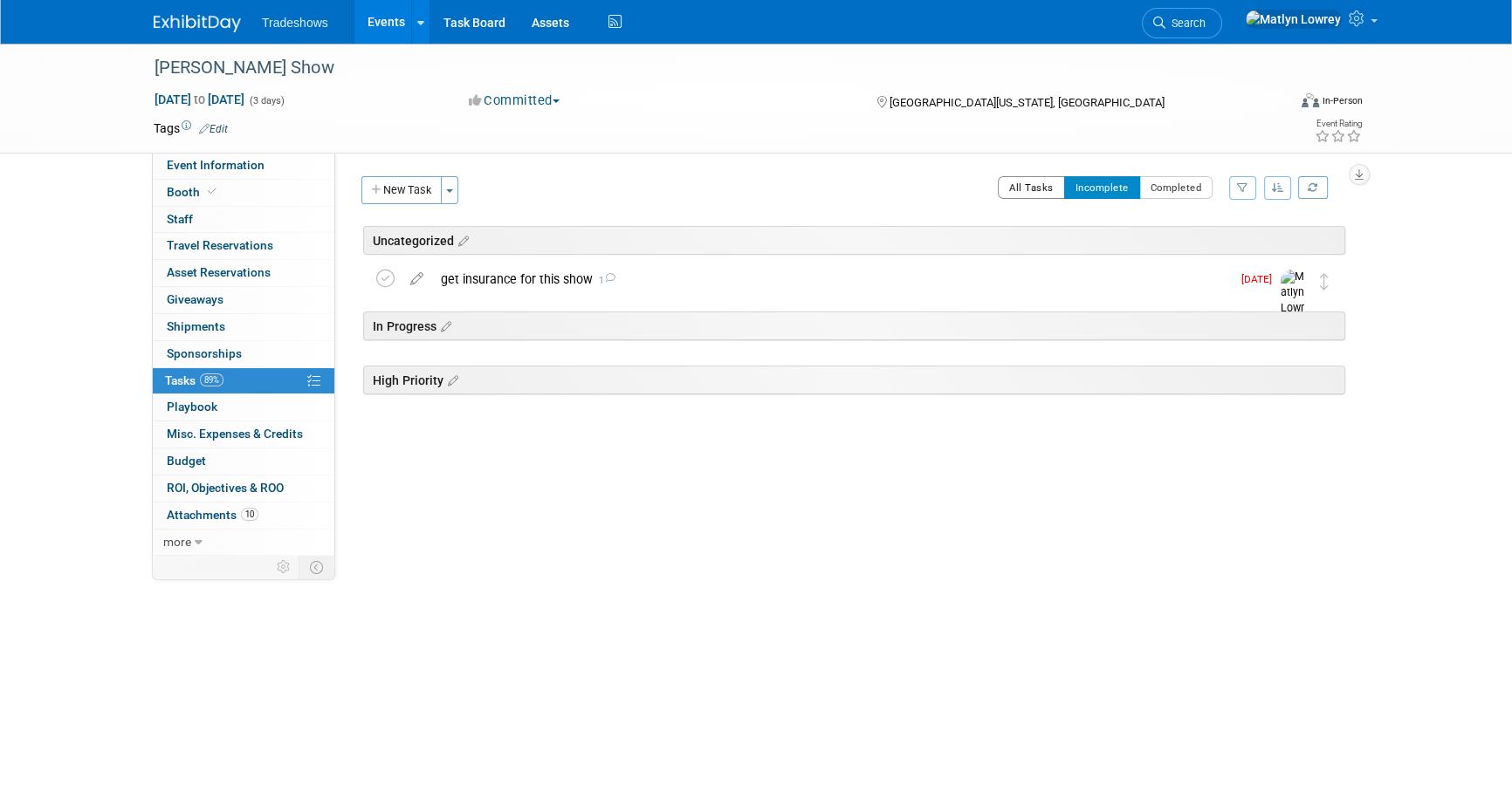
click at [1025, 188] on button "All Tasks" at bounding box center [1031, 188] width 67 height 23
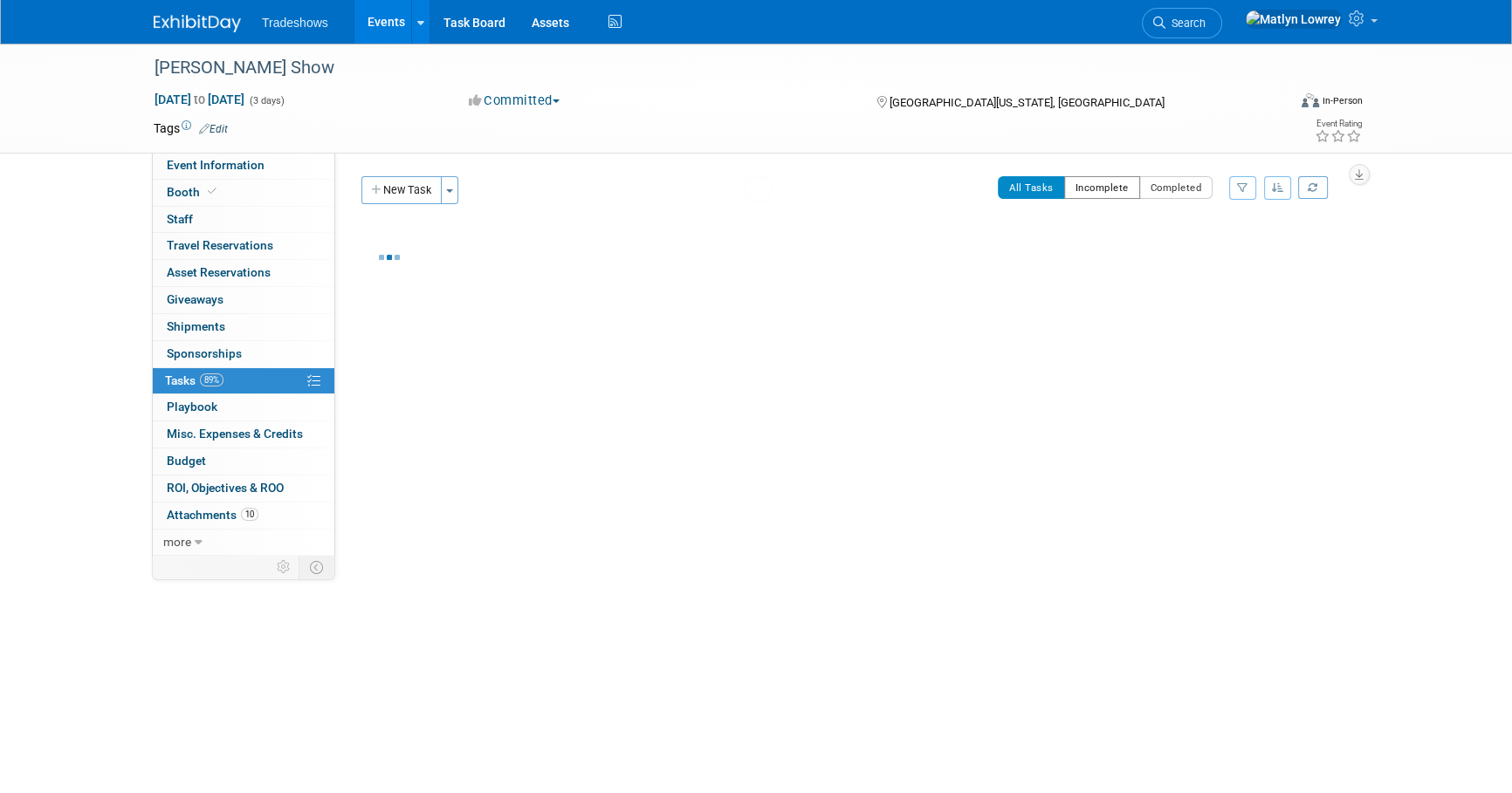
click at [1082, 185] on button "Incomplete" at bounding box center [1102, 188] width 76 height 23
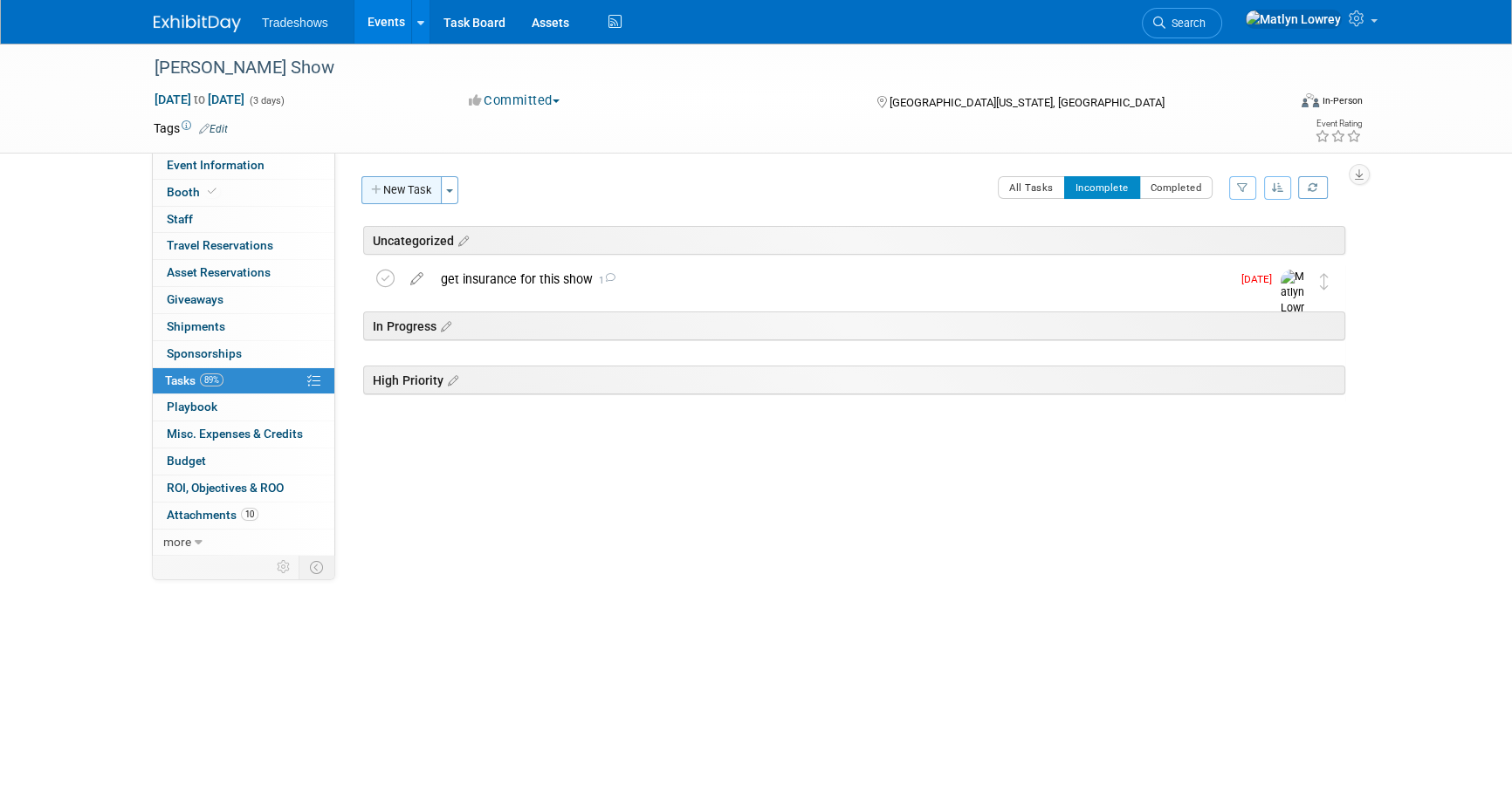
click at [403, 188] on button "New Task" at bounding box center [401, 191] width 80 height 28
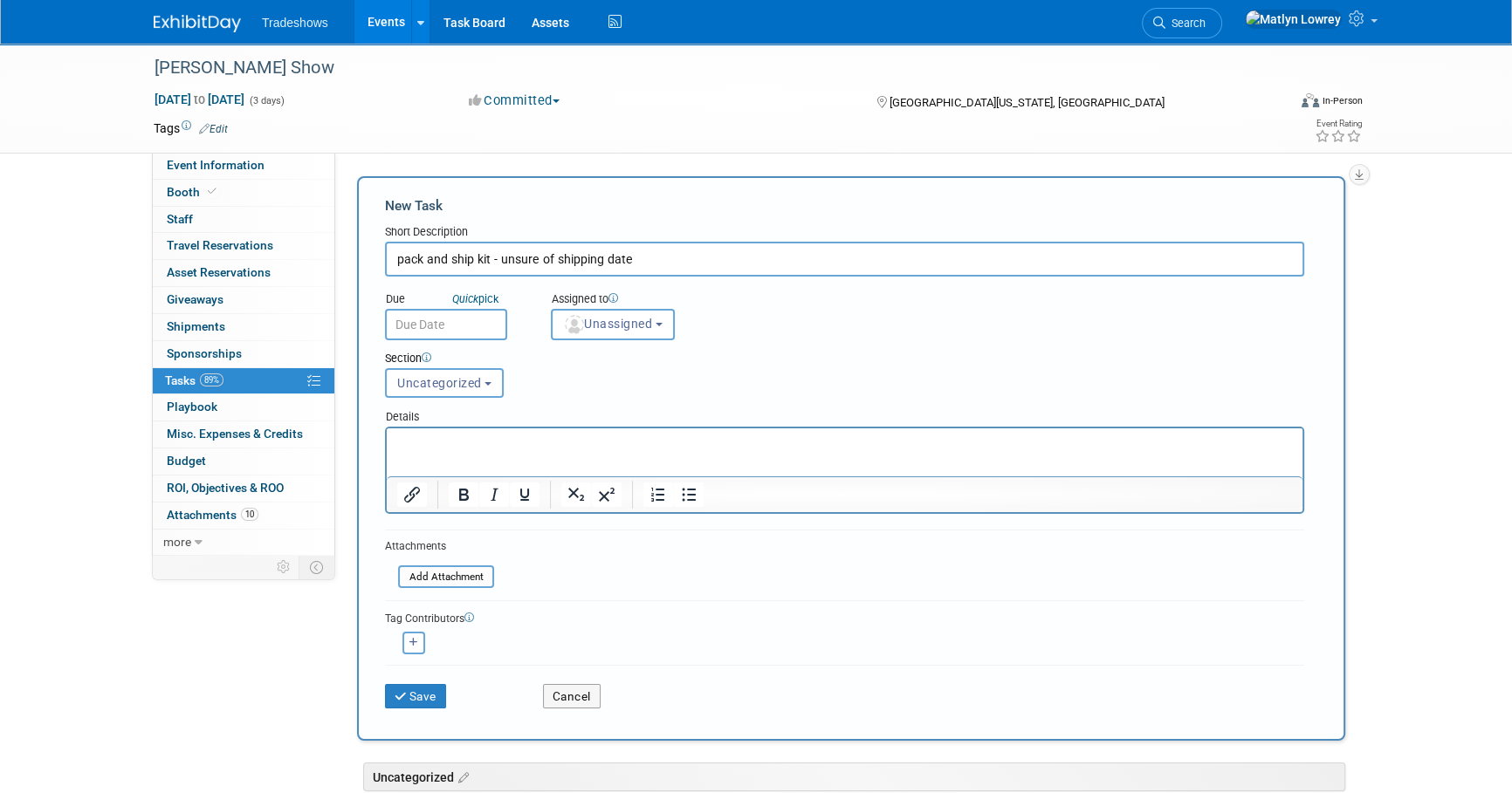
type input "pack and ship kit - unsure of shipping date"
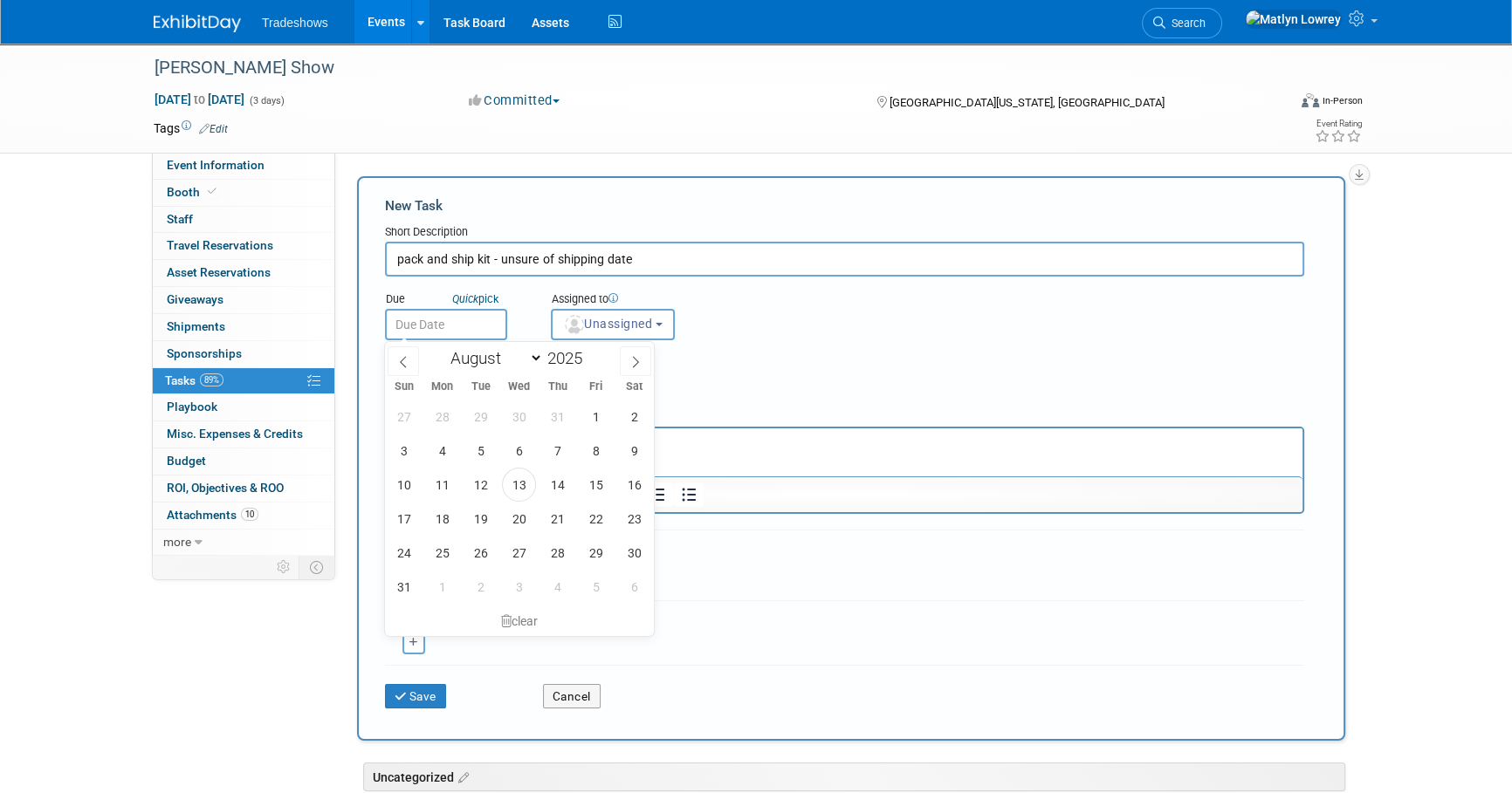
click at [458, 325] on input "text" at bounding box center [445, 325] width 122 height 32
click at [633, 373] on span at bounding box center [635, 361] width 32 height 30
select select "8"
drag, startPoint x: 594, startPoint y: 460, endPoint x: 202, endPoint y: 3, distance: 602.1
click at [594, 460] on span "12" at bounding box center [596, 451] width 34 height 34
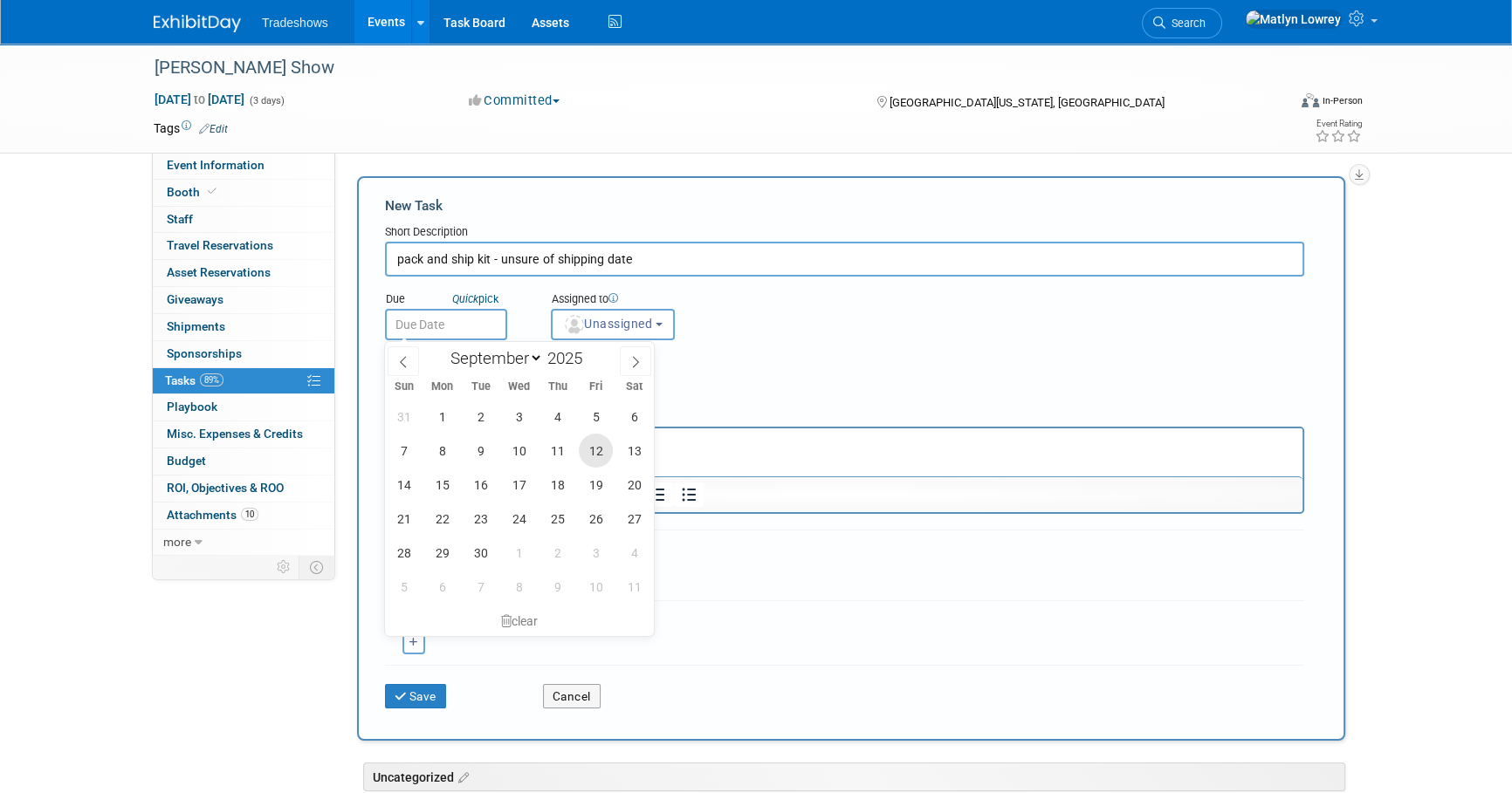
type input "Sep 12, 2025"
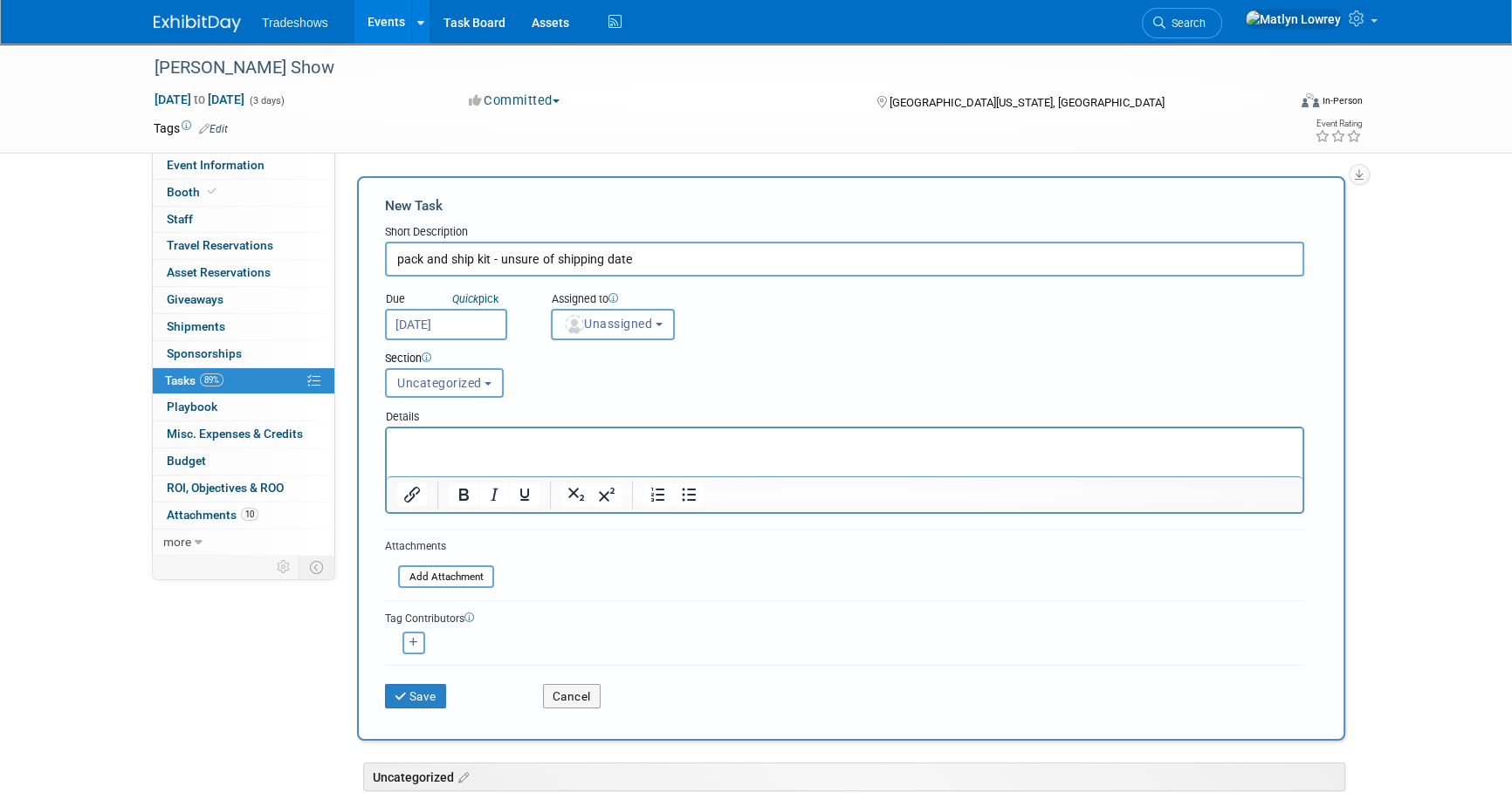
click at [583, 338] on button "Unassigned" at bounding box center [612, 325] width 124 height 32
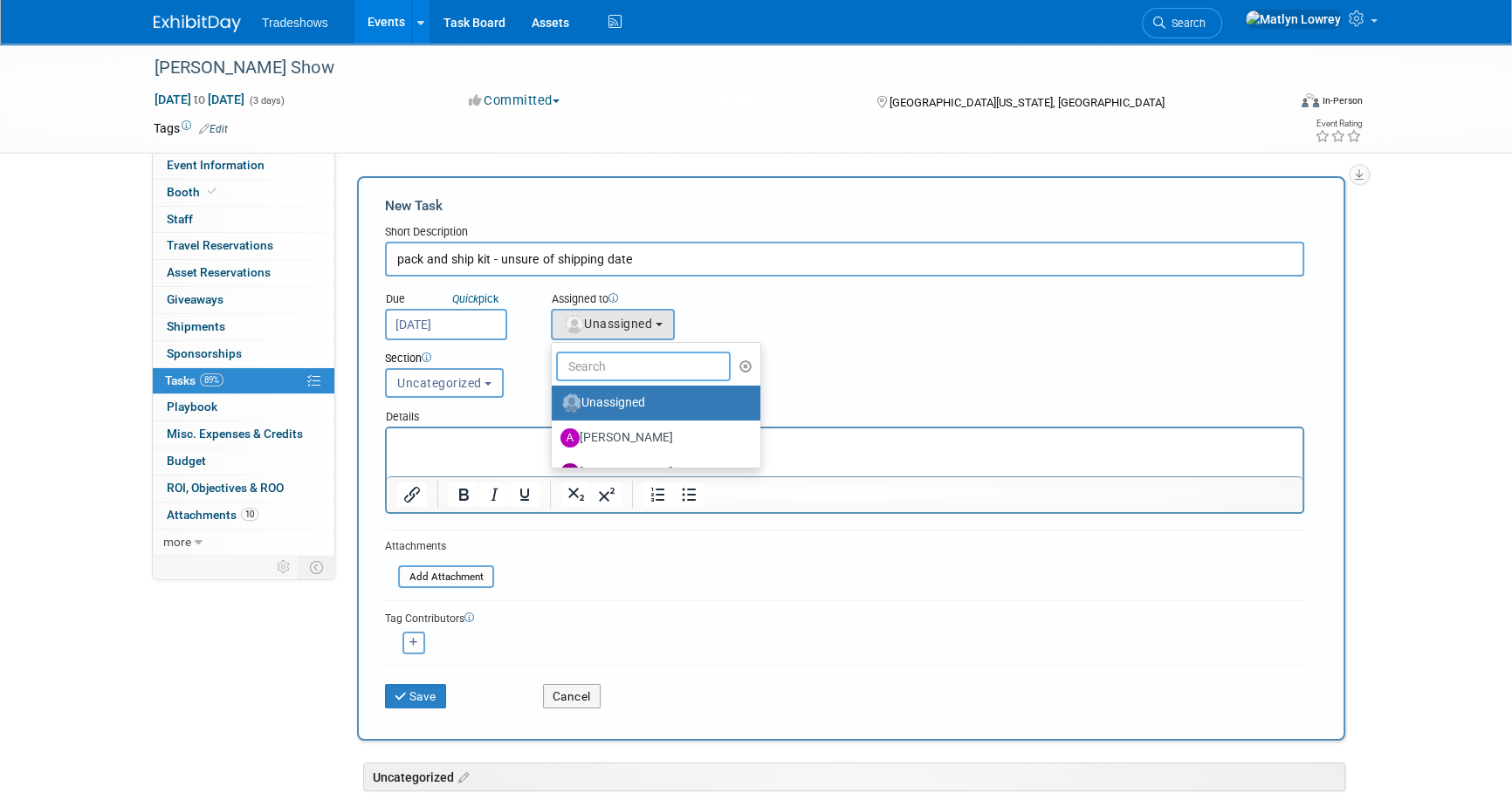
click at [594, 371] on input "text" at bounding box center [643, 366] width 175 height 30
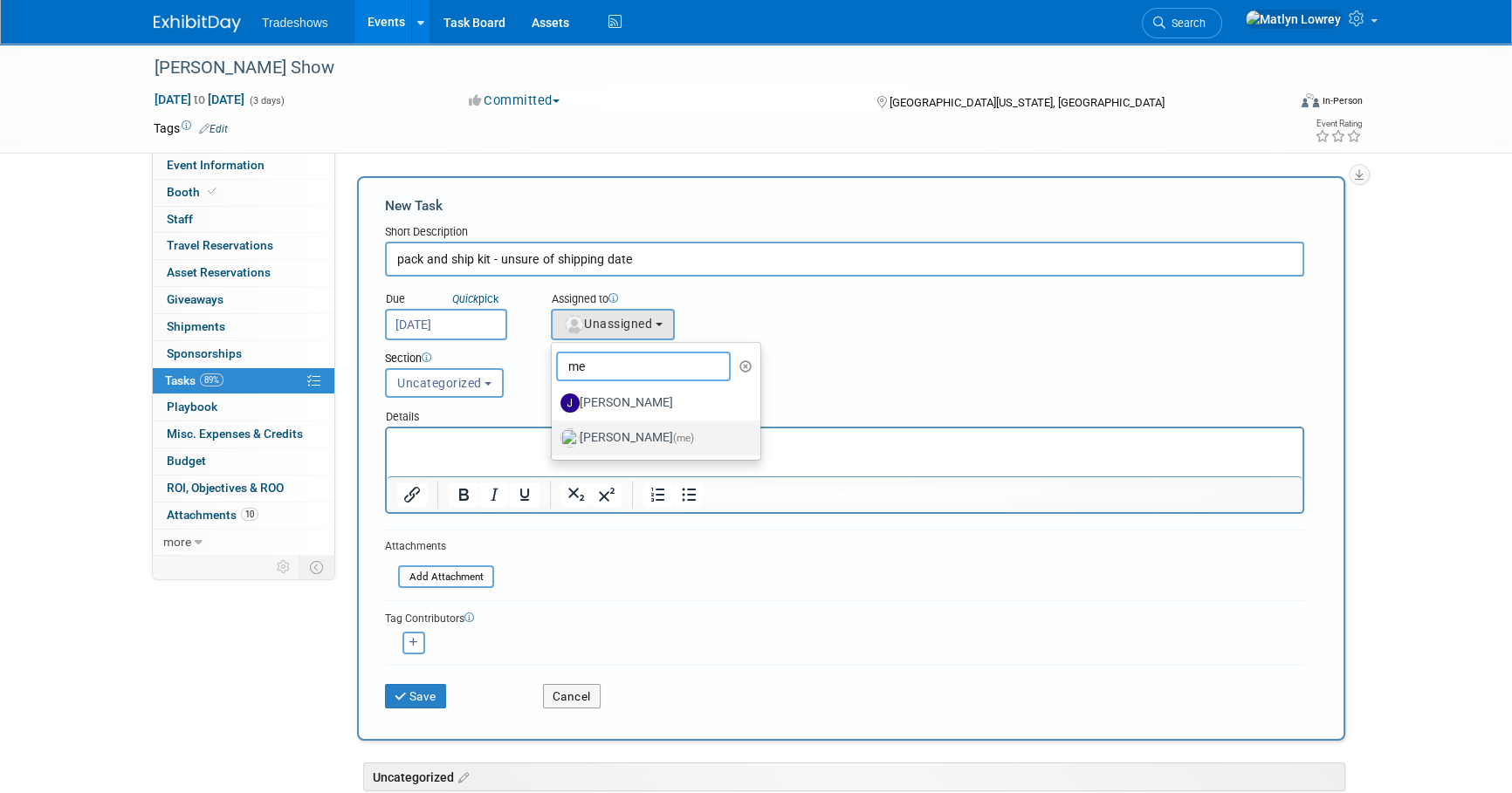
type input "me"
click at [578, 430] on label "Matlyn Lowrey (me)" at bounding box center [652, 438] width 183 height 28
click at [554, 430] on input "Matlyn Lowrey (me)" at bounding box center [548, 436] width 11 height 11
select select "53a61db3-ae1f-4f8e-85ed-74f10af30436"
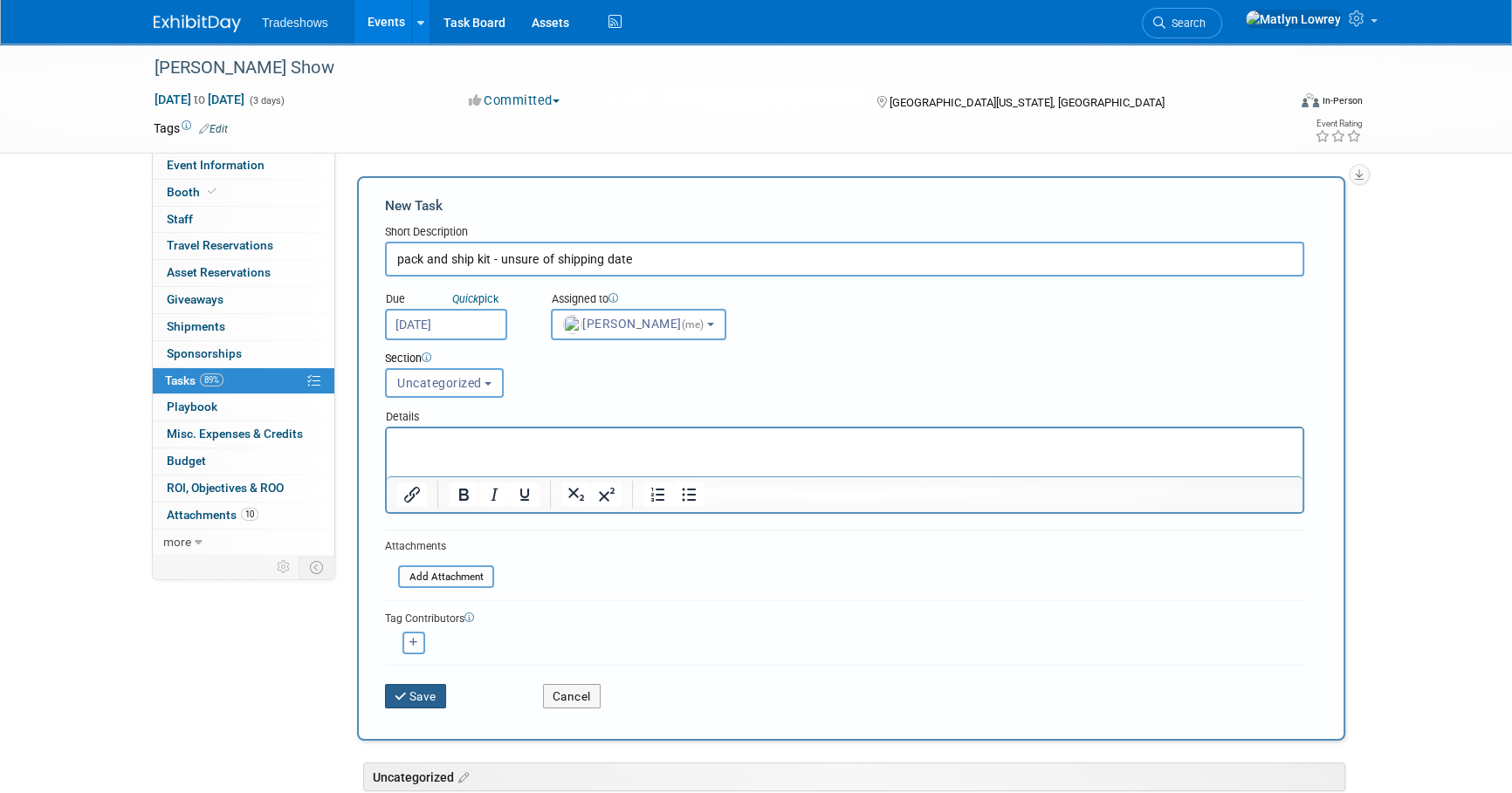
click at [430, 696] on button "Save" at bounding box center [416, 696] width 61 height 25
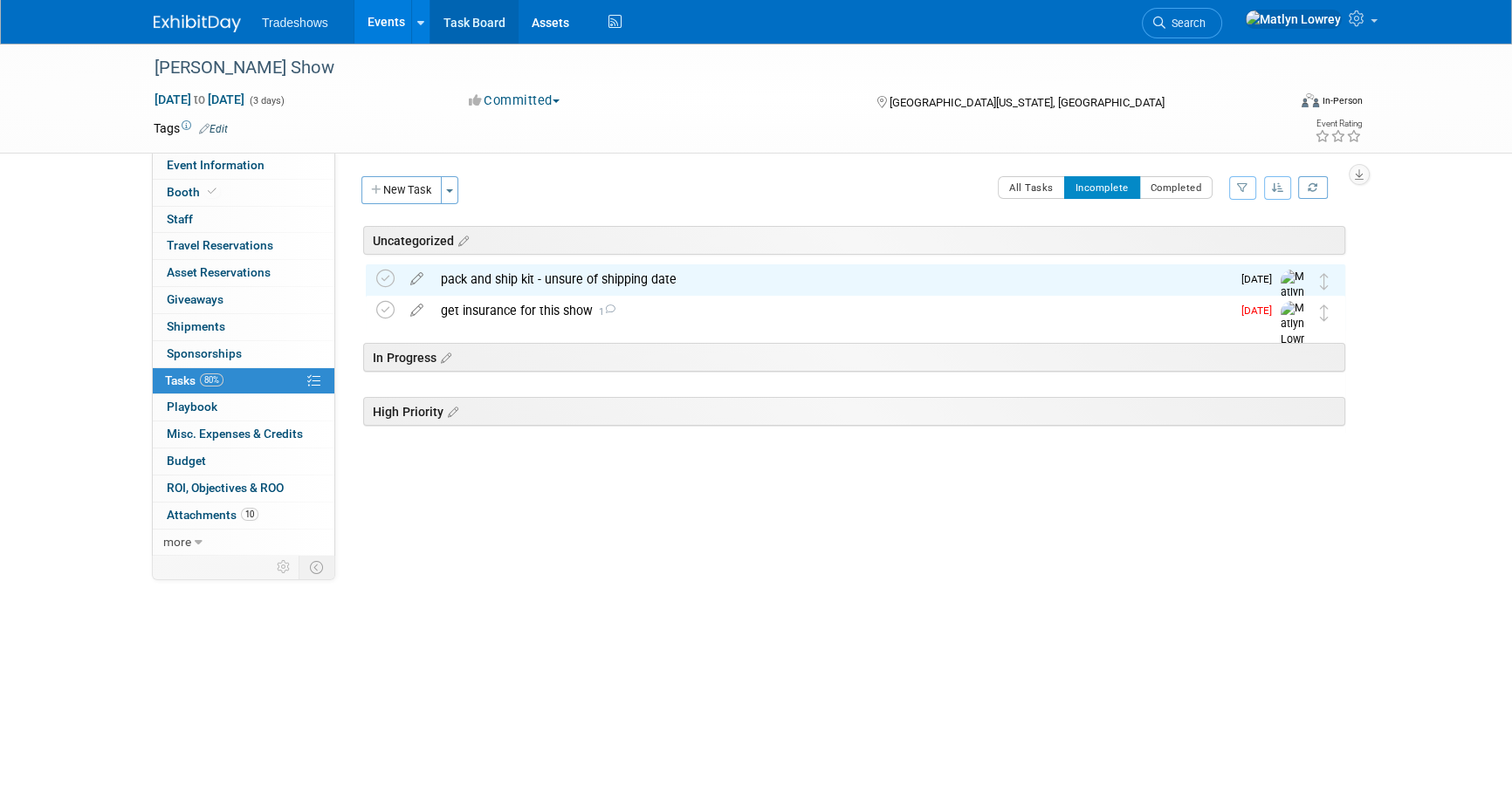
click at [471, 18] on link "Task Board" at bounding box center [474, 22] width 88 height 44
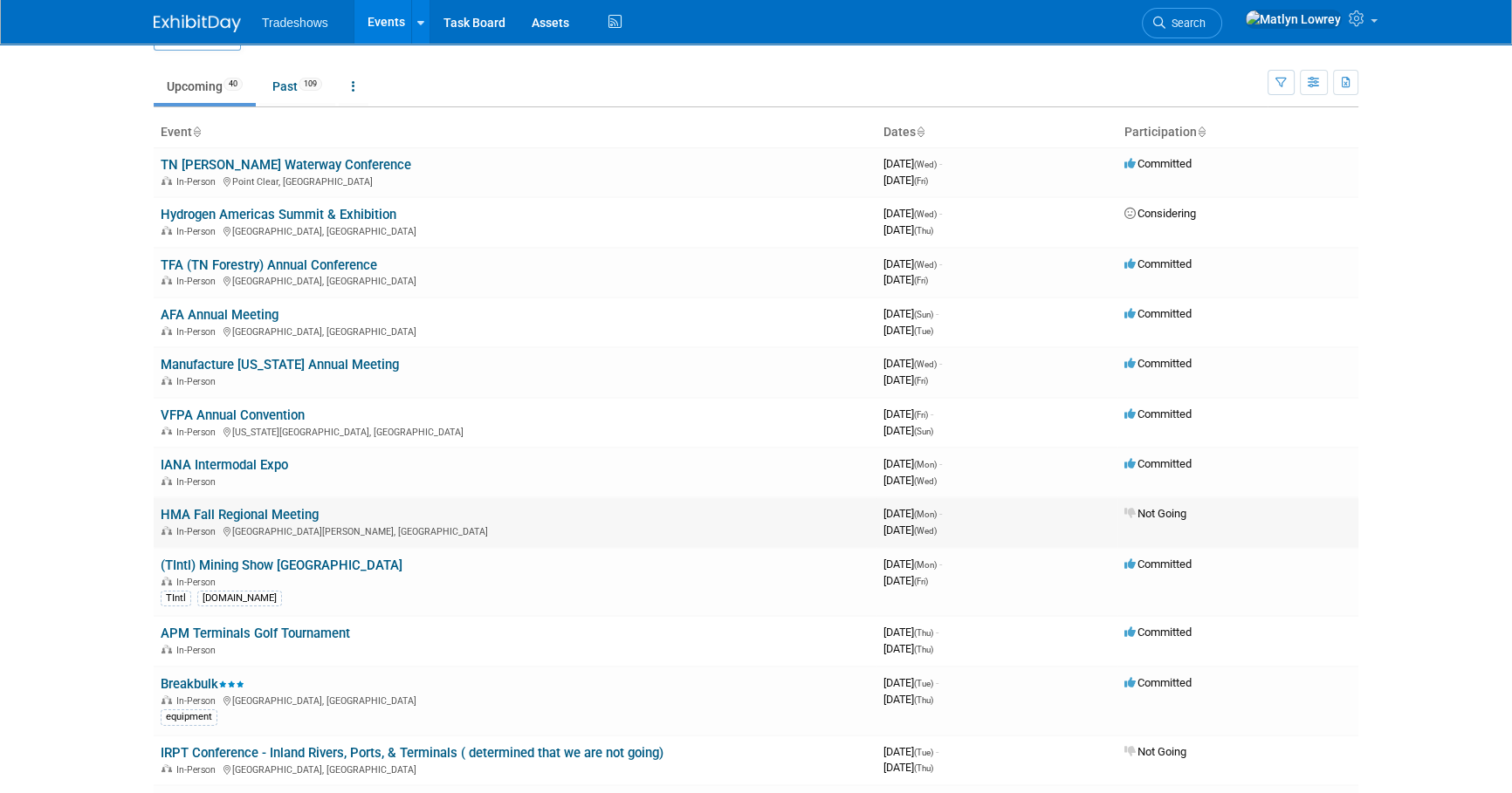
scroll to position [78, 0]
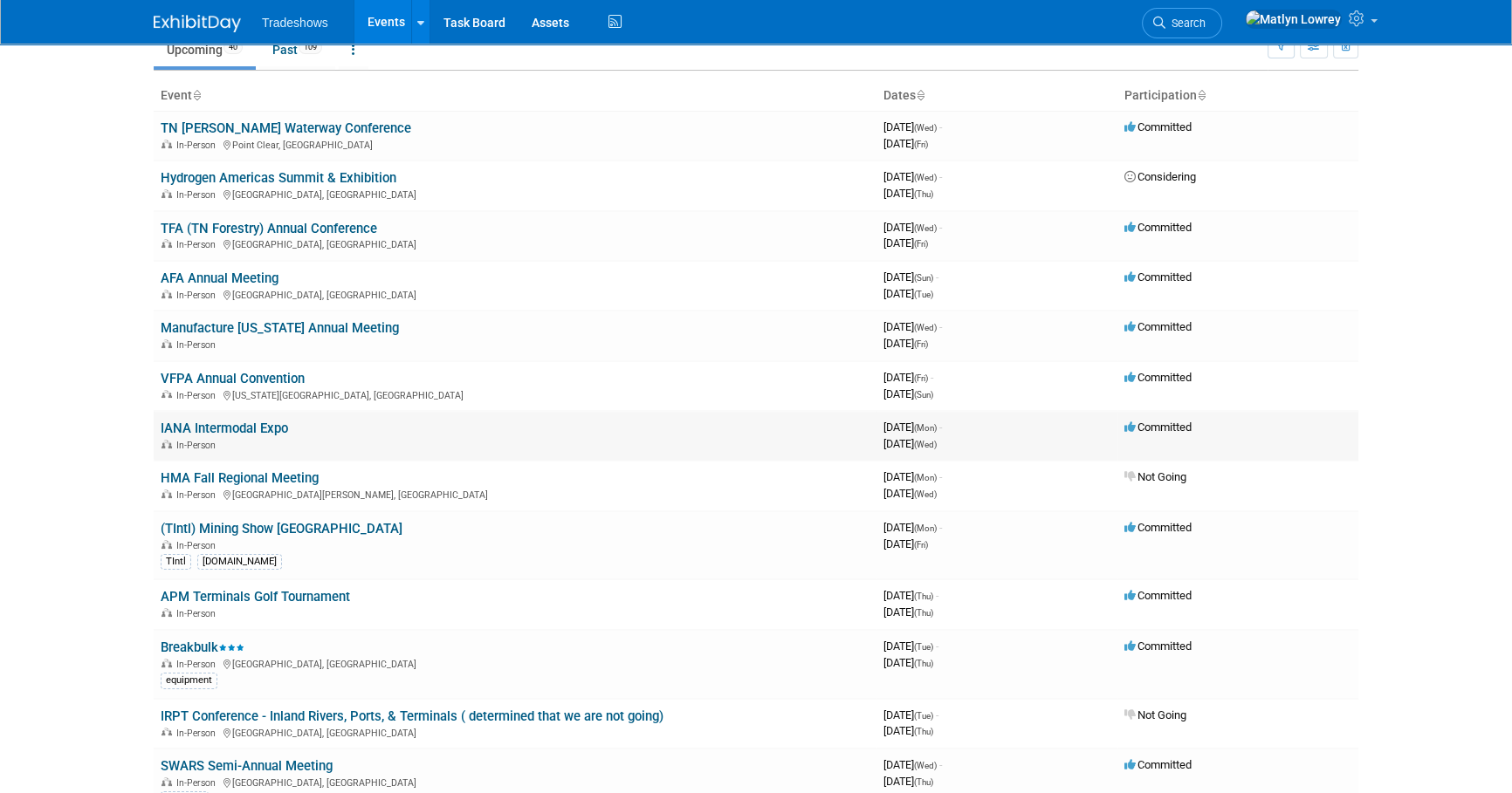
click at [239, 434] on link "IANA Intermodal Expo" at bounding box center [224, 429] width 127 height 16
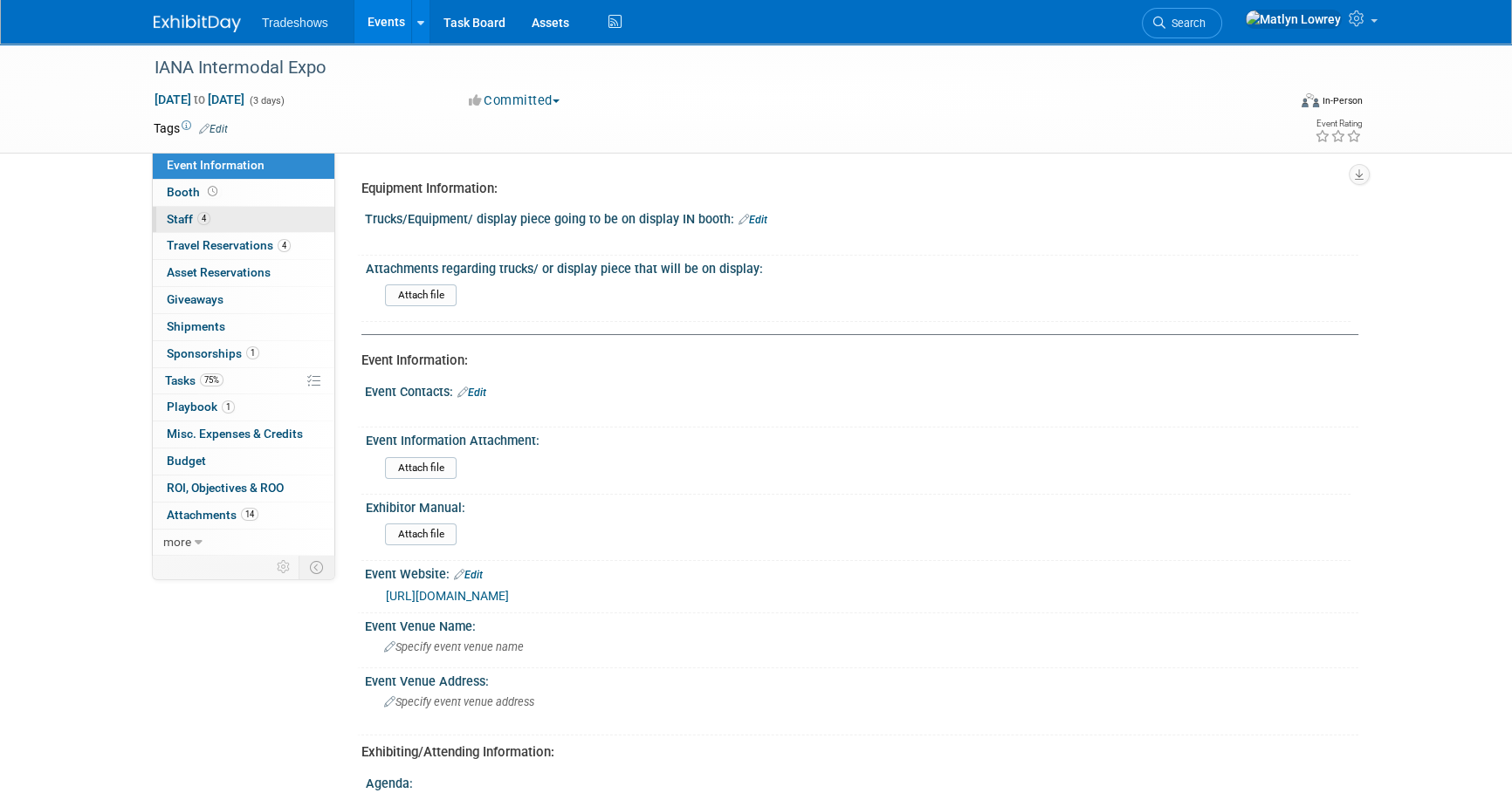
click at [210, 220] on link "4 Staff 4" at bounding box center [243, 220] width 182 height 26
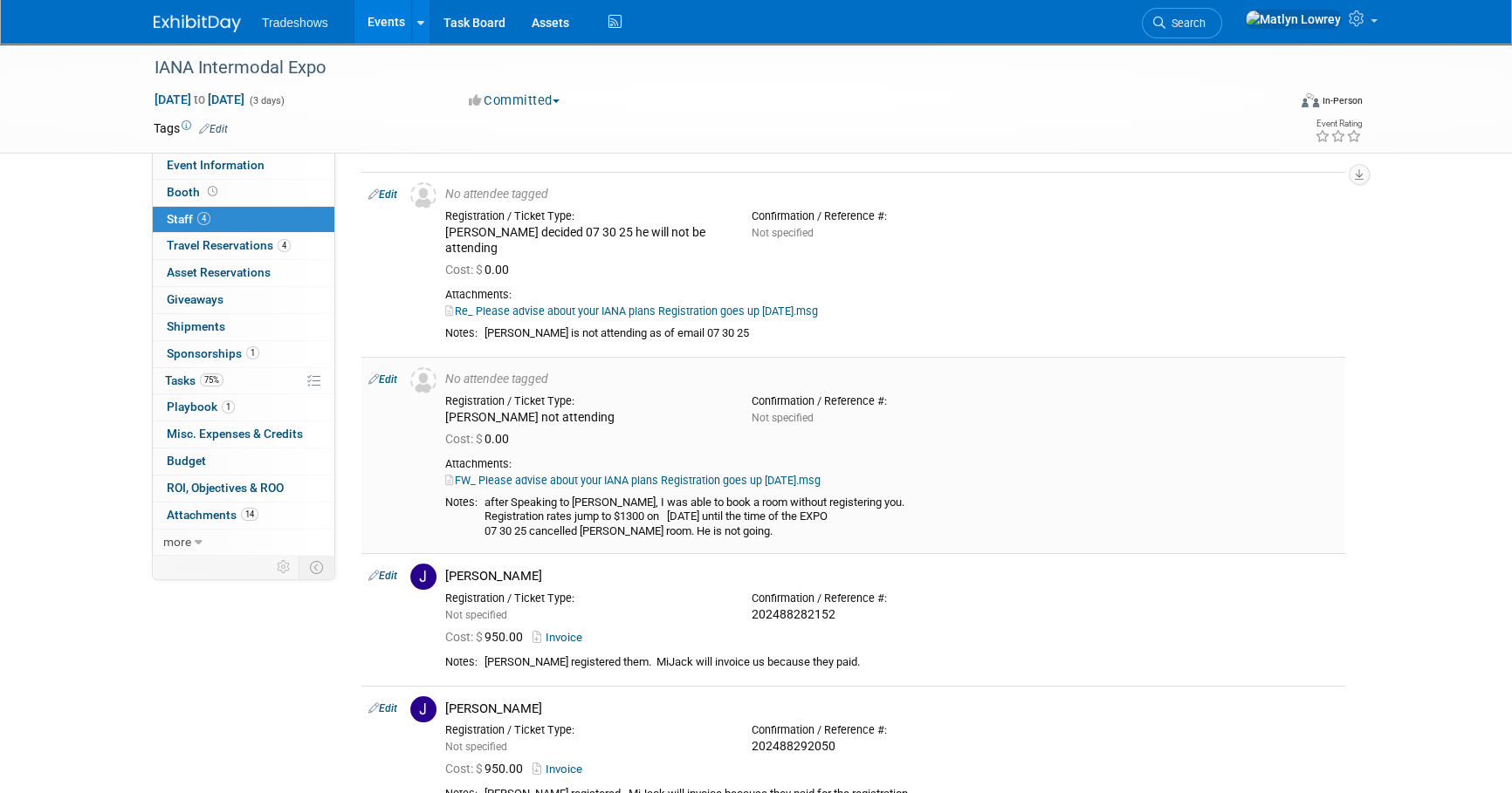
scroll to position [78, 0]
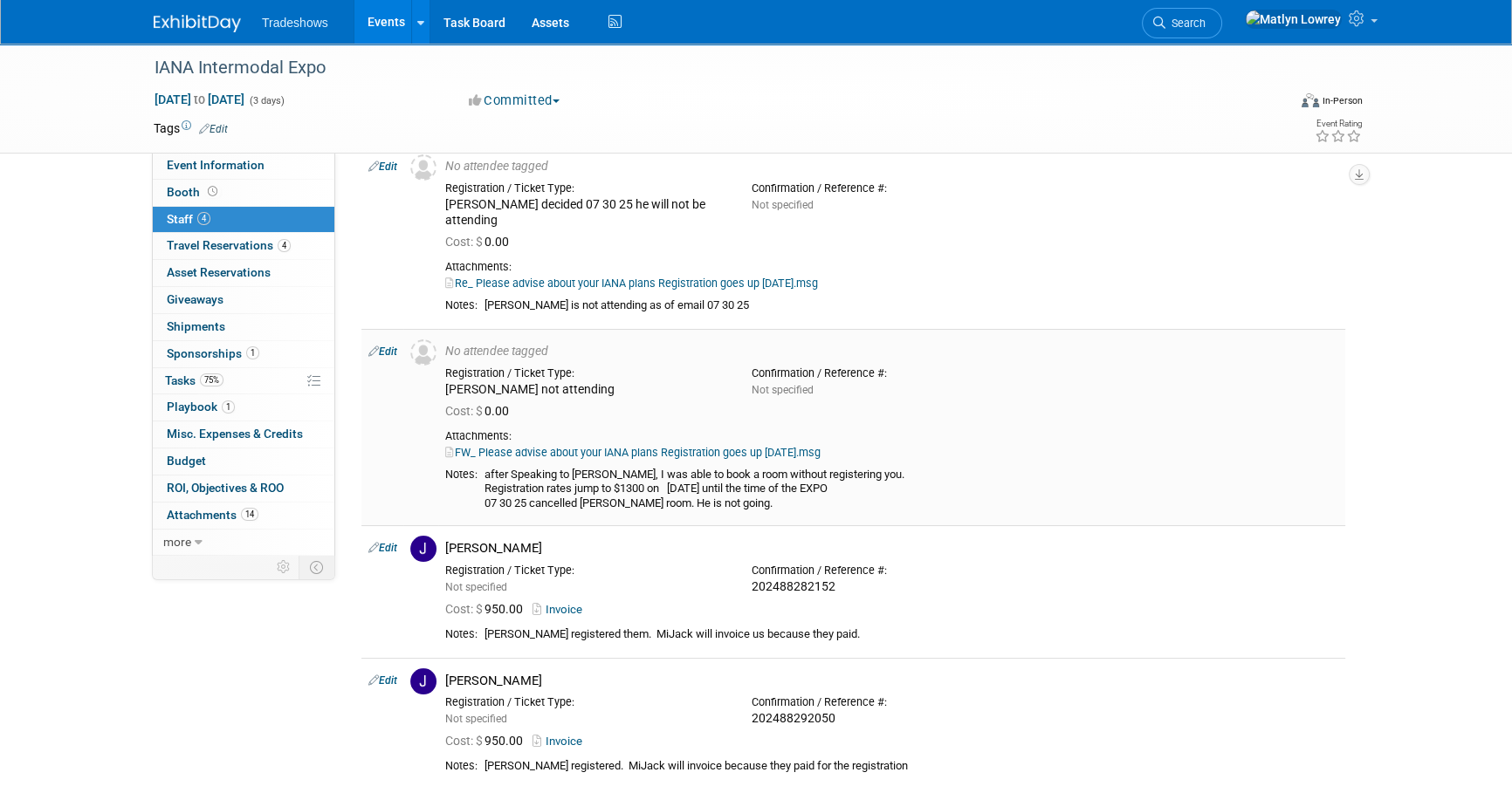
click at [384, 345] on link "Edit" at bounding box center [382, 351] width 29 height 12
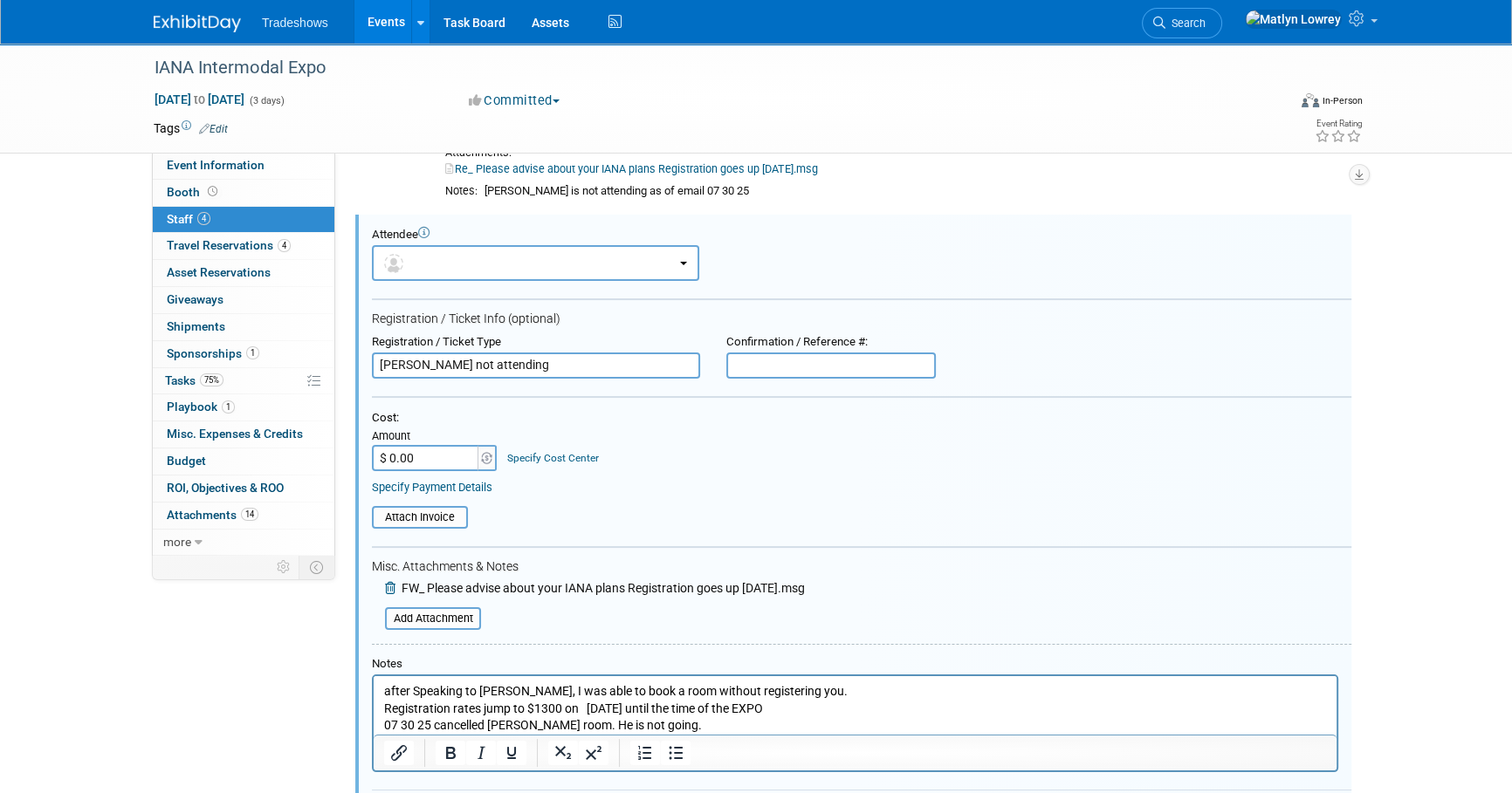
scroll to position [0, 0]
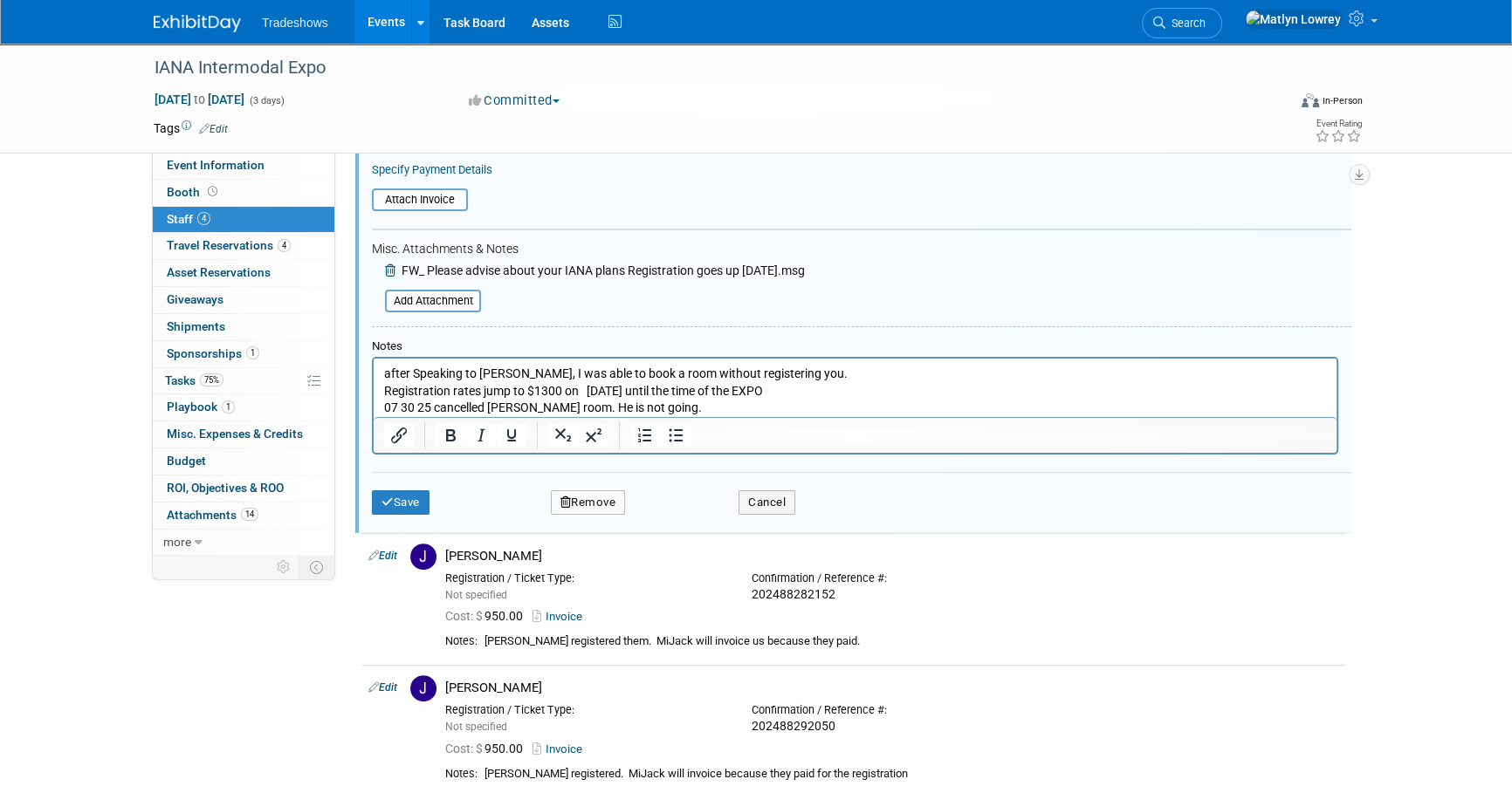
click at [814, 472] on div "Save Remove Cancel" at bounding box center [861, 500] width 980 height 56
click at [787, 490] on button "Cancel" at bounding box center [766, 502] width 57 height 25
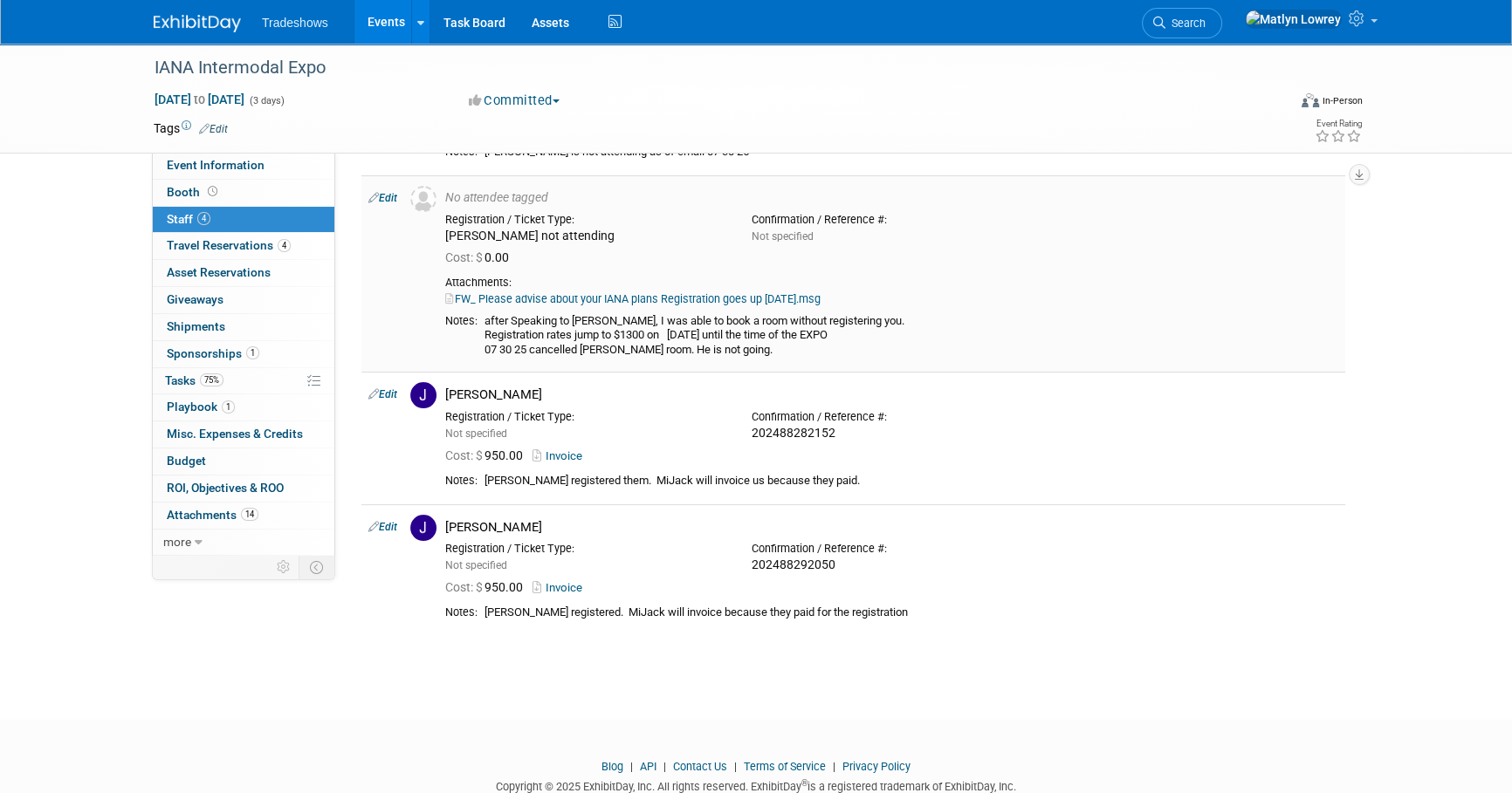
scroll to position [264, 0]
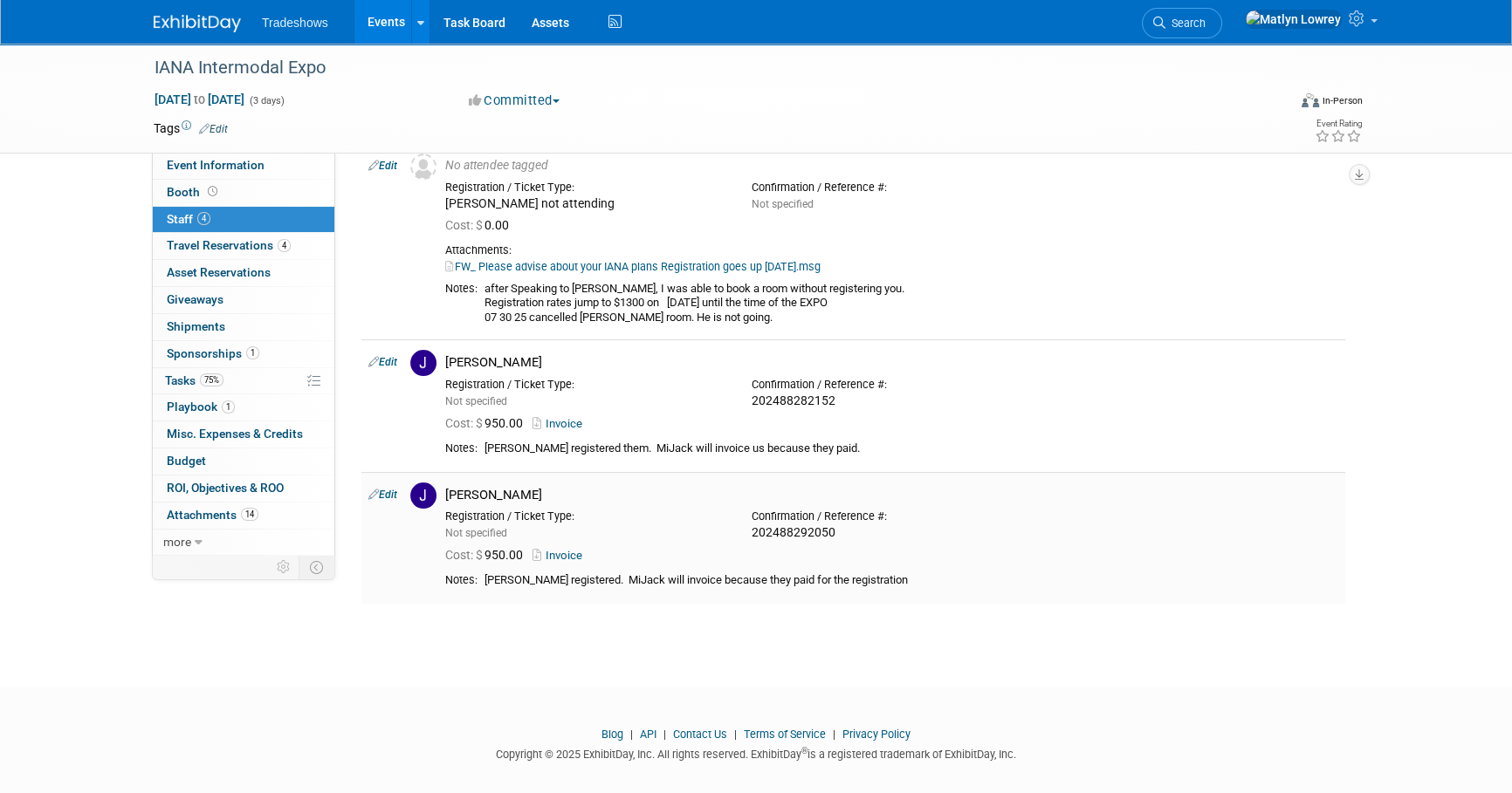
click at [590, 549] on link "Invoice" at bounding box center [561, 555] width 57 height 13
click at [213, 385] on span "75%" at bounding box center [211, 379] width 24 height 13
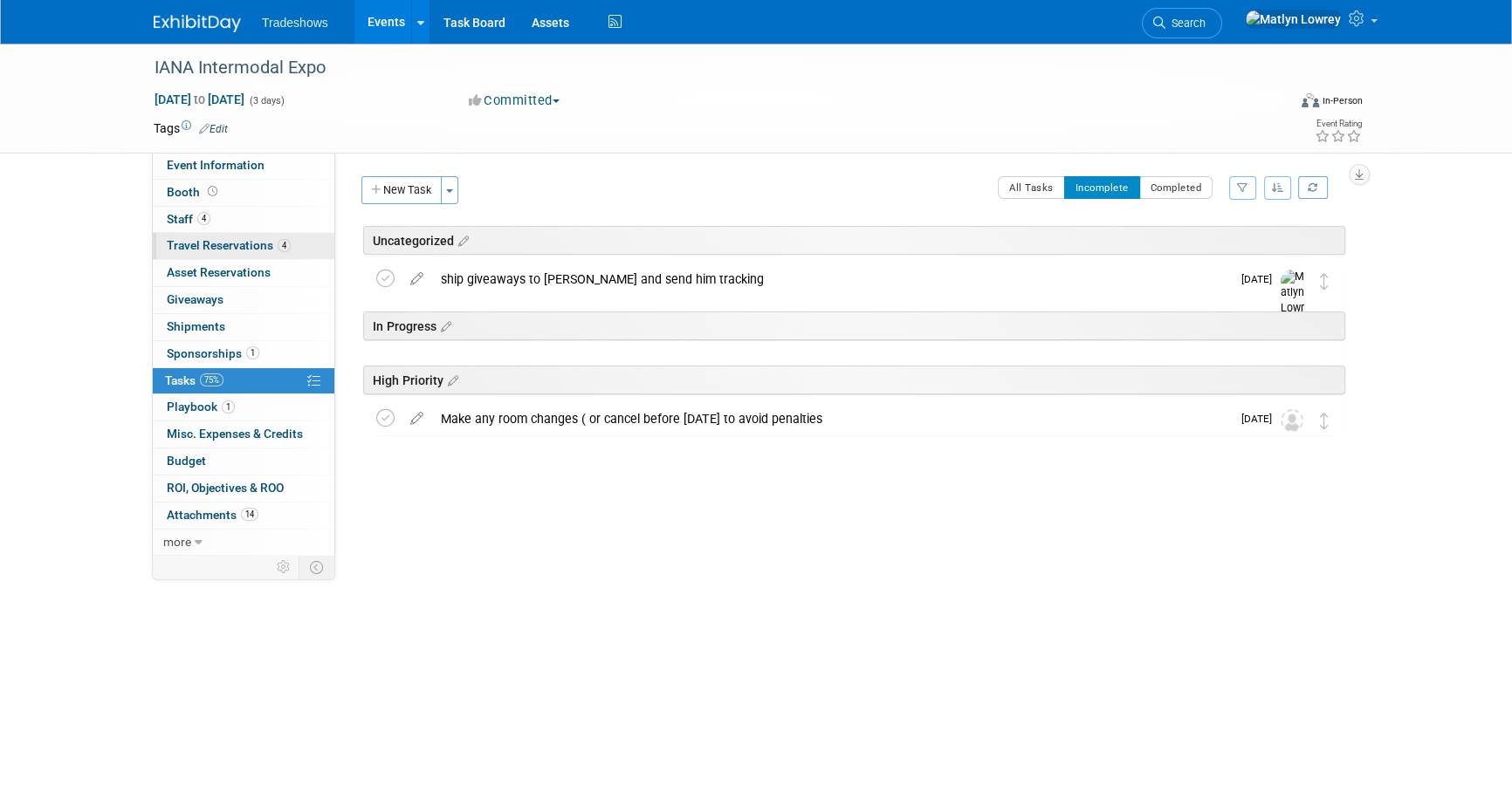
click at [214, 235] on link "4 Travel Reservations 4" at bounding box center [243, 246] width 182 height 26
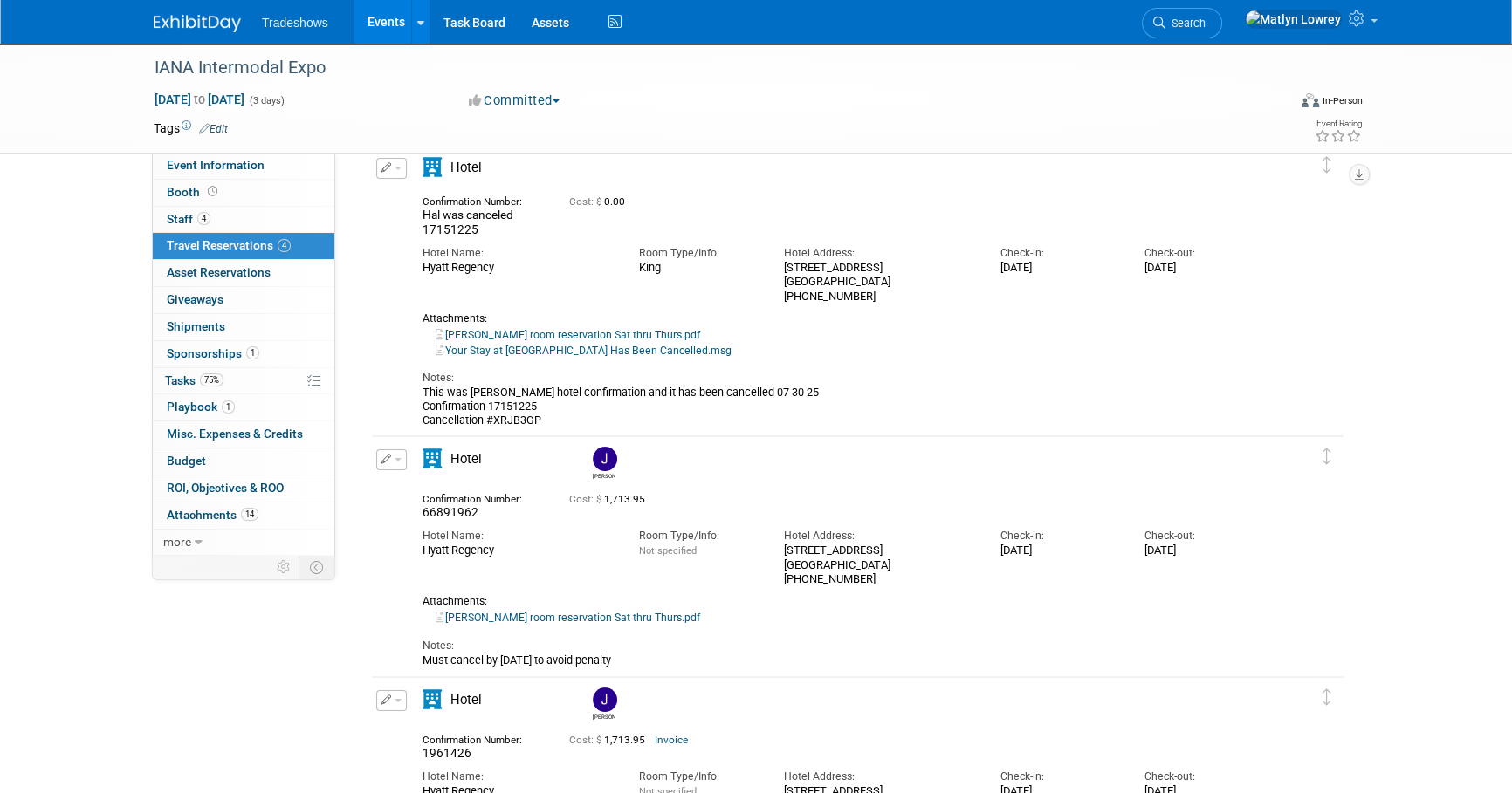
scroll to position [162, 0]
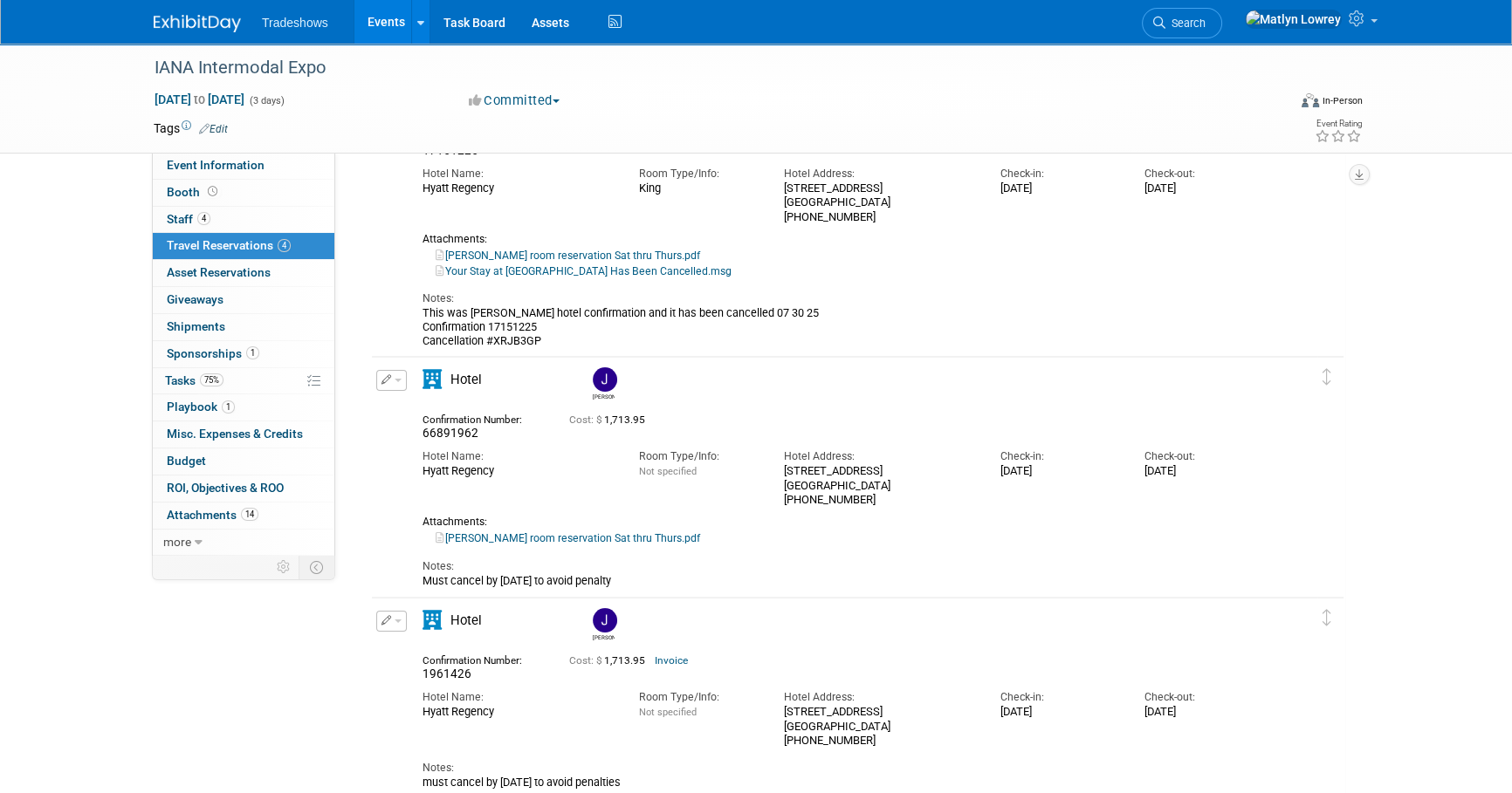
click at [574, 537] on link "Jason Thompson room reservation Sat thru Thurs.pdf" at bounding box center [568, 538] width 264 height 12
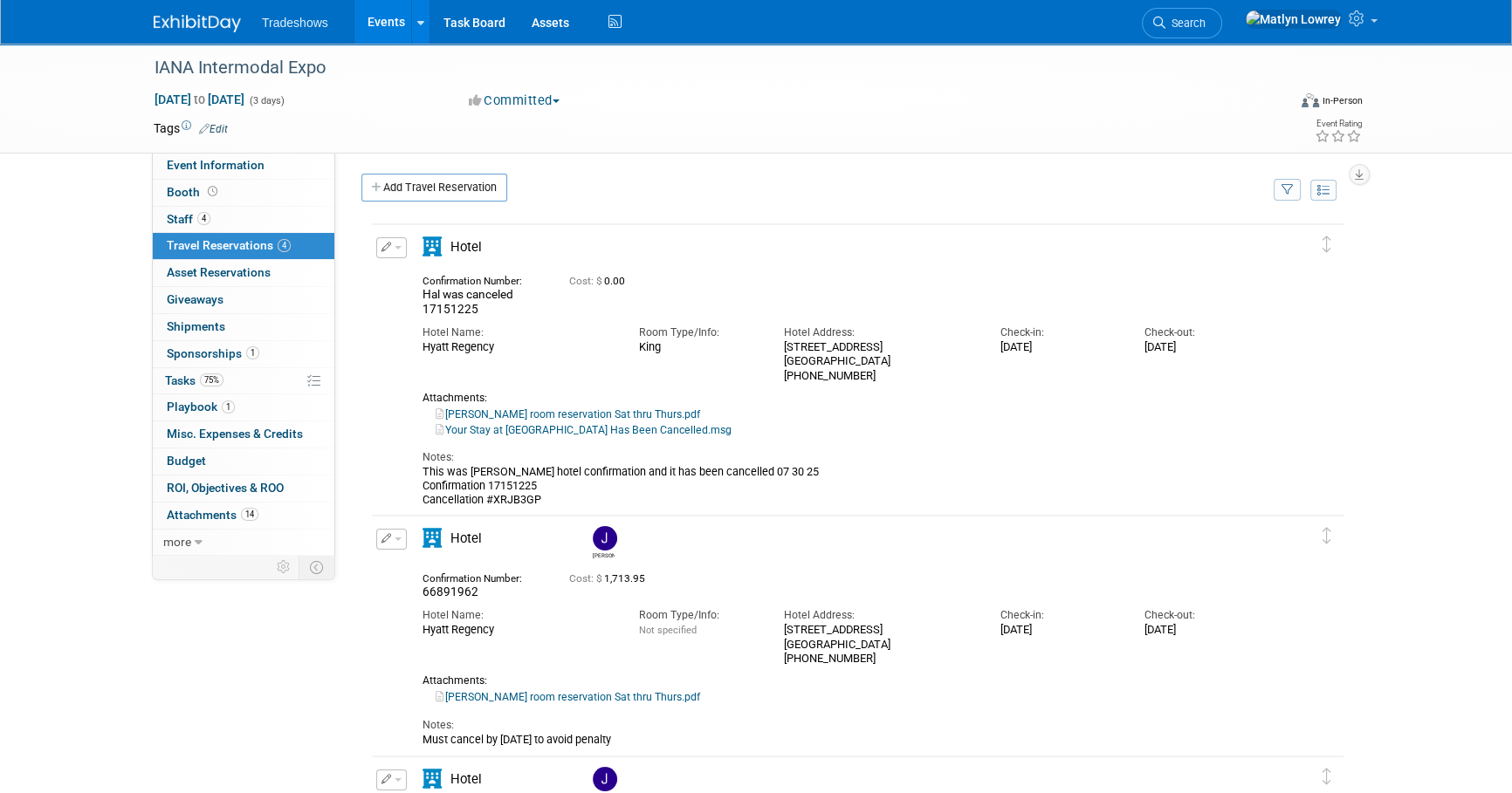
scroll to position [0, 0]
click at [460, 208] on td "Add Travel Reservation" at bounding box center [807, 195] width 920 height 38
click at [454, 203] on link "Add Travel Reservation" at bounding box center [434, 191] width 146 height 28
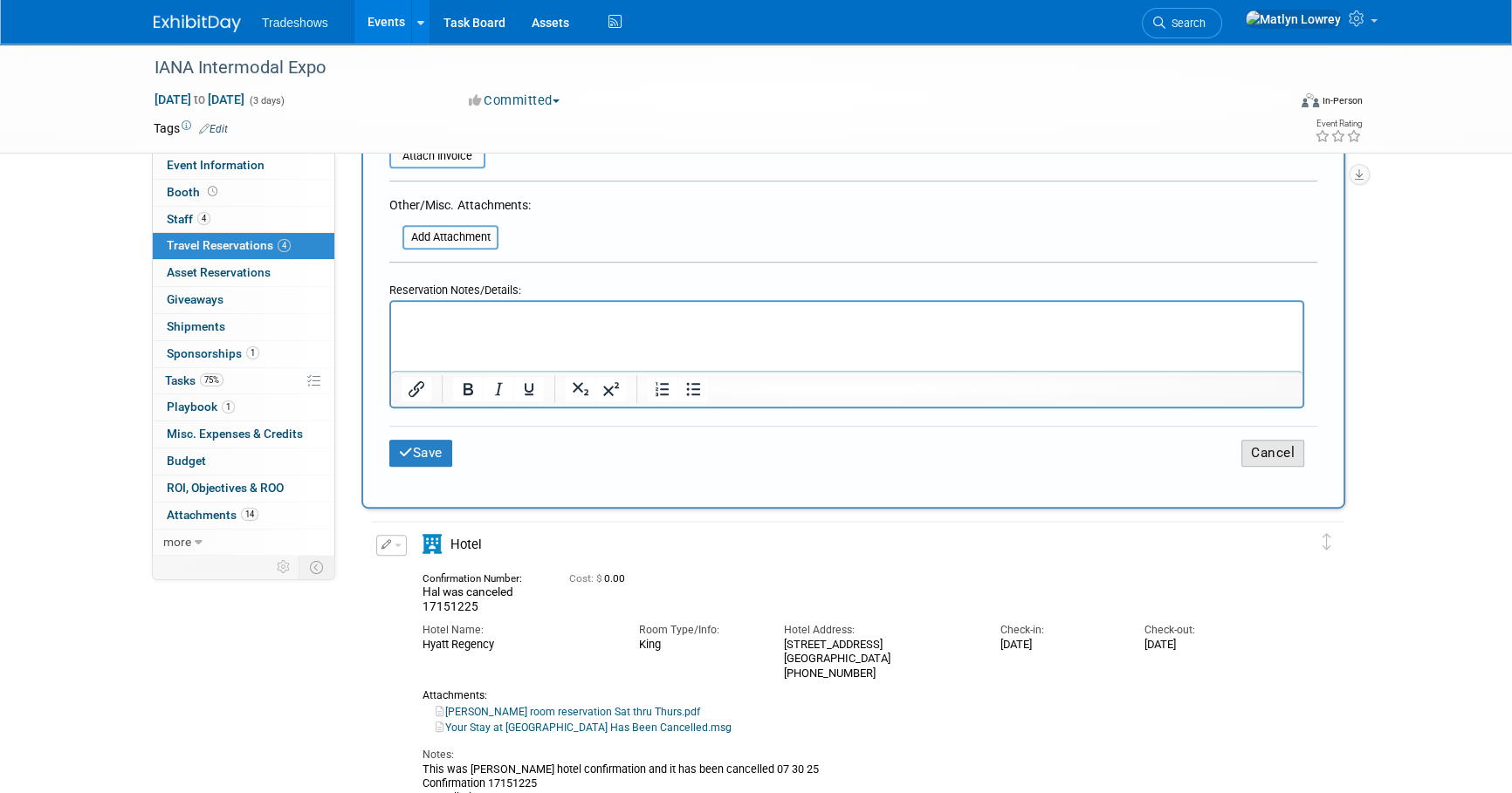
click at [1251, 440] on button "Cancel" at bounding box center [1273, 453] width 63 height 27
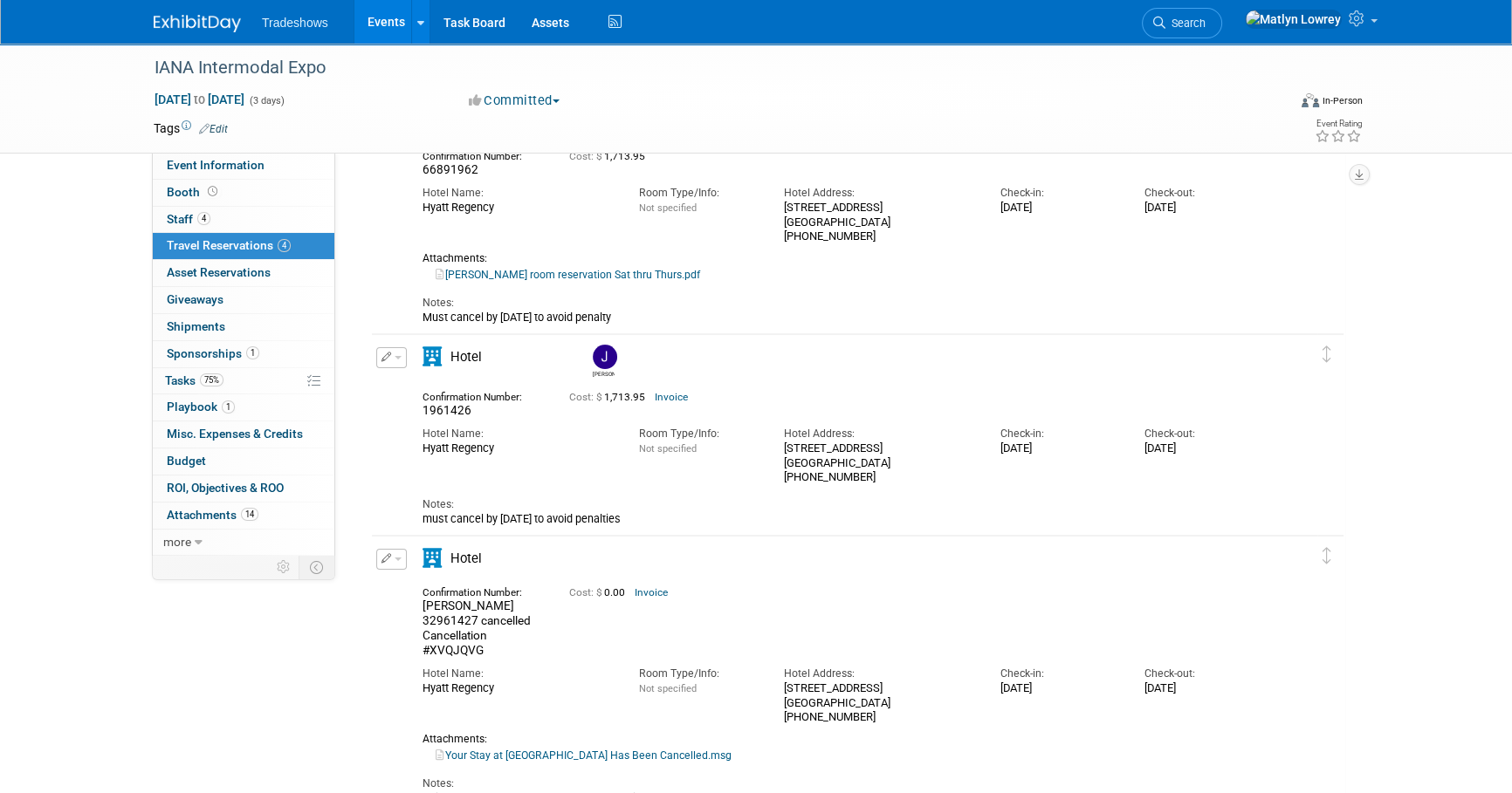
scroll to position [400, 0]
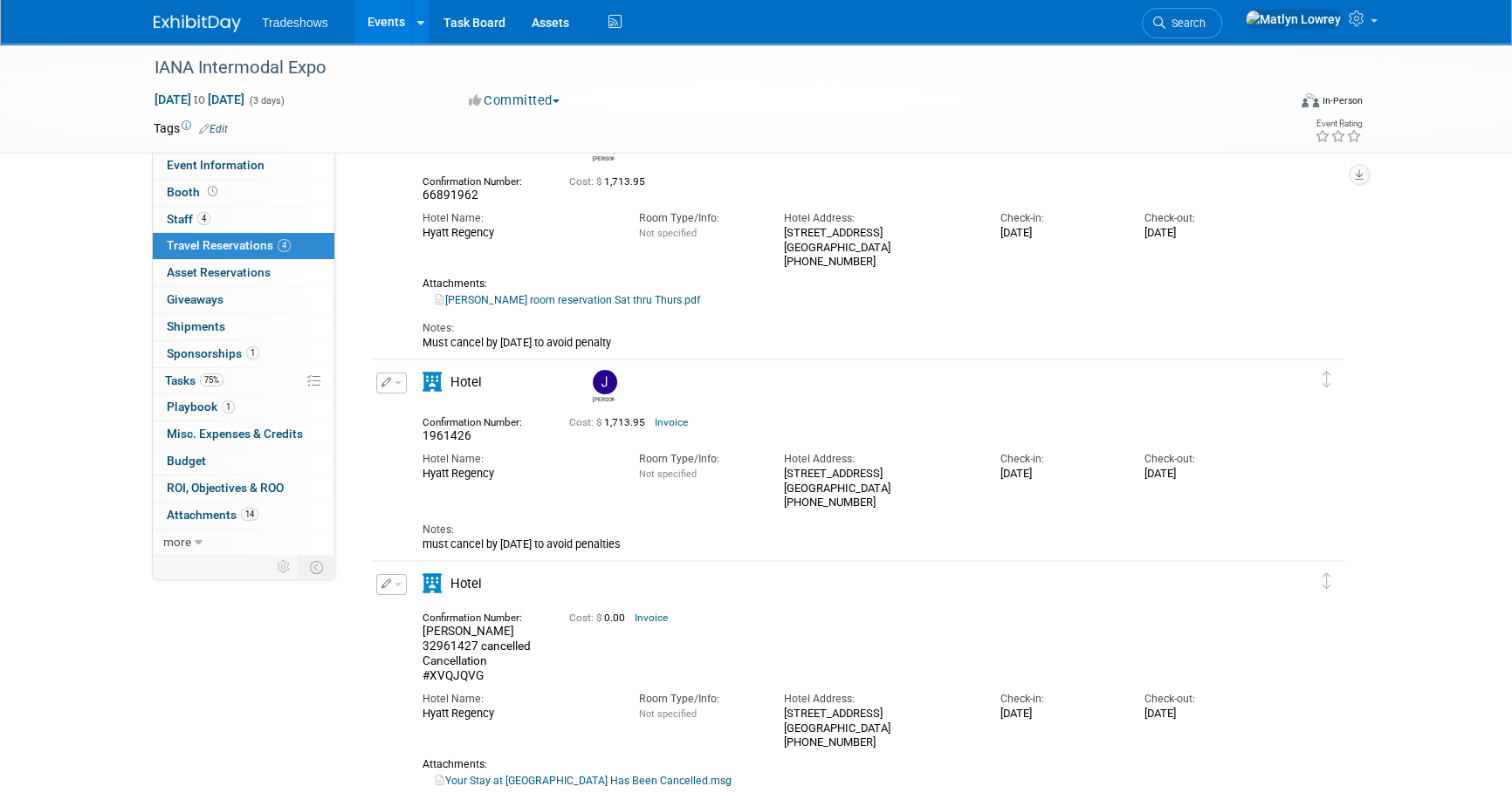
click at [397, 385] on button "button" at bounding box center [391, 383] width 31 height 21
click at [429, 465] on button "Duplicate" at bounding box center [451, 471] width 148 height 25
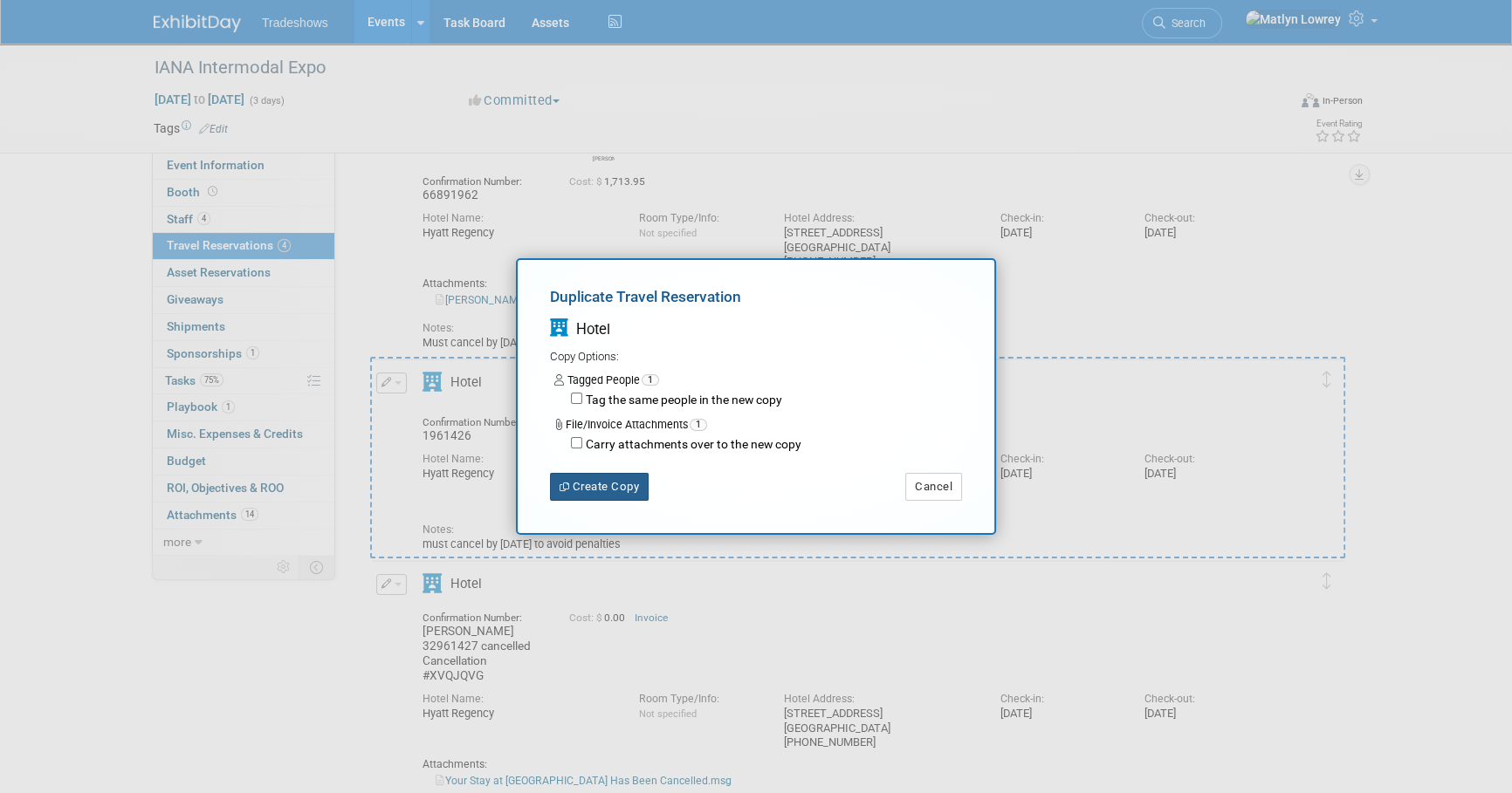
click at [592, 480] on button "Create Copy" at bounding box center [599, 487] width 98 height 28
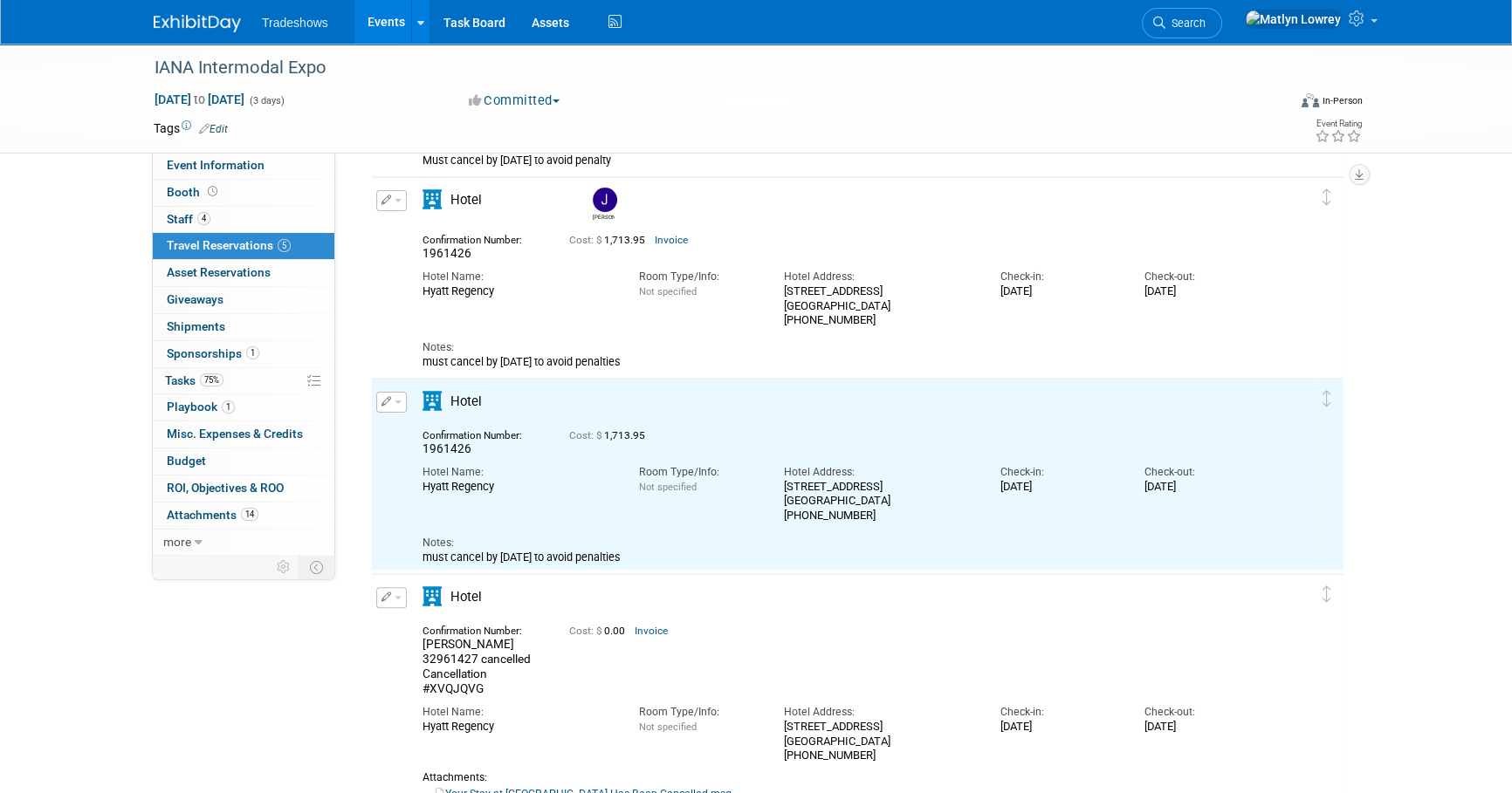
scroll to position [0, 0]
click at [399, 404] on button "button" at bounding box center [391, 402] width 31 height 21
click at [423, 429] on button "Edit Reservation" at bounding box center [451, 432] width 148 height 25
select select "85188bce-be23-445f-b590-e91092ac5a59"
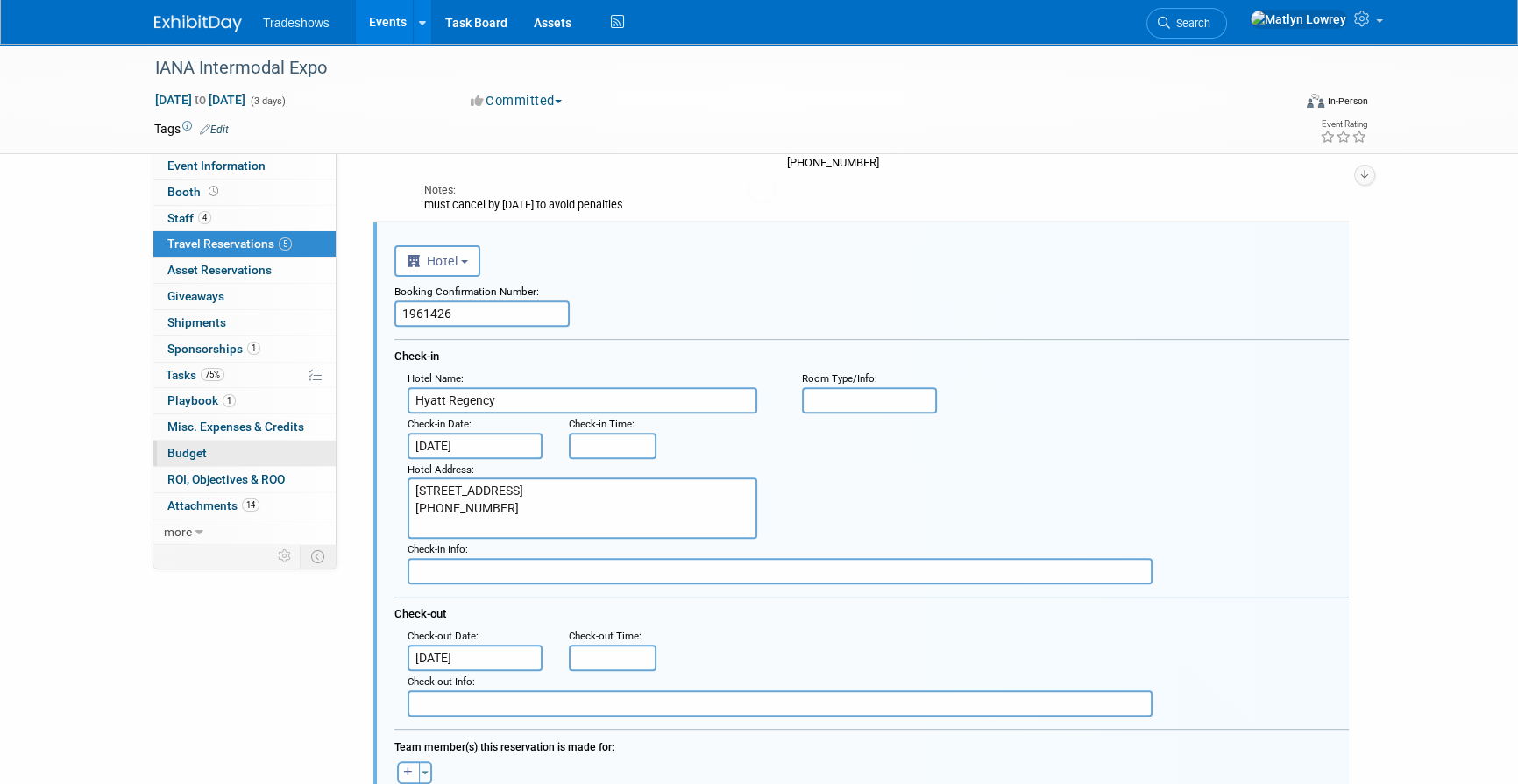
scroll to position [765, 0]
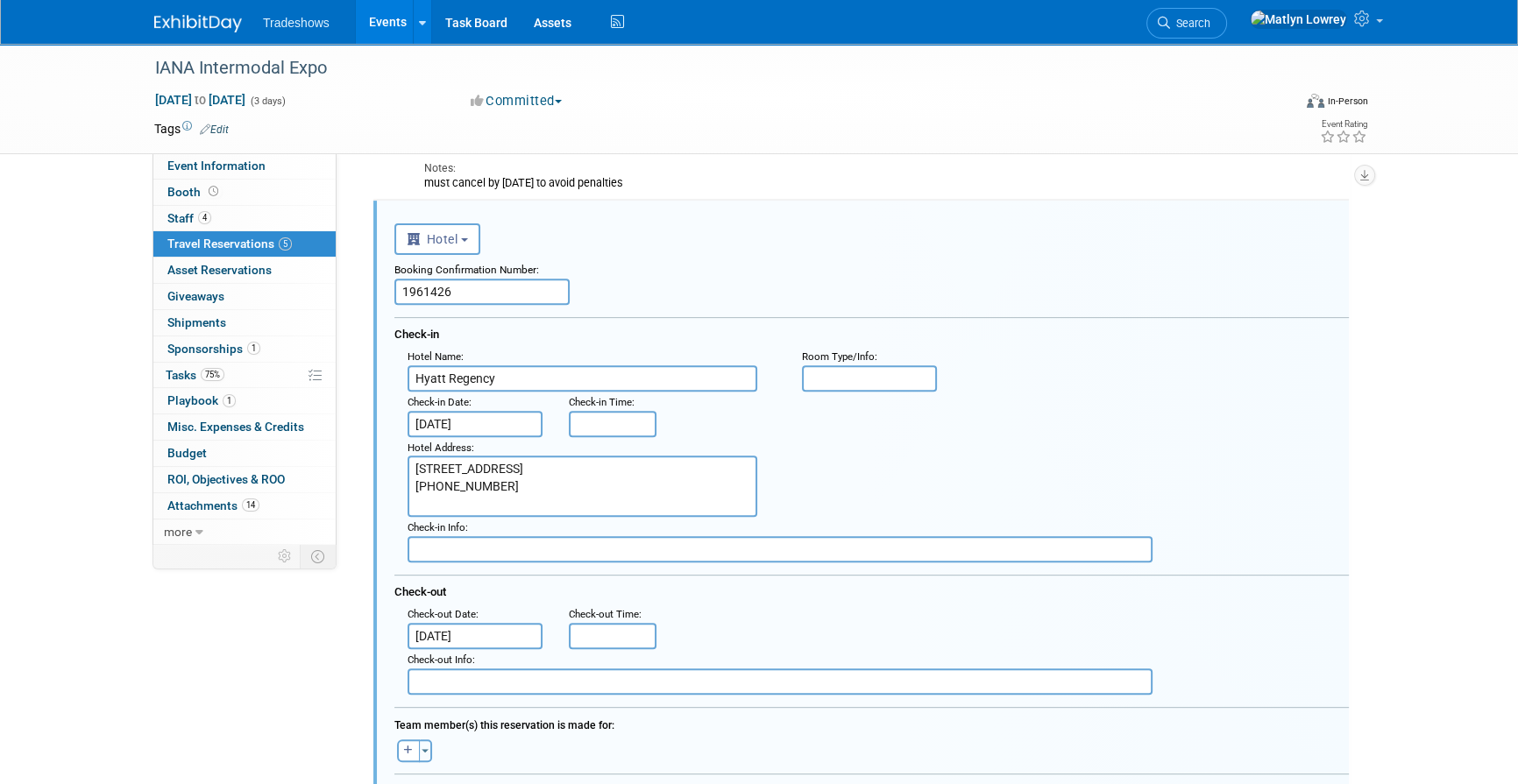
click at [450, 292] on input "1961426" at bounding box center [482, 292] width 176 height 26
paste input "7691108"
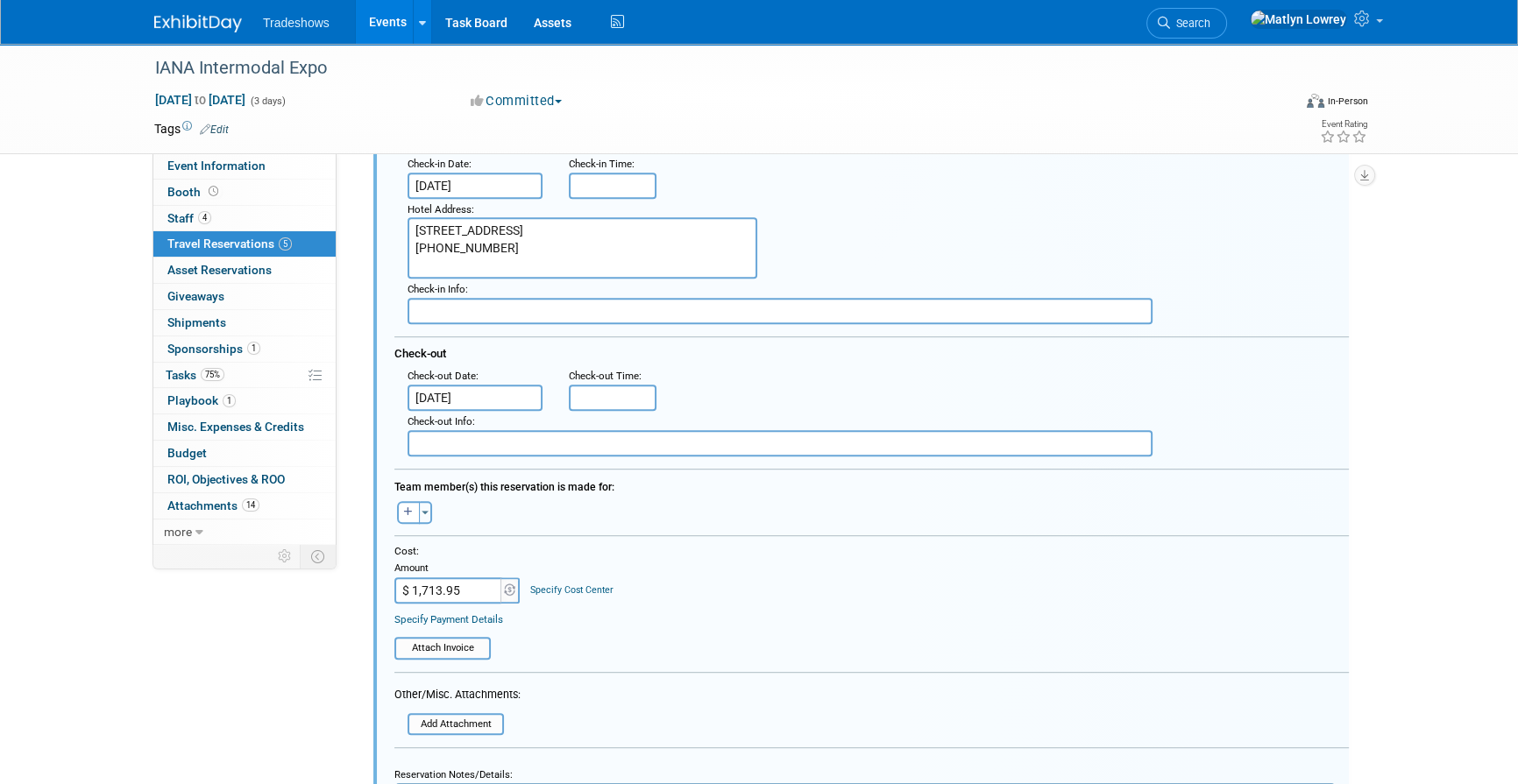
scroll to position [1004, 0]
type input "7691108"
click at [412, 505] on icon "button" at bounding box center [408, 510] width 9 height 10
select select
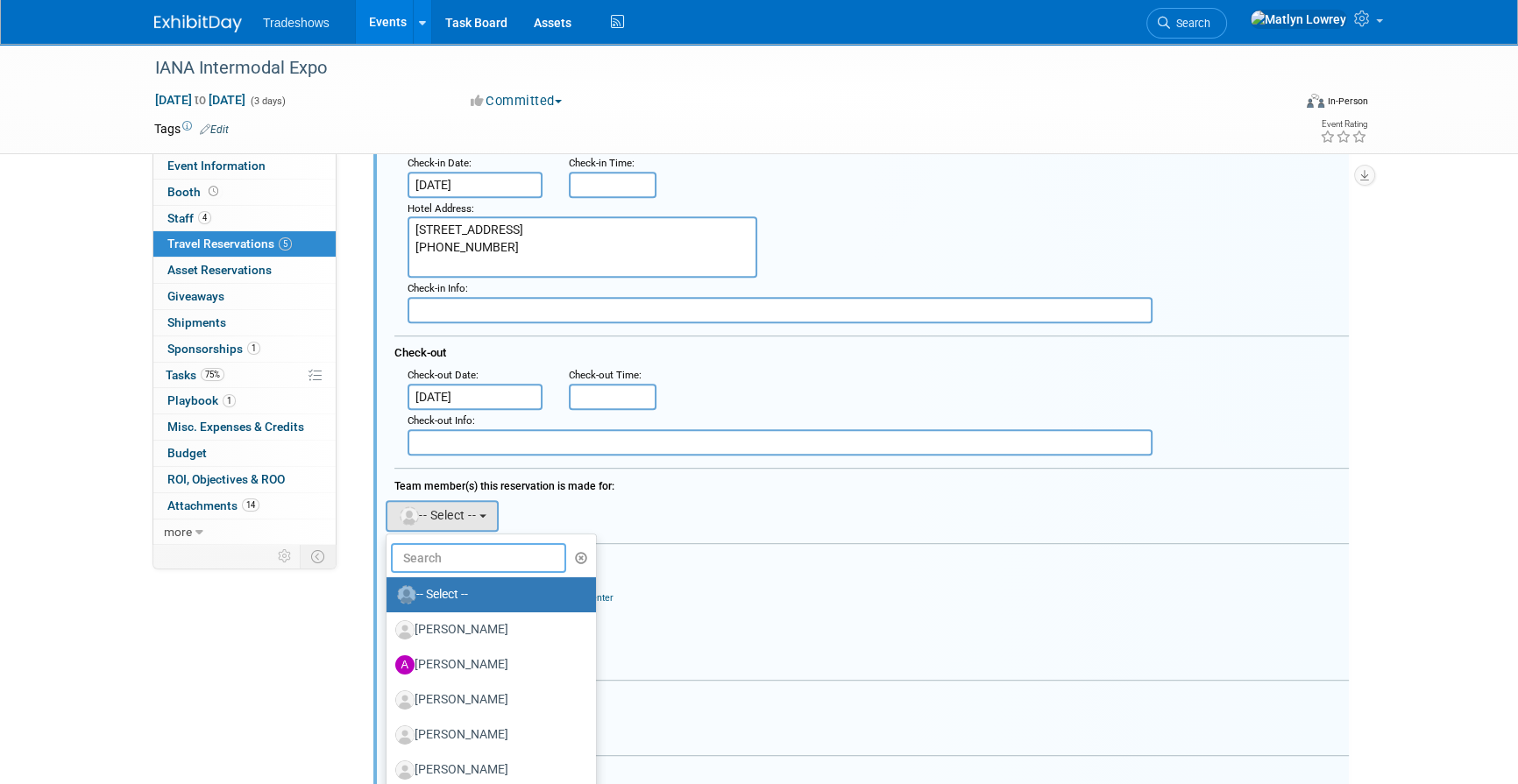
click at [434, 549] on input "text" at bounding box center [478, 558] width 176 height 30
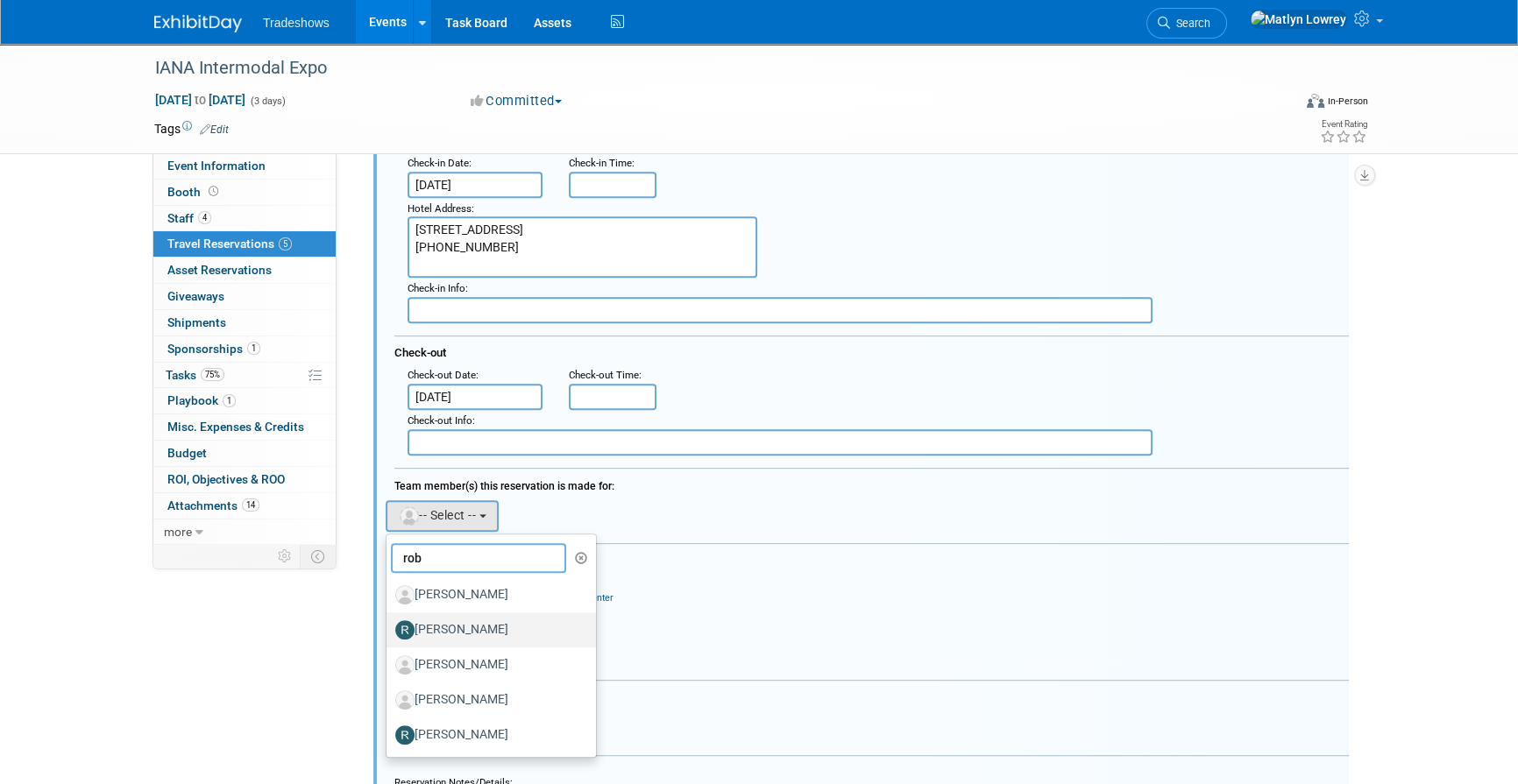
type input "rob"
click at [437, 629] on label "[PERSON_NAME]" at bounding box center [487, 630] width 183 height 28
click at [389, 629] on input "[PERSON_NAME]" at bounding box center [383, 627] width 11 height 11
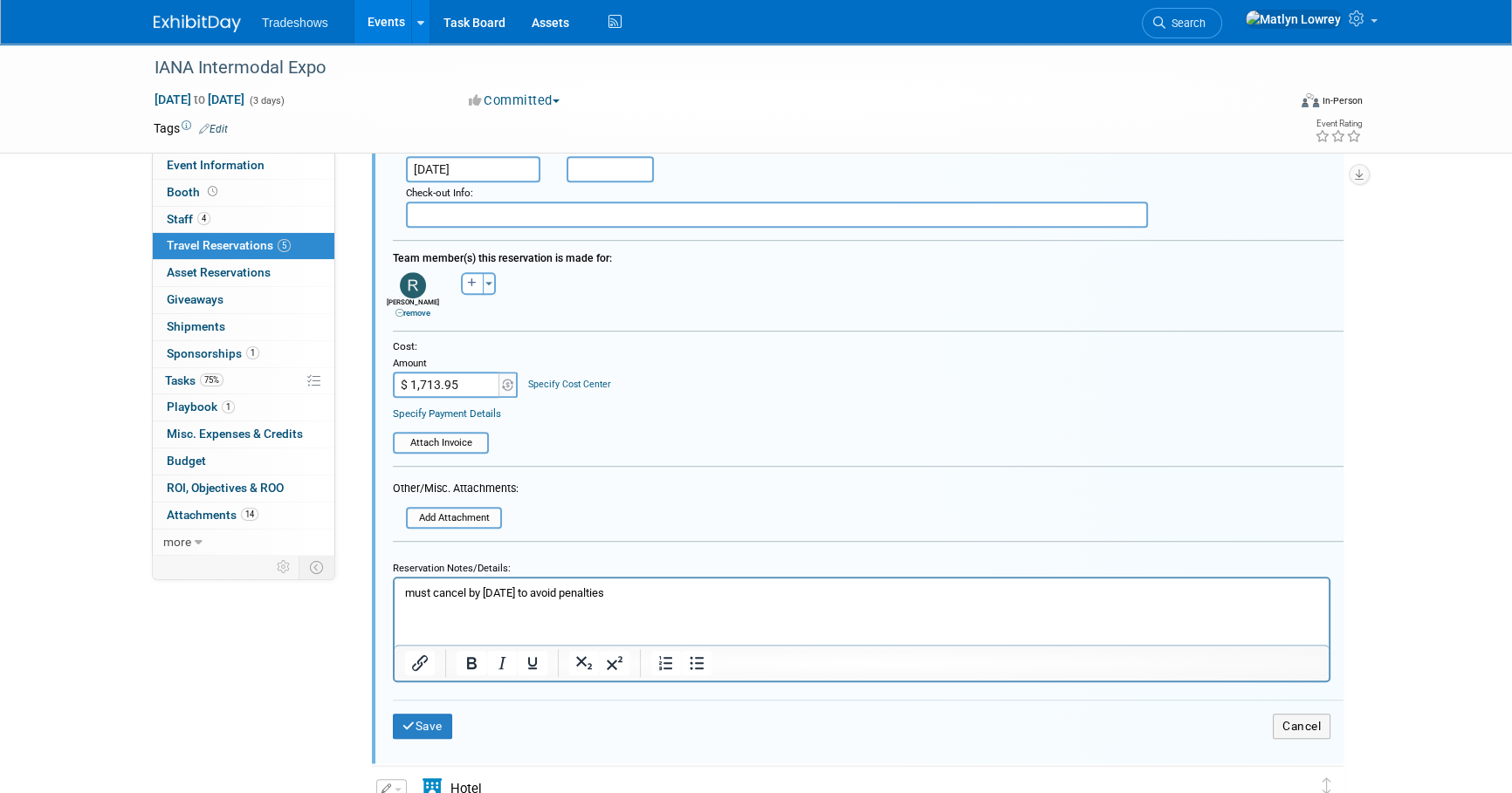
scroll to position [1238, 0]
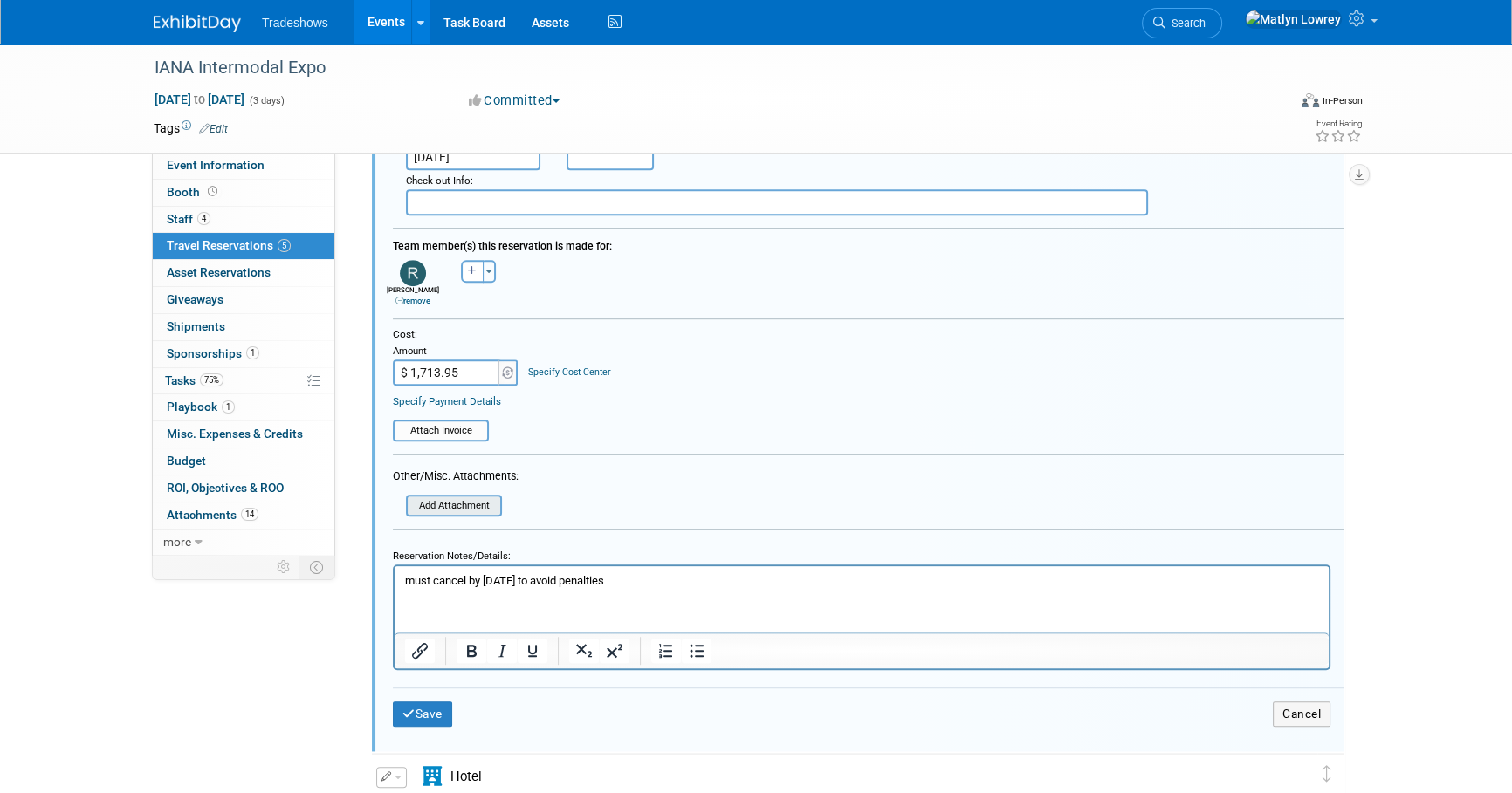
click at [481, 503] on input "file" at bounding box center [411, 505] width 178 height 18
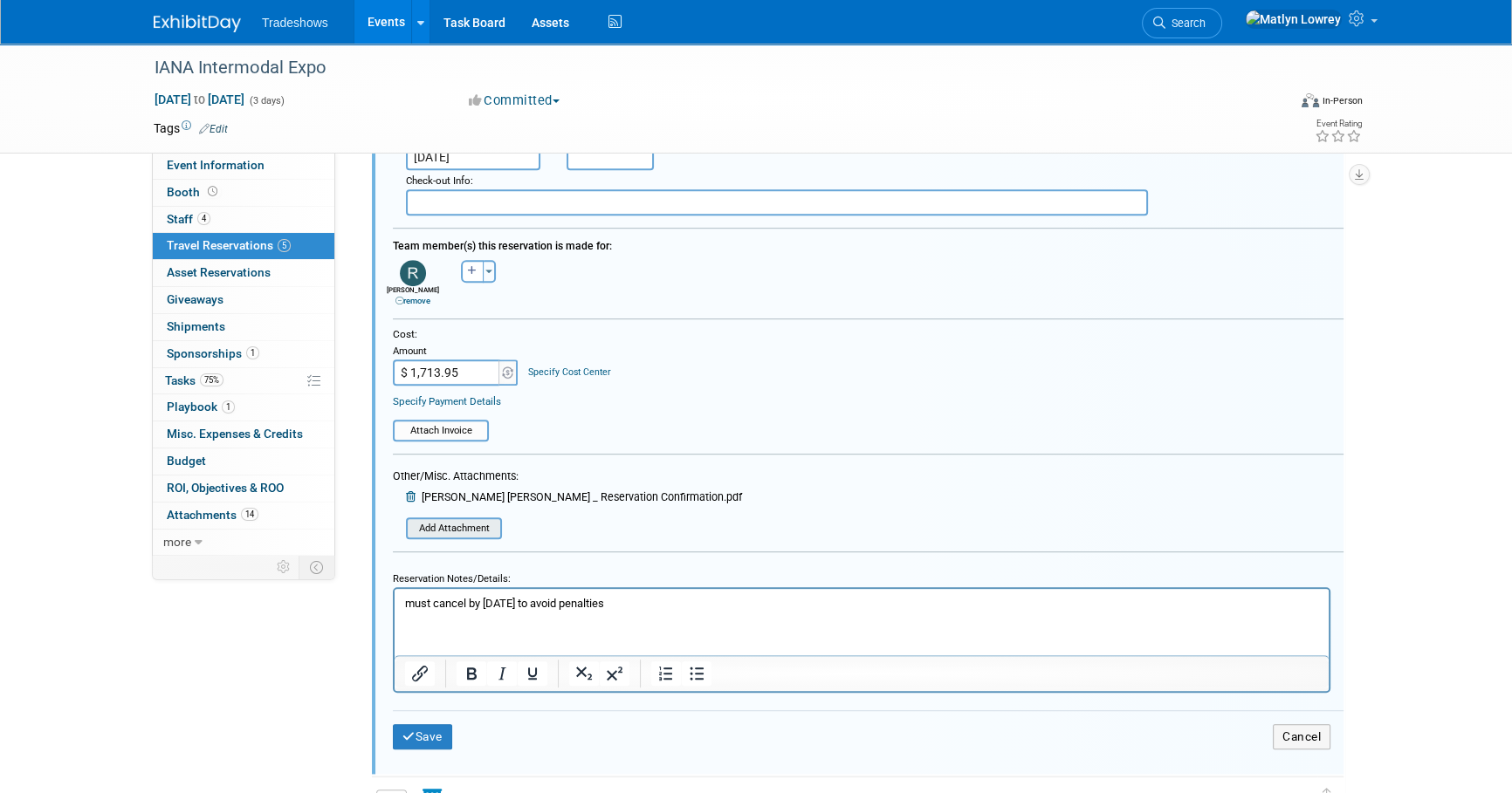
click at [462, 519] on input "file" at bounding box center [411, 528] width 178 height 18
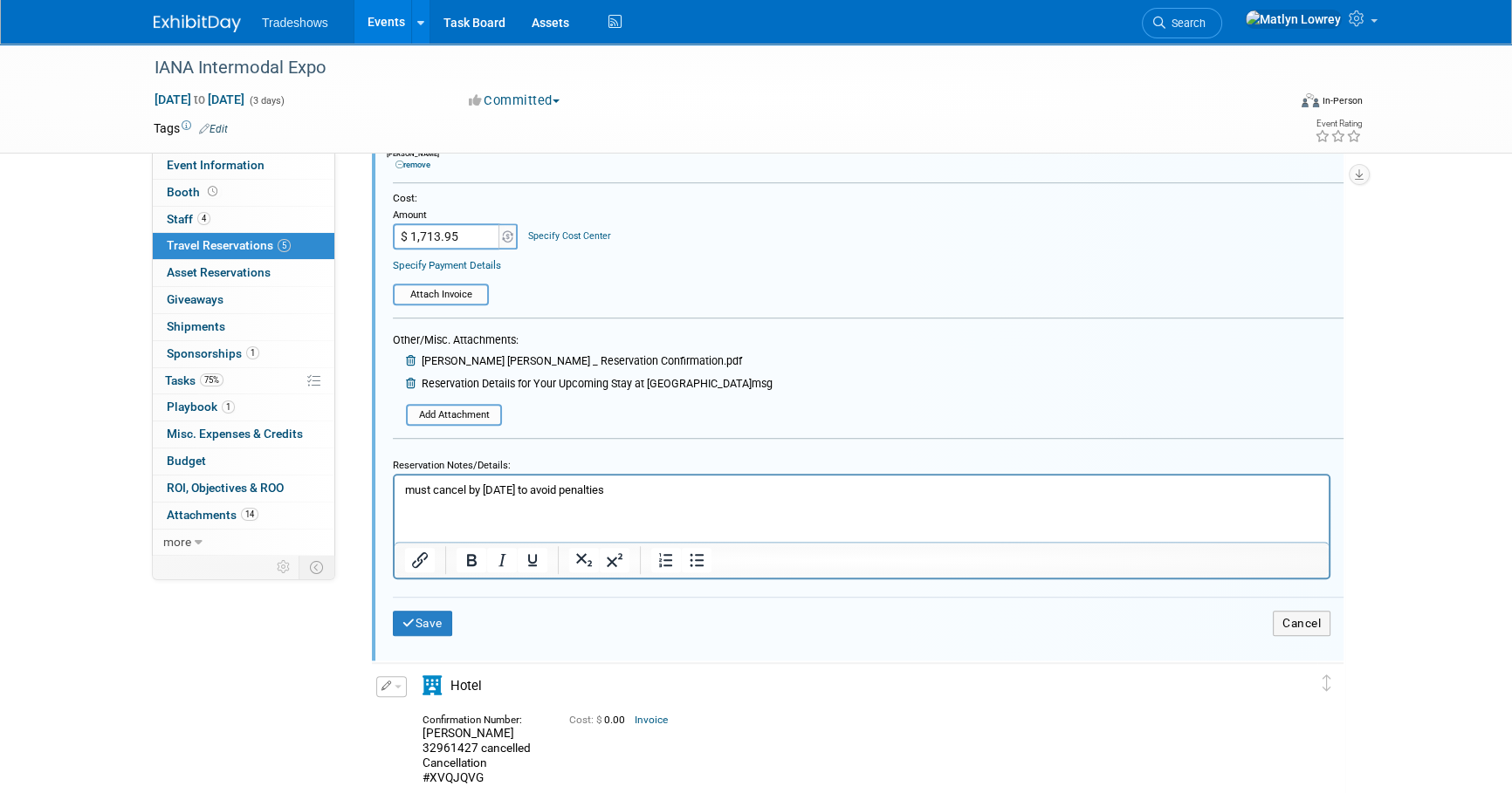
scroll to position [1395, 0]
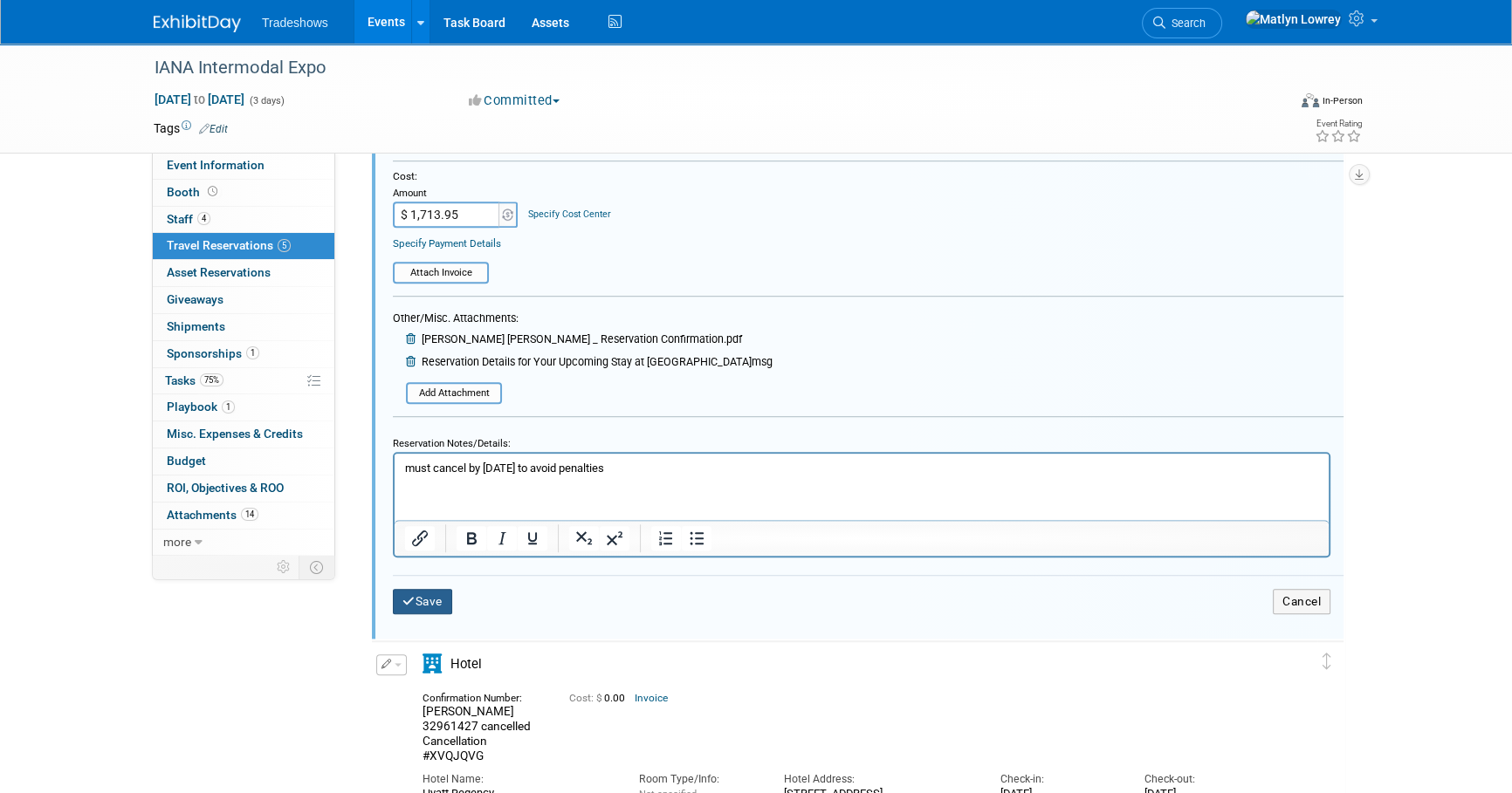
click at [425, 591] on button "Save" at bounding box center [423, 602] width 60 height 25
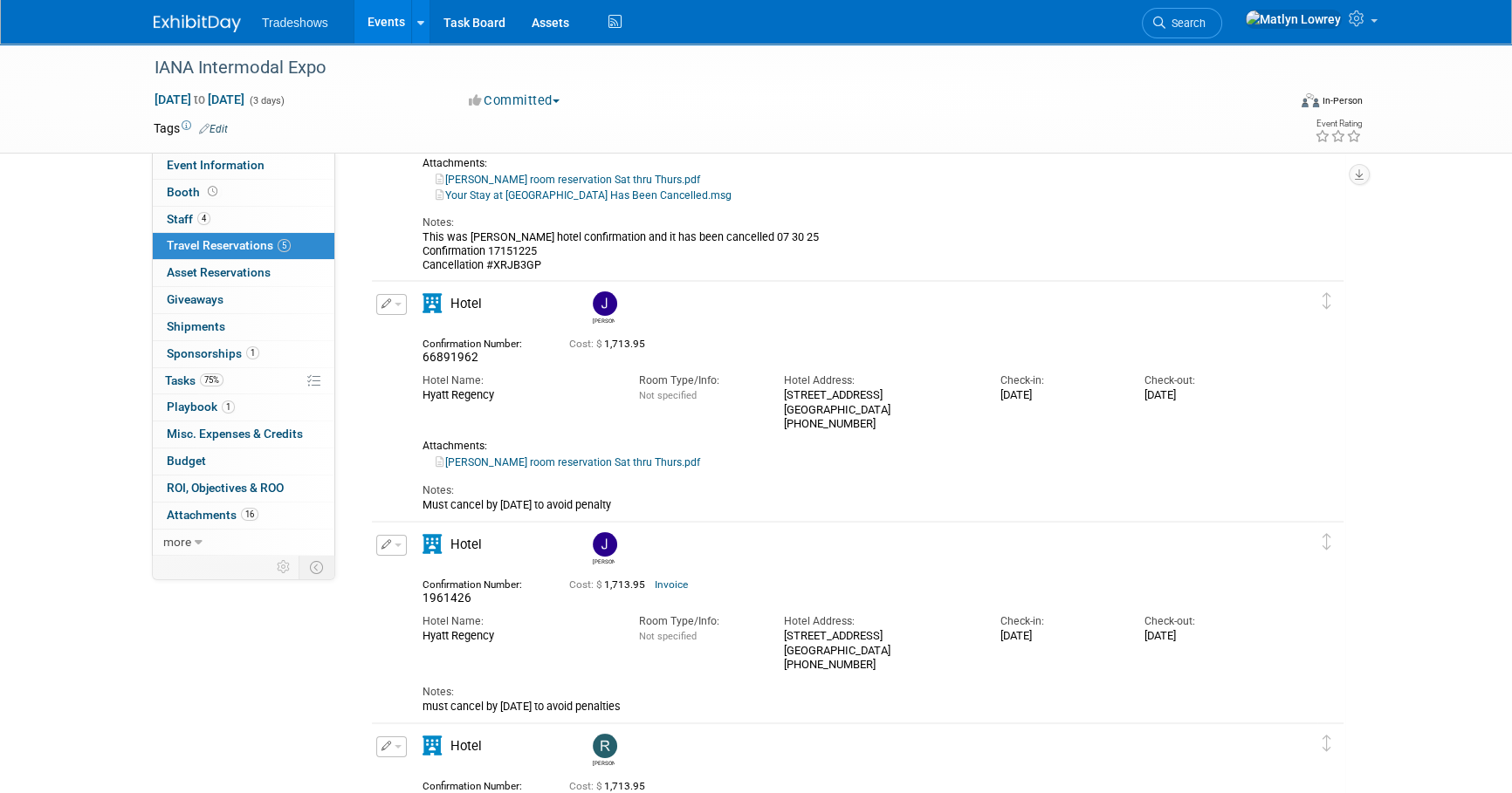
scroll to position [0, 0]
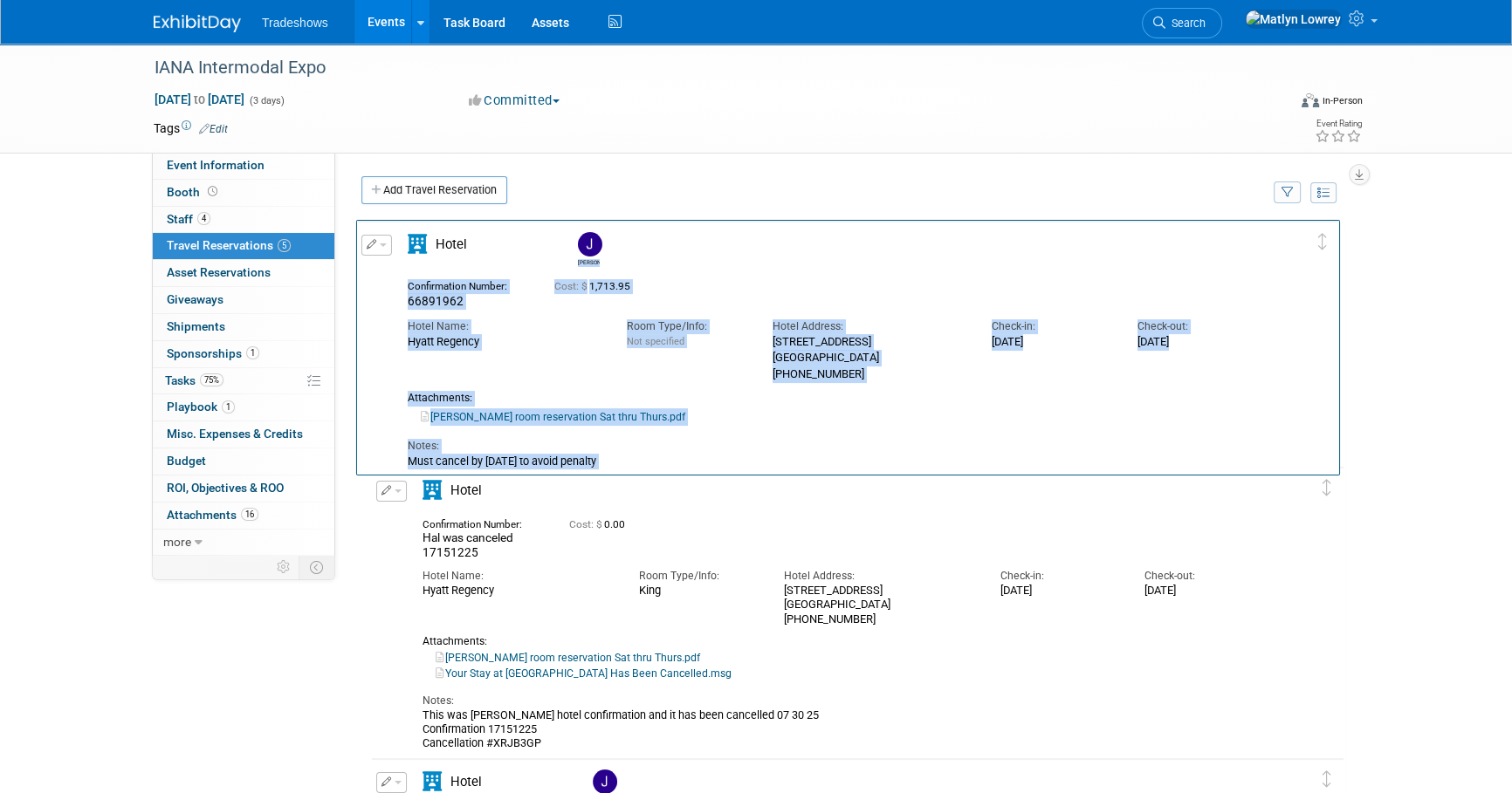
drag, startPoint x: 1326, startPoint y: 532, endPoint x: 1307, endPoint y: 220, distance: 312.6
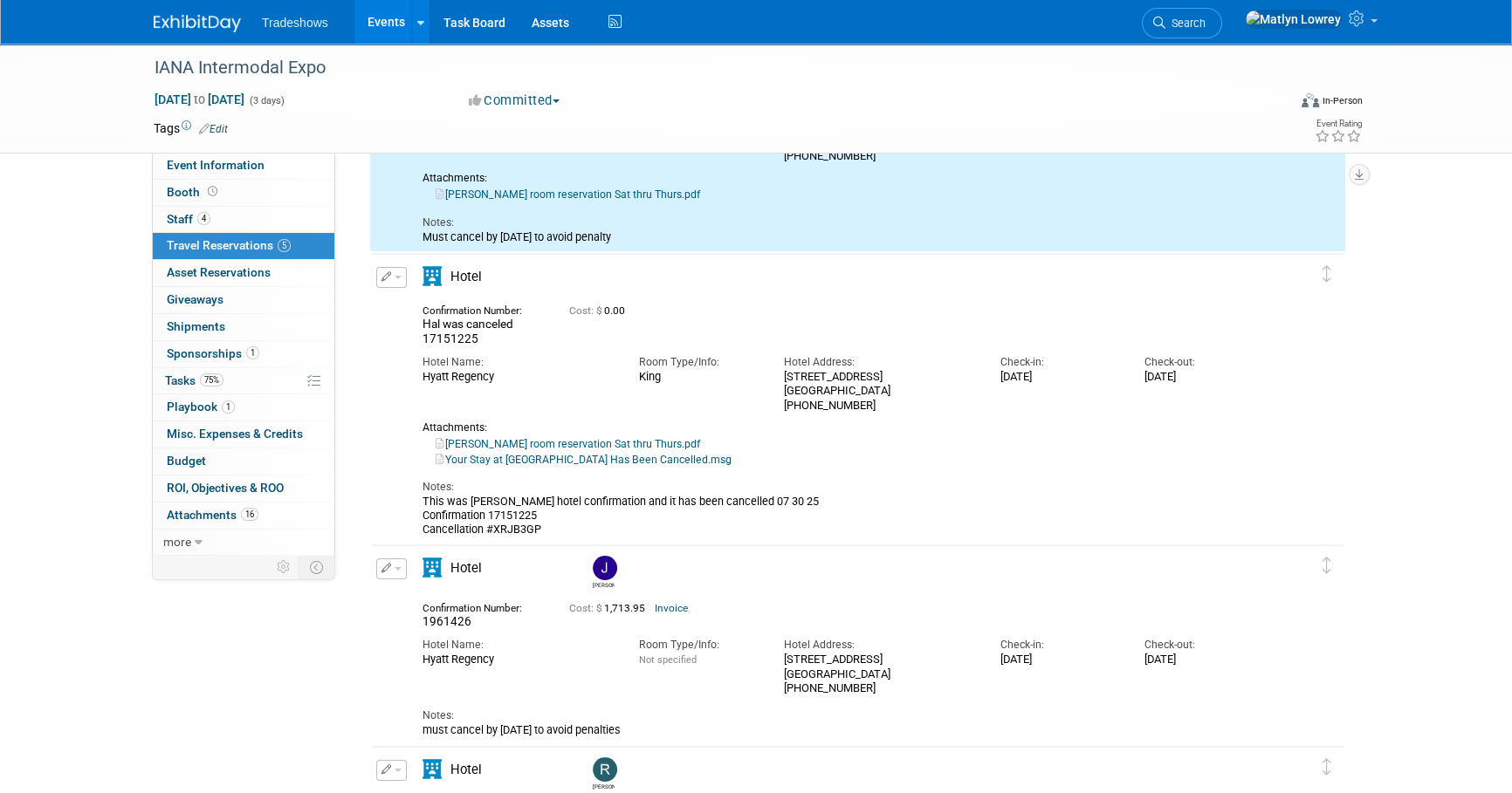
scroll to position [237, 0]
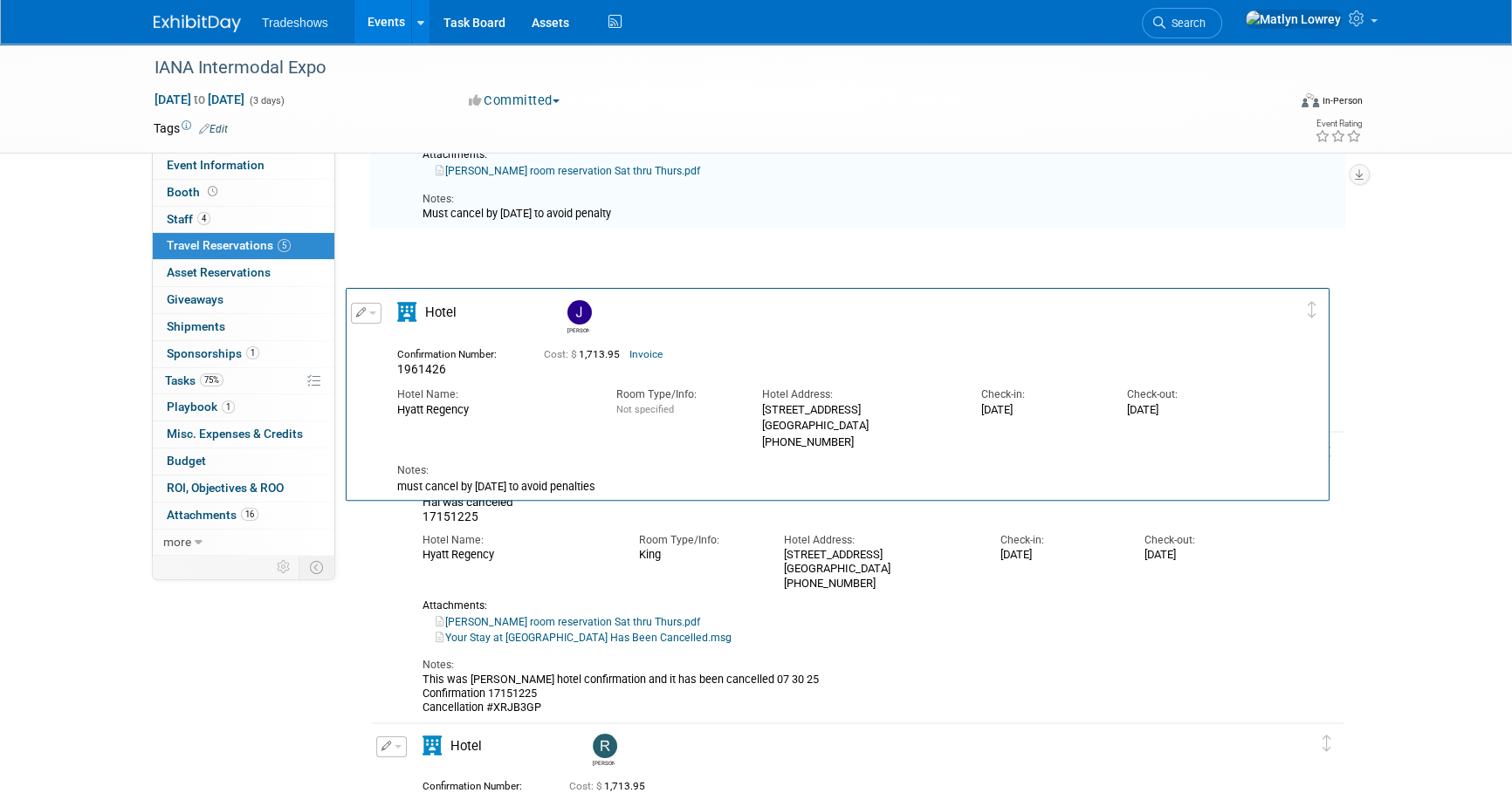
drag, startPoint x: 1329, startPoint y: 538, endPoint x: 1302, endPoint y: 263, distance: 276.3
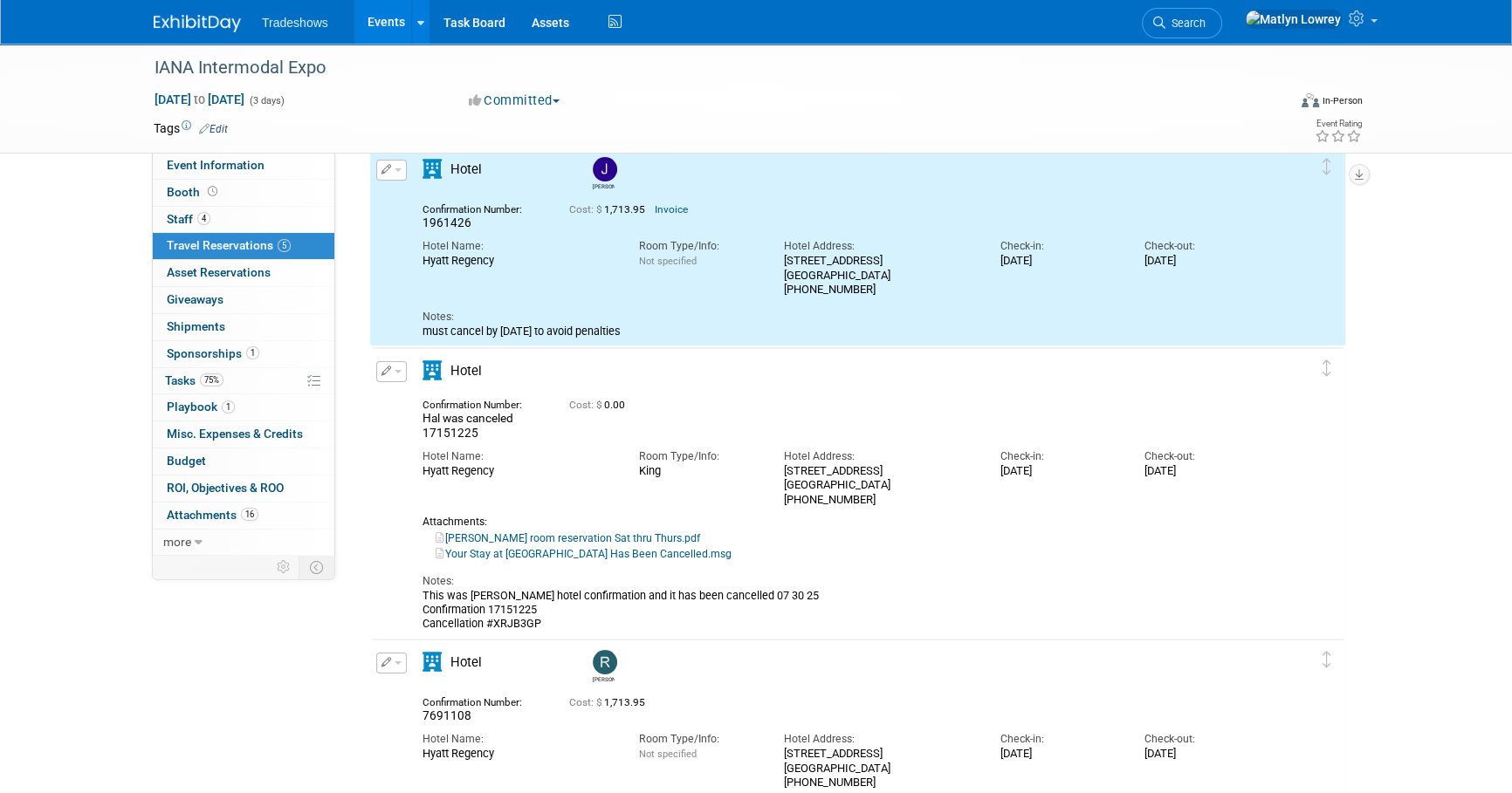
scroll to position [475, 0]
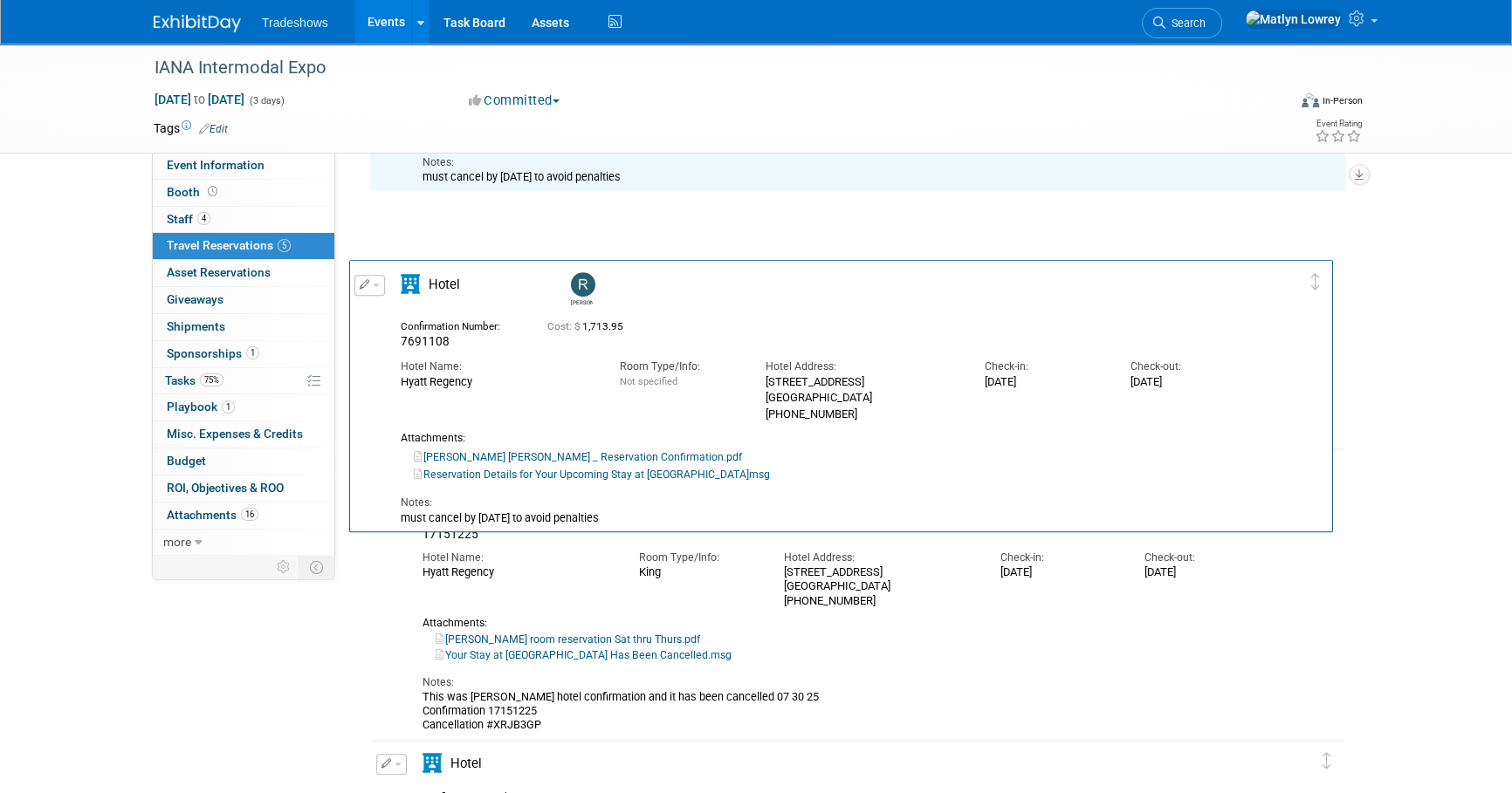
drag, startPoint x: 1326, startPoint y: 506, endPoint x: 1304, endPoint y: 244, distance: 262.9
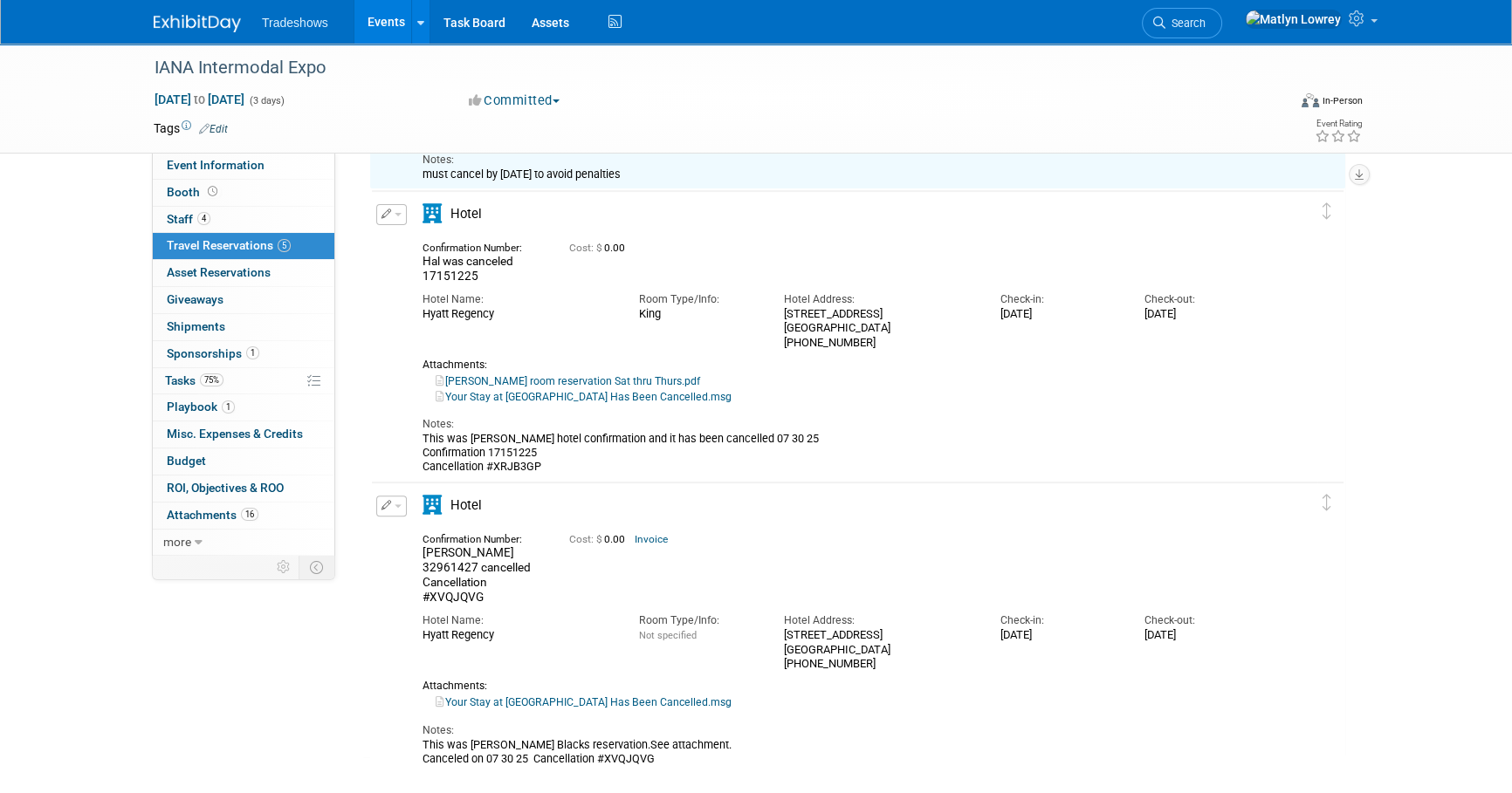
scroll to position [654, 0]
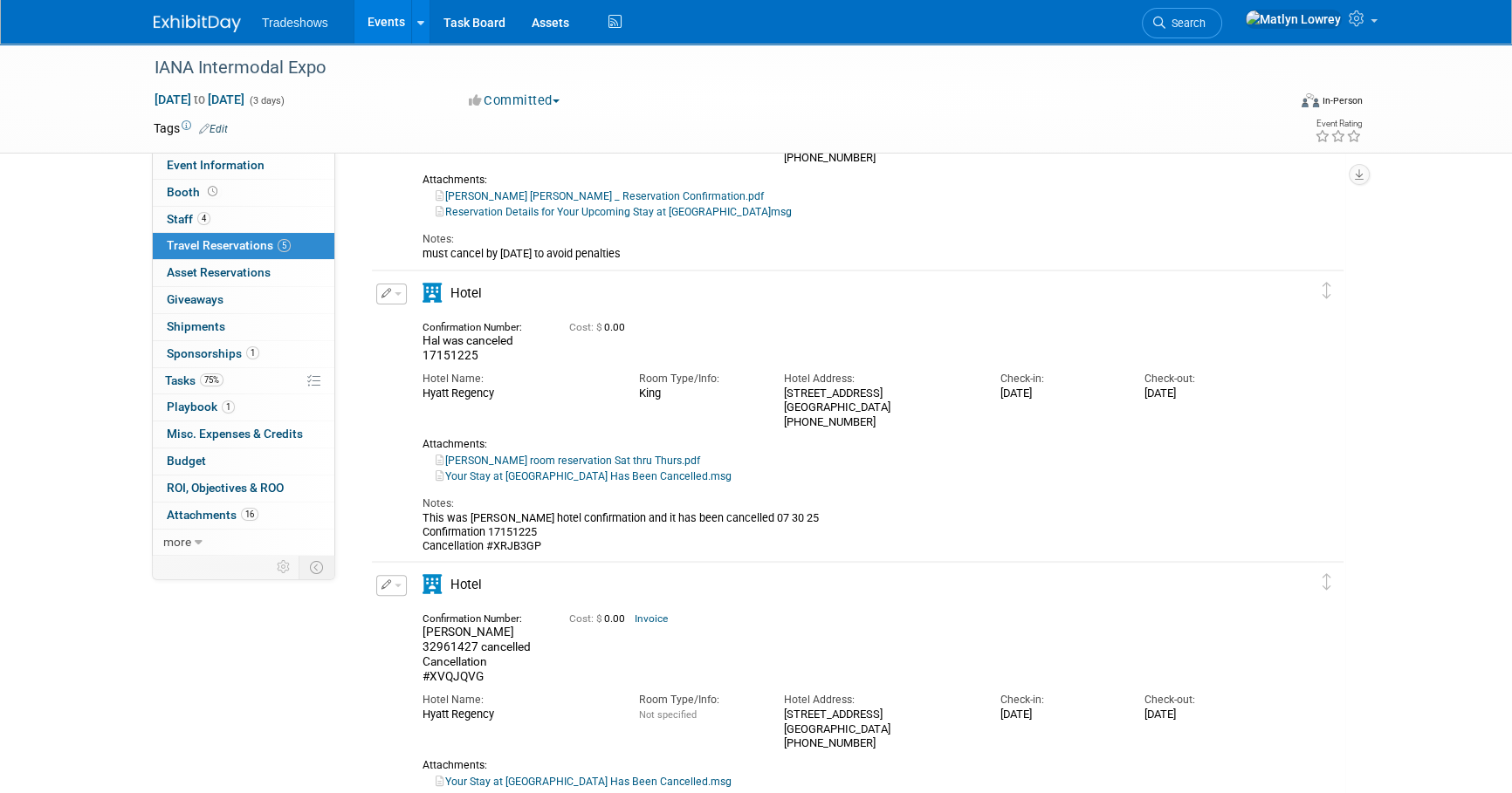
click at [387, 292] on icon "button" at bounding box center [387, 292] width 11 height 10
click at [423, 323] on button "Edit Reservation" at bounding box center [451, 324] width 148 height 25
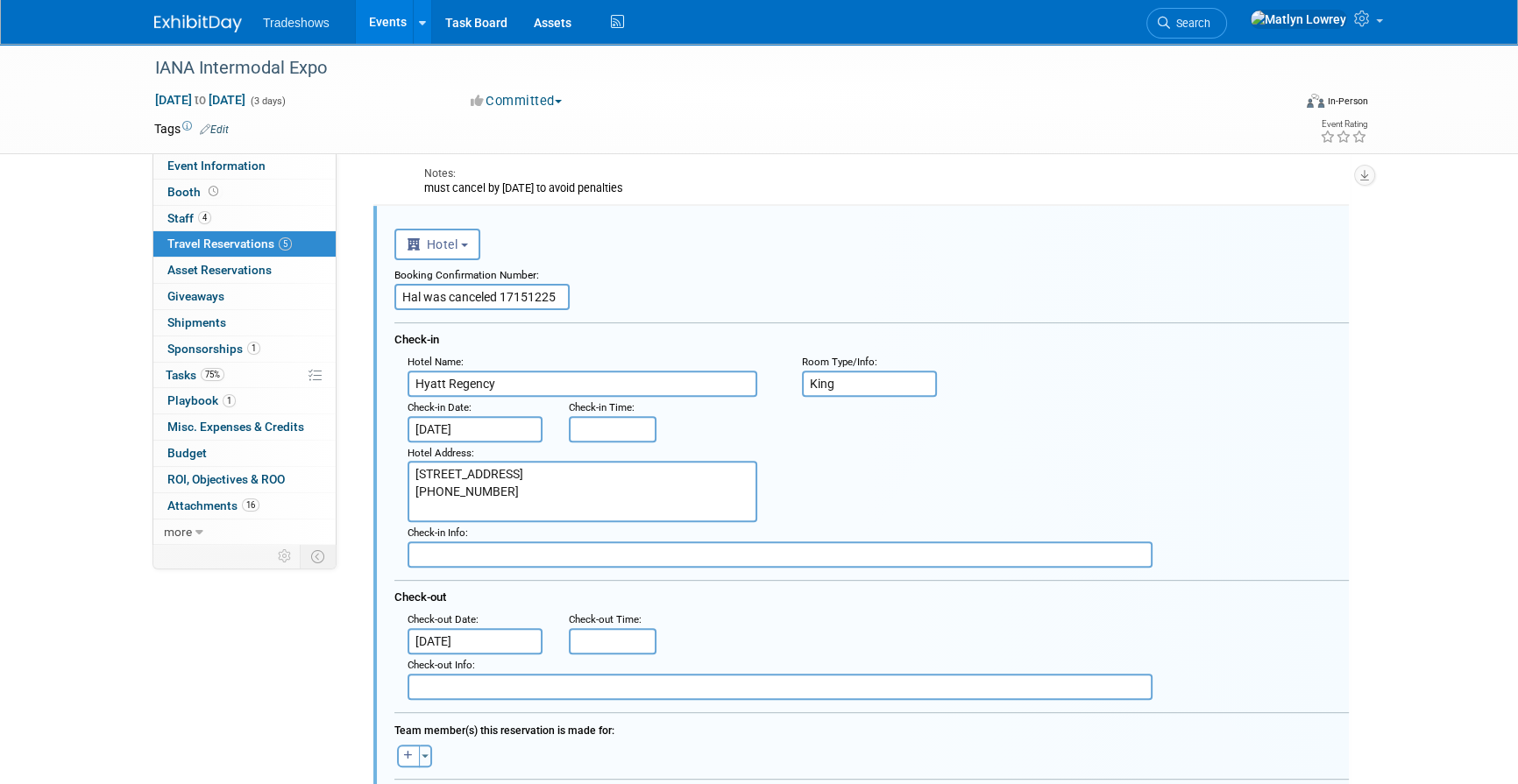
scroll to position [728, 0]
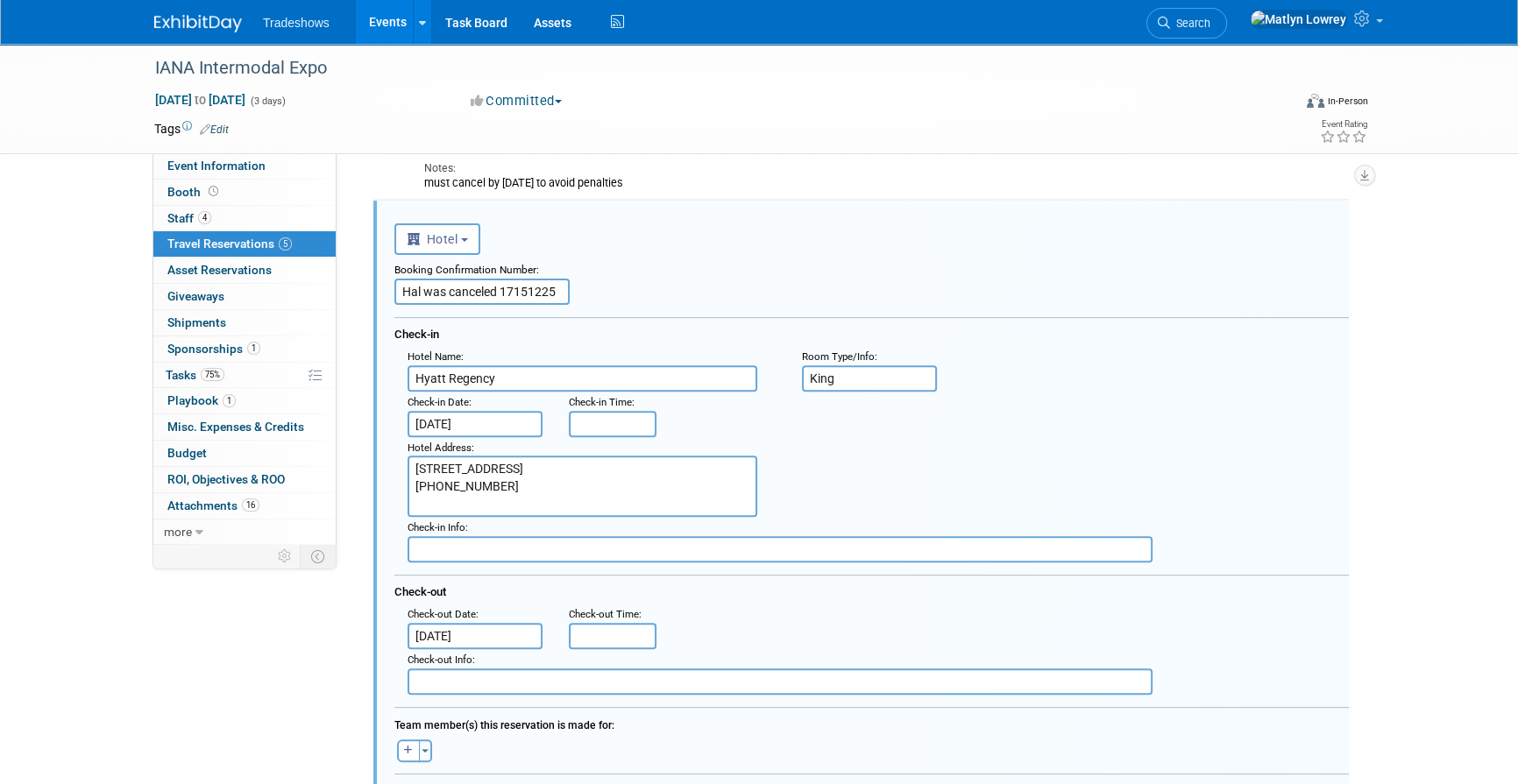
click at [861, 385] on input "King" at bounding box center [869, 378] width 135 height 26
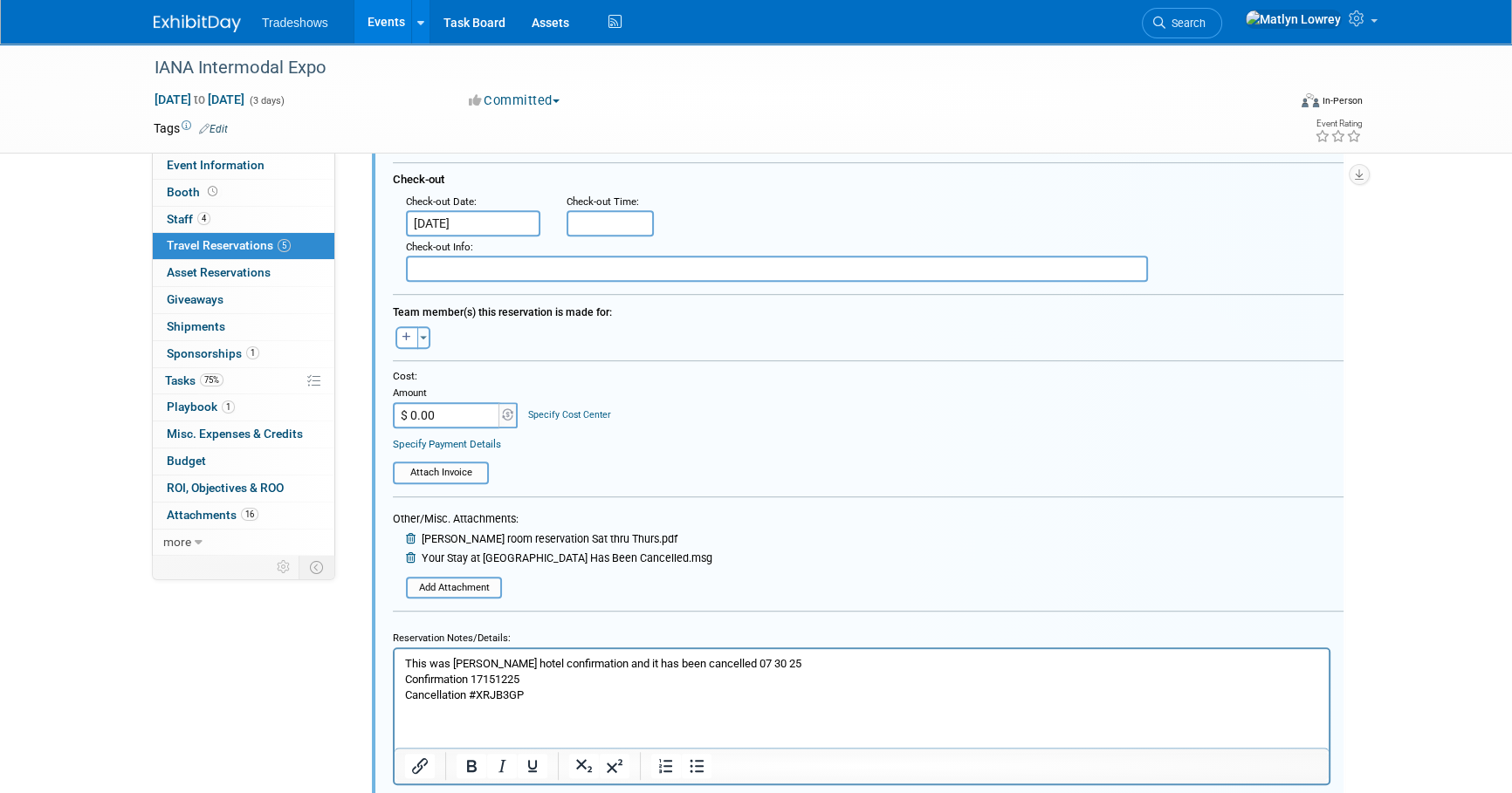
scroll to position [1281, 0]
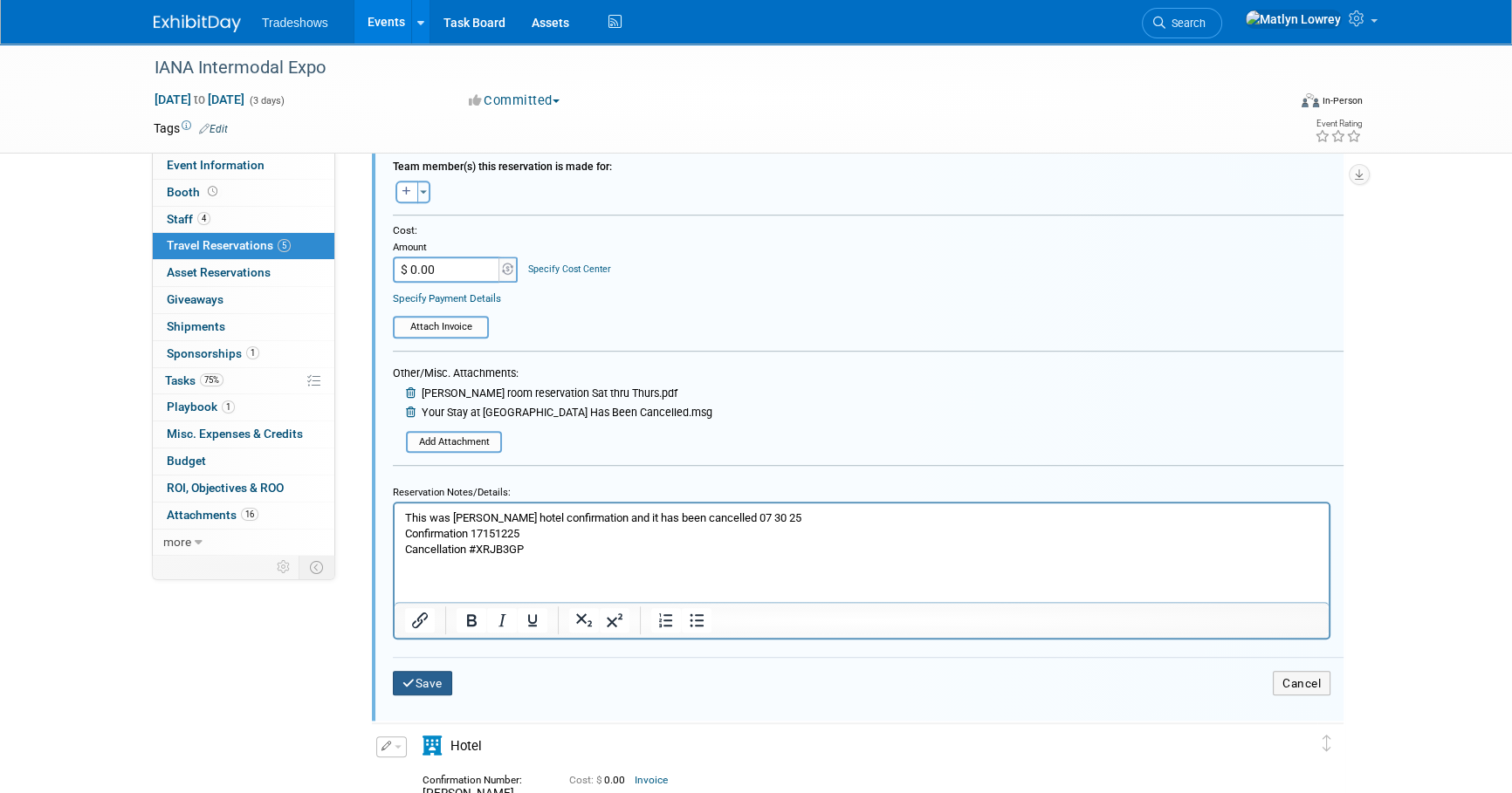
click at [423, 681] on button "Save" at bounding box center [423, 683] width 60 height 25
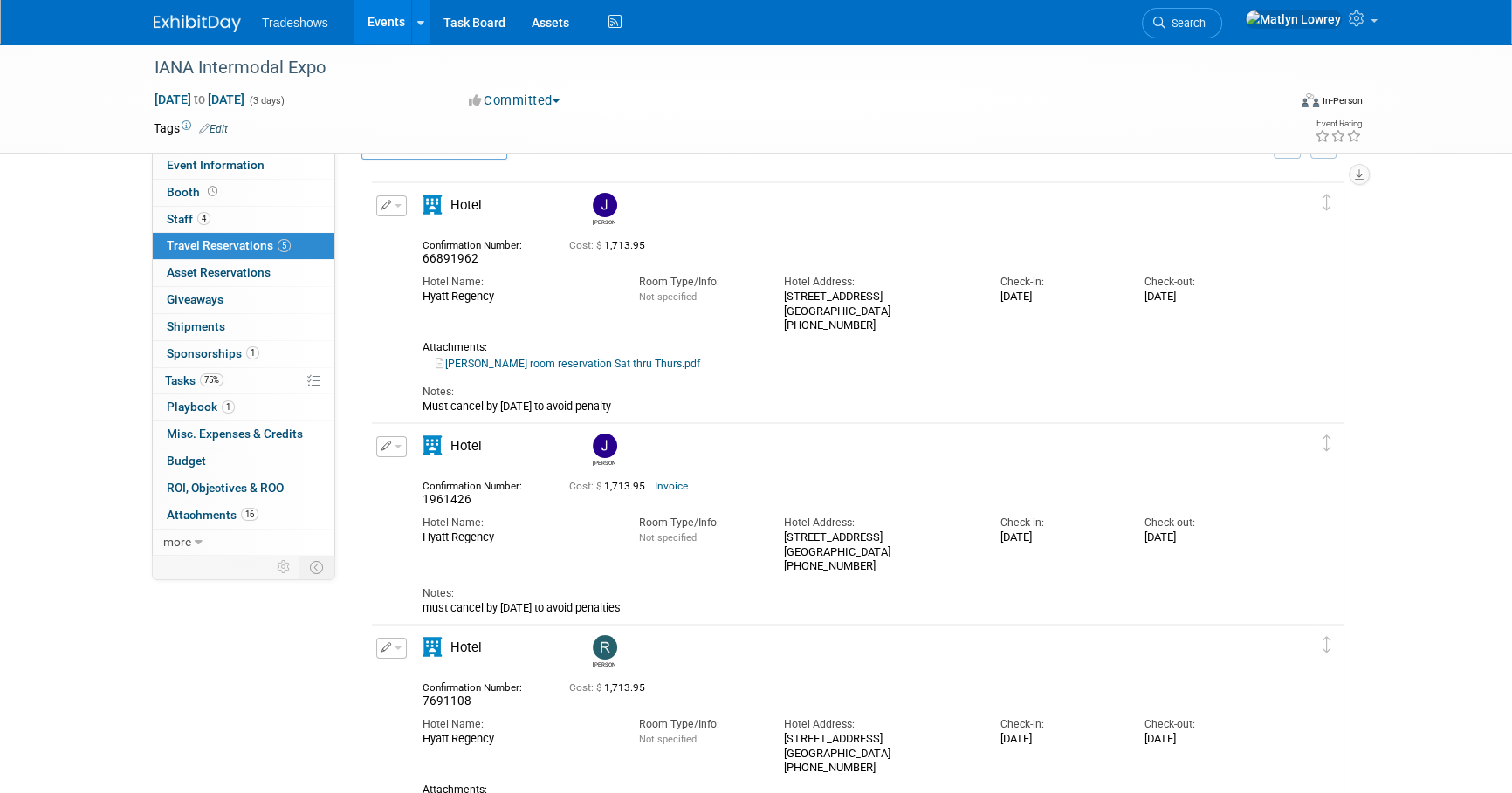
scroll to position [0, 0]
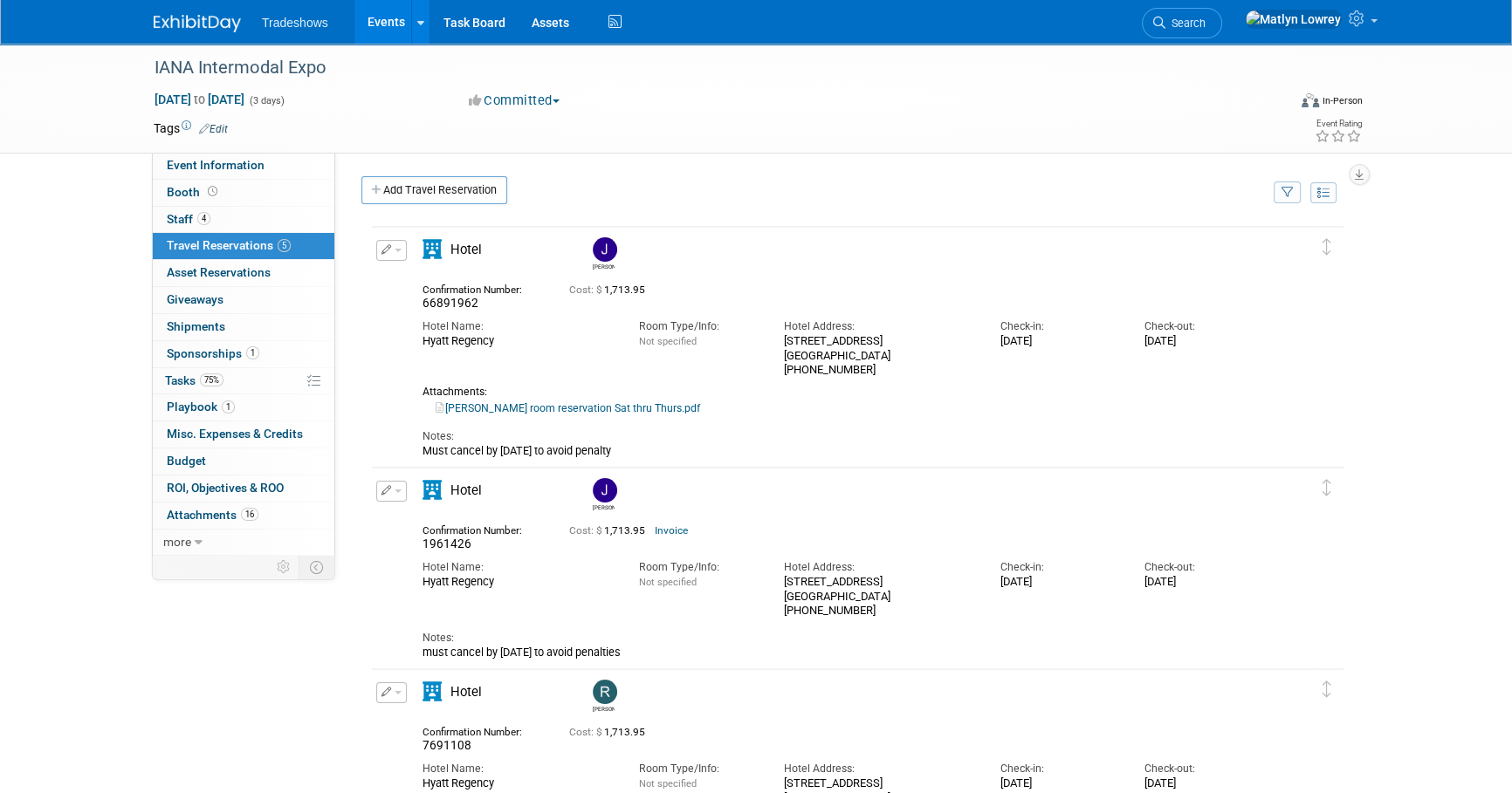
click at [387, 20] on link "Events" at bounding box center [386, 22] width 64 height 44
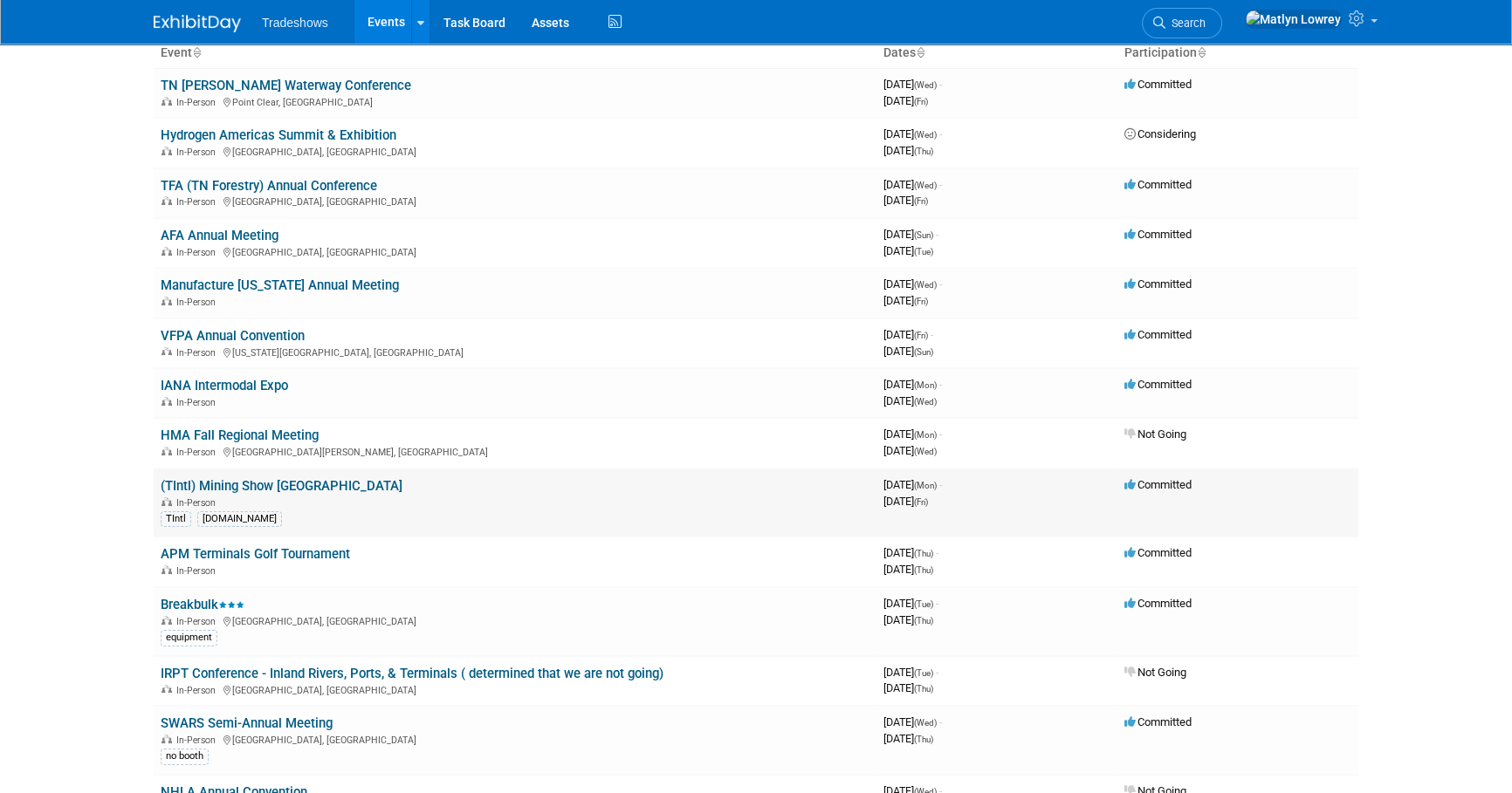
scroll to position [158, 0]
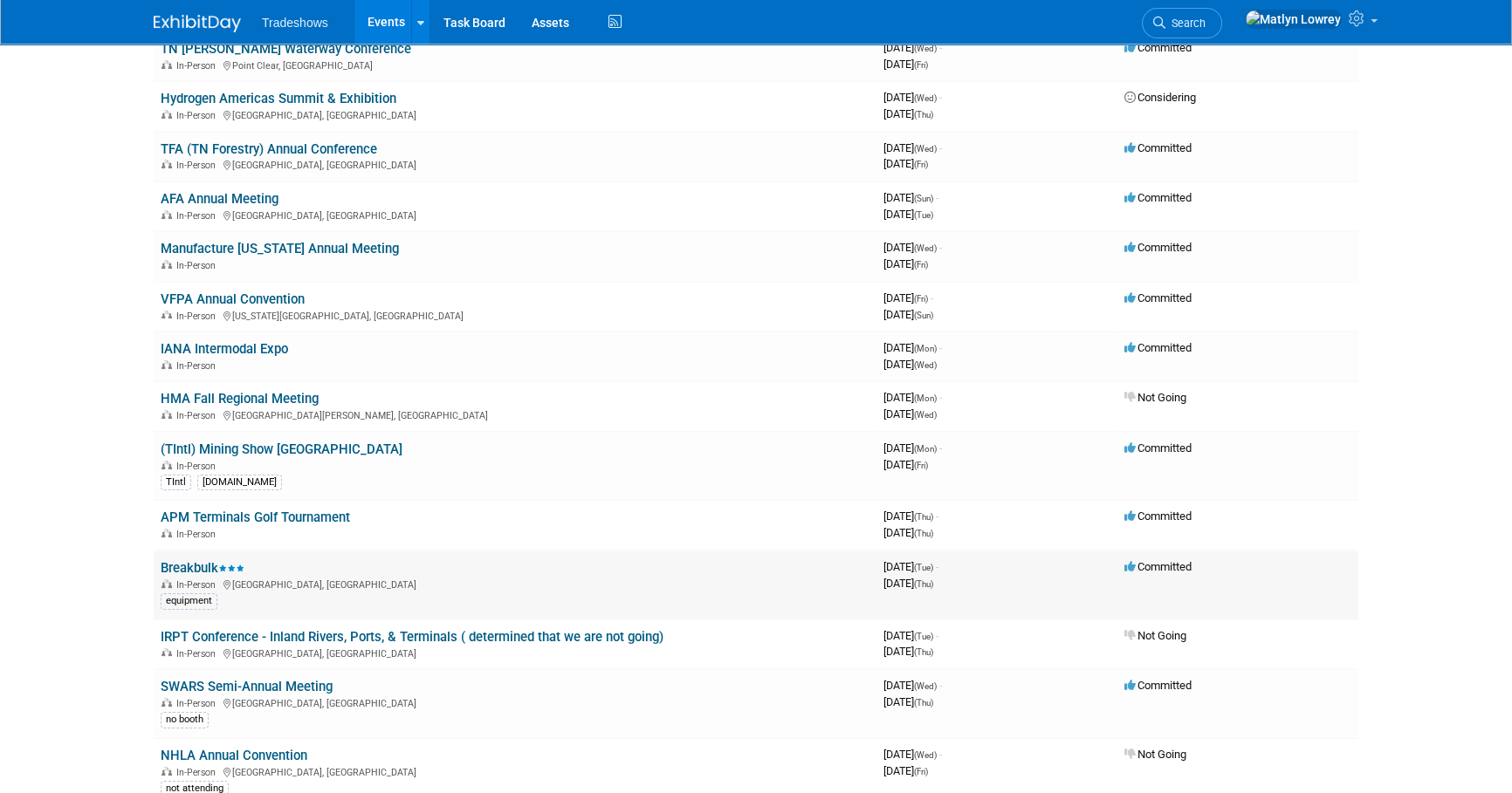
click at [208, 561] on link "Breakbulk" at bounding box center [202, 568] width 83 height 16
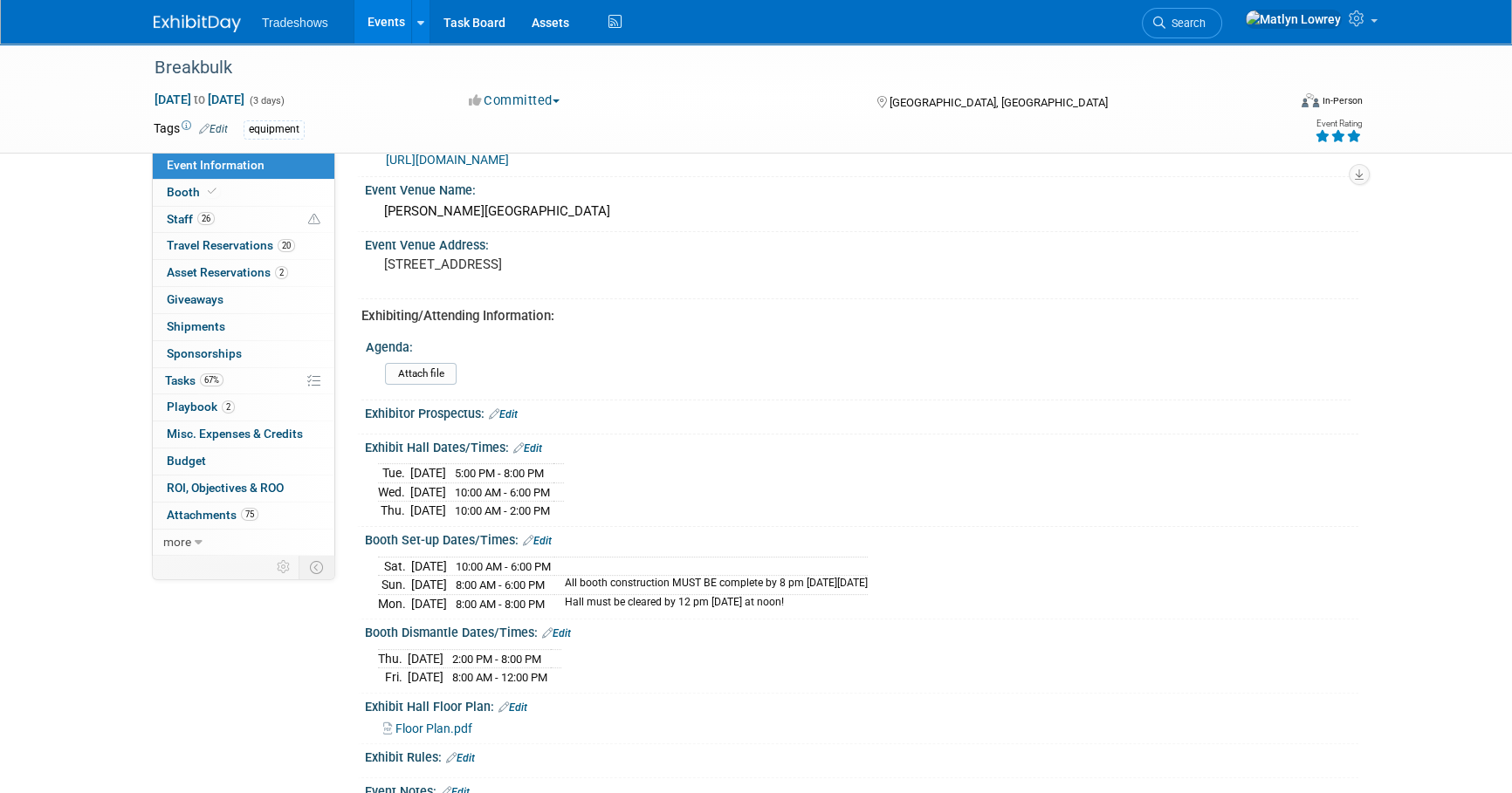
scroll to position [475, 0]
